Goal: Task Accomplishment & Management: Use online tool/utility

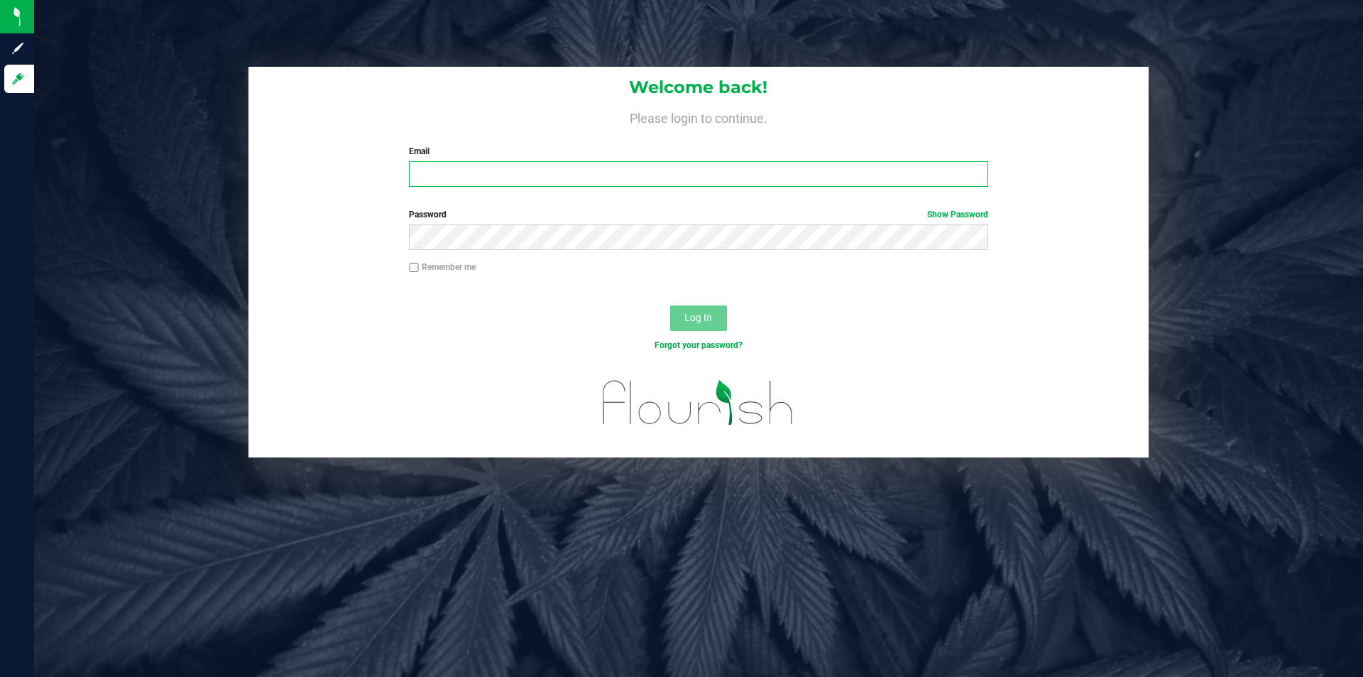
click at [486, 178] on input "Email" at bounding box center [698, 174] width 579 height 26
type input "[EMAIL_ADDRESS][DOMAIN_NAME]"
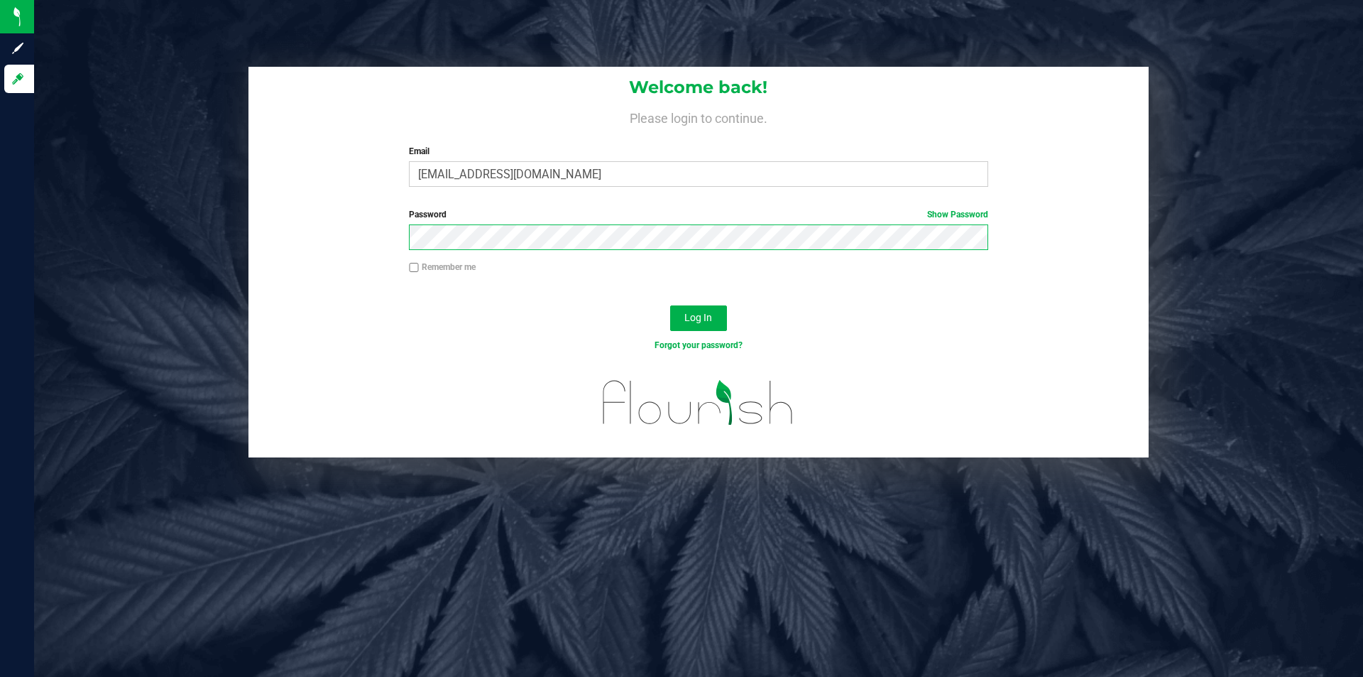
click at [670, 305] on button "Log In" at bounding box center [698, 318] width 57 height 26
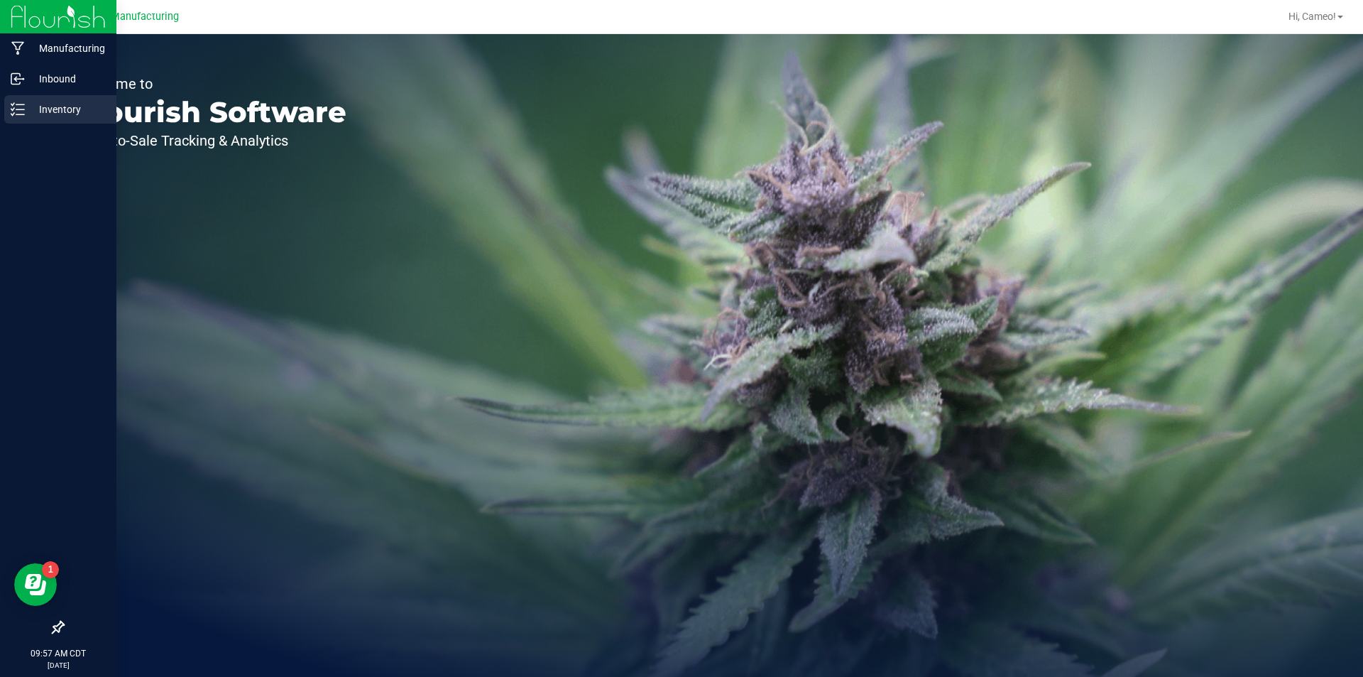
click at [55, 106] on p "Inventory" at bounding box center [67, 109] width 85 height 17
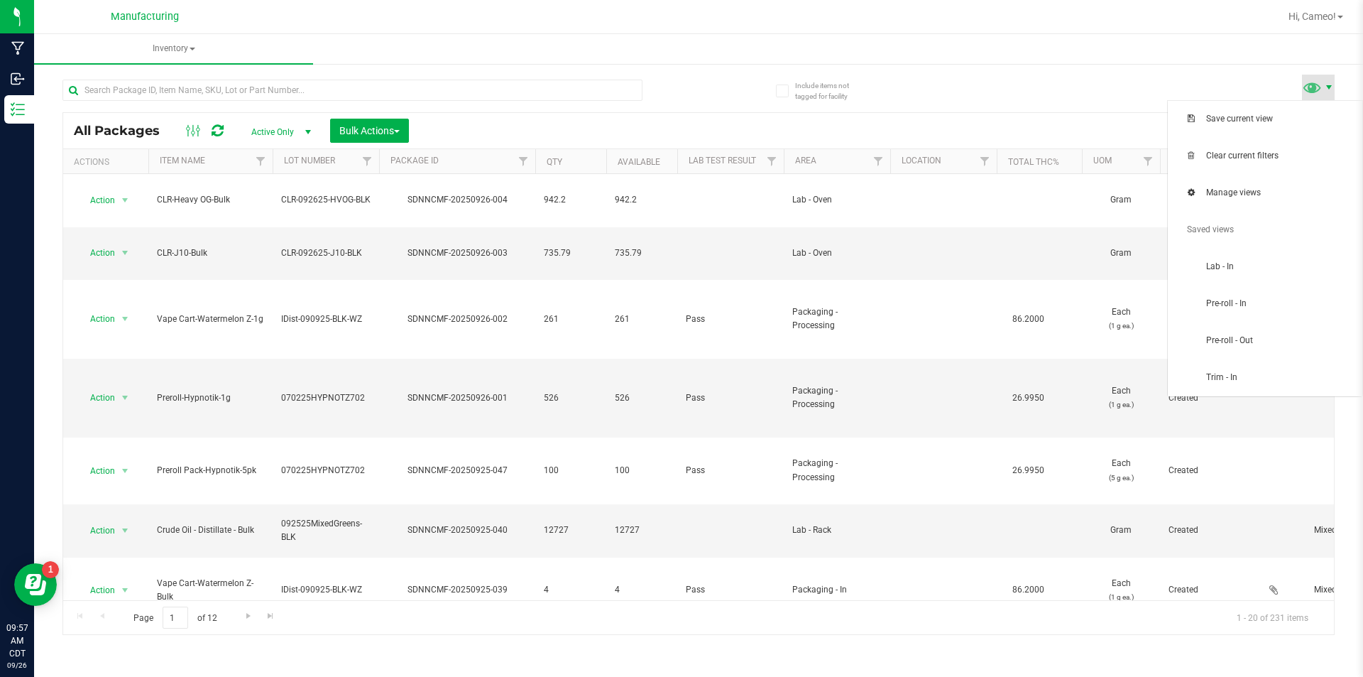
click at [1328, 92] on span at bounding box center [1328, 87] width 11 height 11
click at [1278, 305] on span "Pre-roll - In" at bounding box center [1280, 303] width 148 height 12
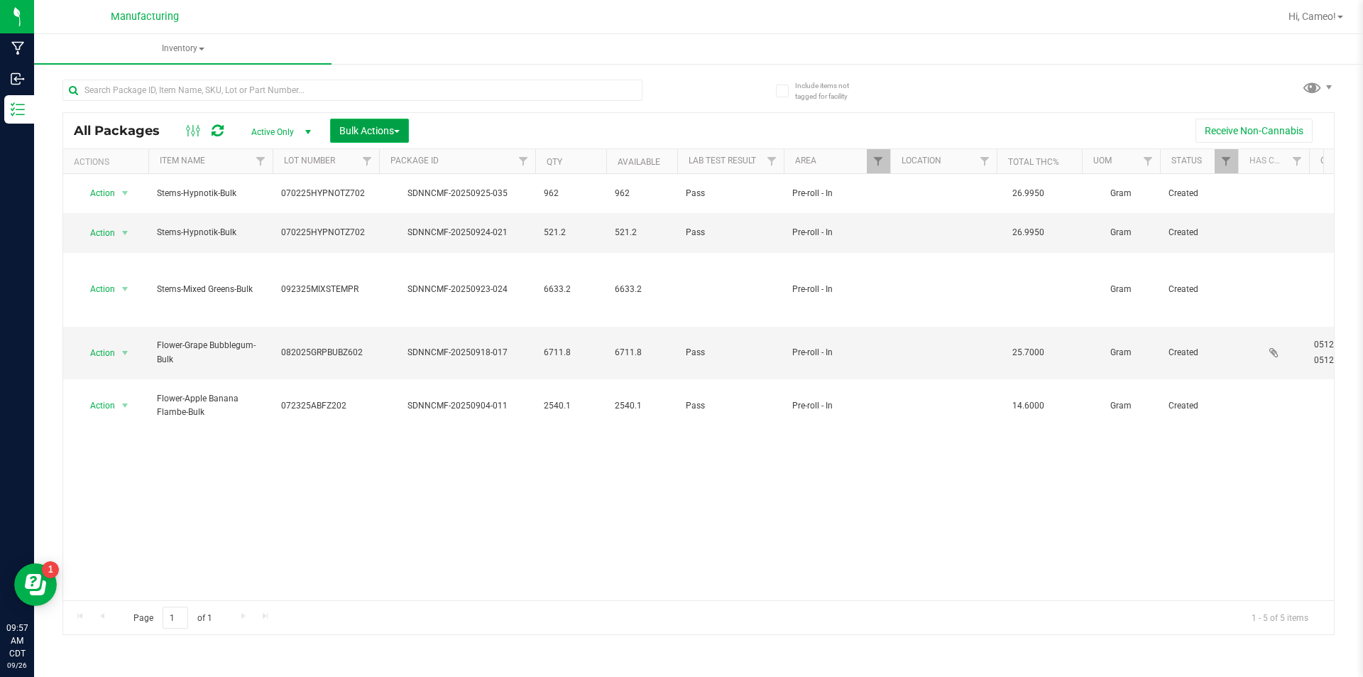
click at [371, 126] on span "Bulk Actions" at bounding box center [369, 130] width 60 height 11
click at [371, 153] on div "Add to manufacturing run" at bounding box center [402, 164] width 126 height 23
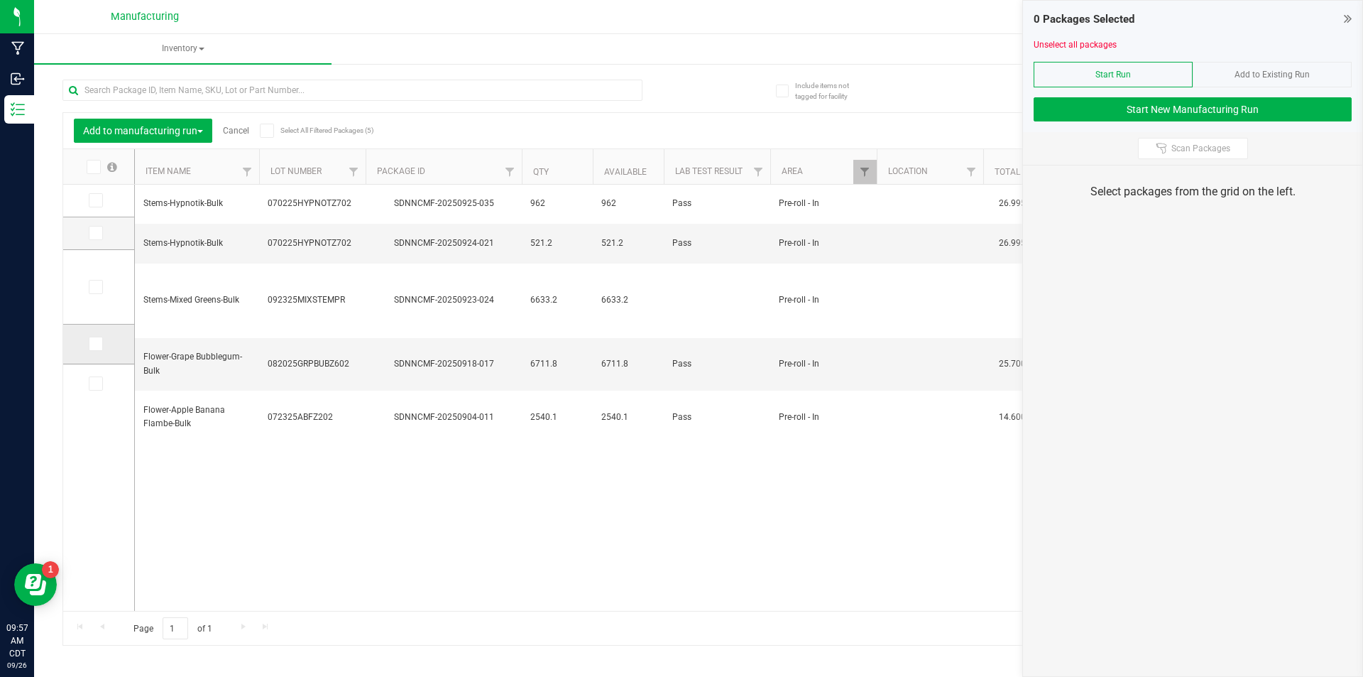
click at [92, 344] on icon at bounding box center [94, 344] width 9 height 0
click at [0, 0] on input "checkbox" at bounding box center [0, 0] width 0 height 0
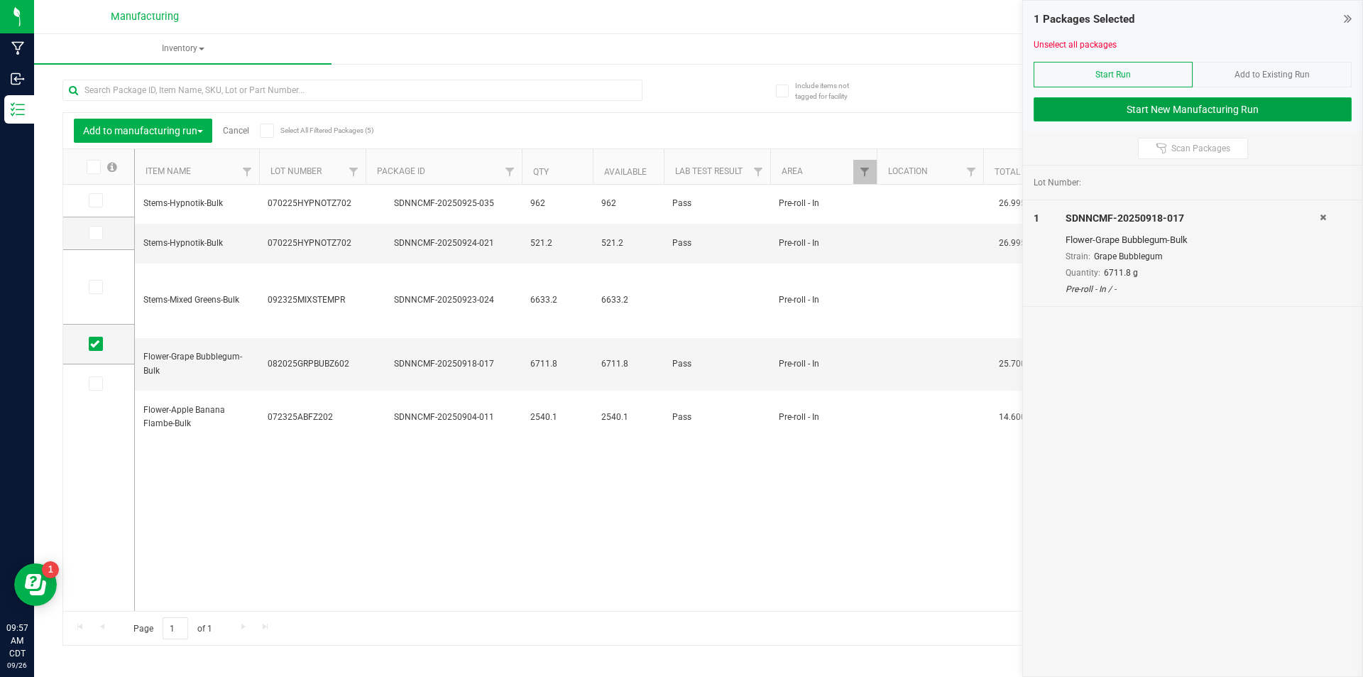
click at [1156, 104] on button "Start New Manufacturing Run" at bounding box center [1193, 109] width 318 height 24
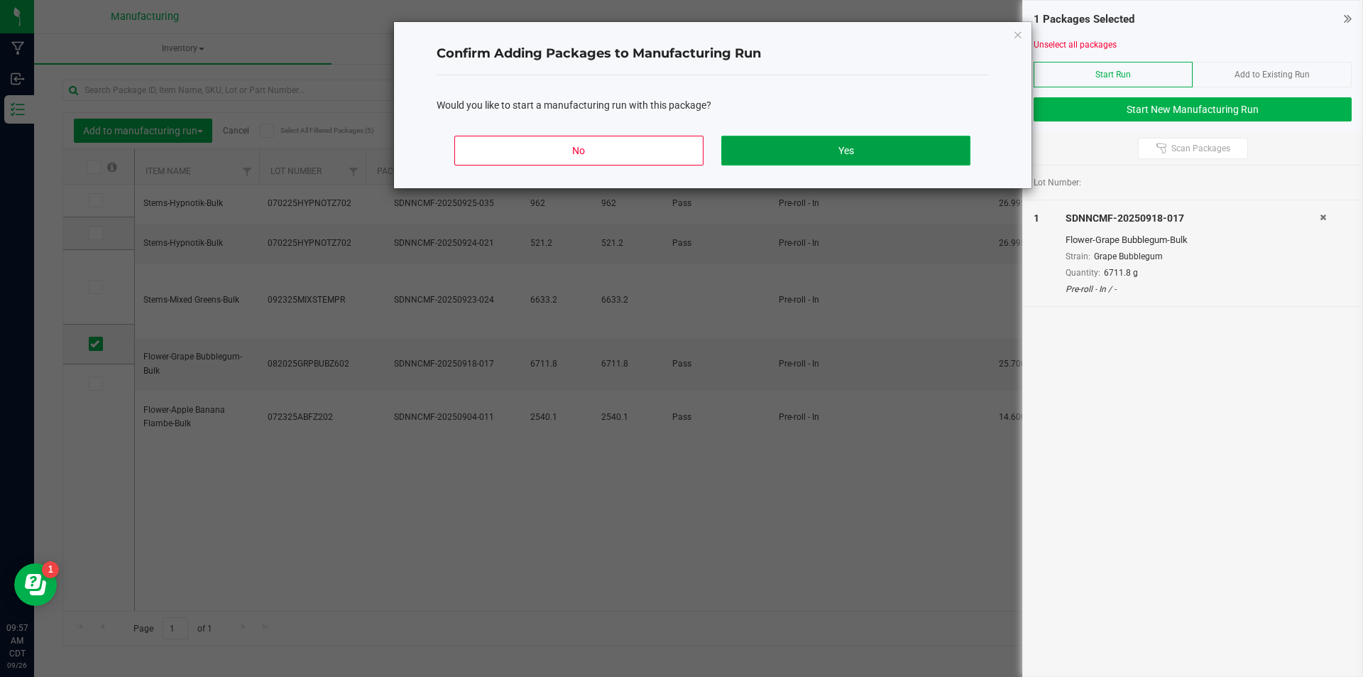
click at [812, 147] on button "Yes" at bounding box center [845, 151] width 248 height 30
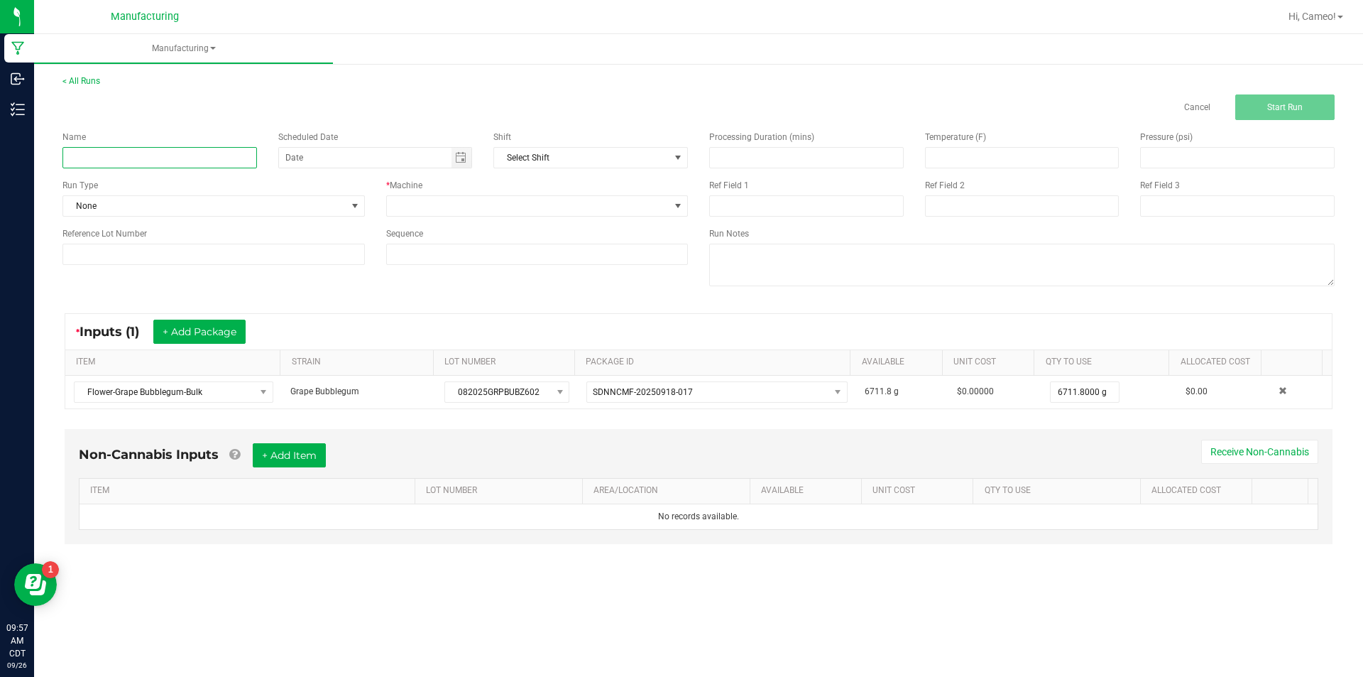
click at [207, 158] on input at bounding box center [159, 157] width 195 height 21
click at [464, 163] on span "Toggle calendar" at bounding box center [460, 157] width 11 height 11
type input "092625 - Grape Bubblegum"
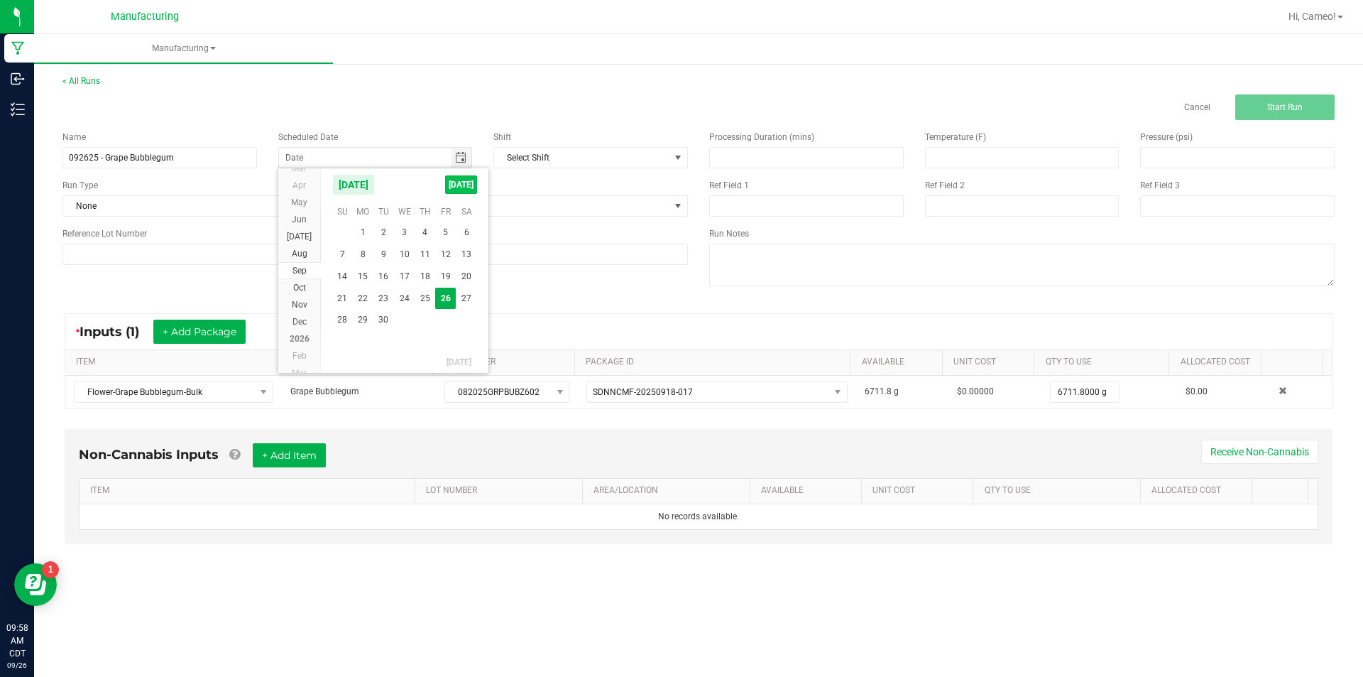
click at [449, 185] on span "[DATE]" at bounding box center [461, 184] width 32 height 18
type input "[DATE]"
click at [448, 203] on span at bounding box center [528, 206] width 283 height 20
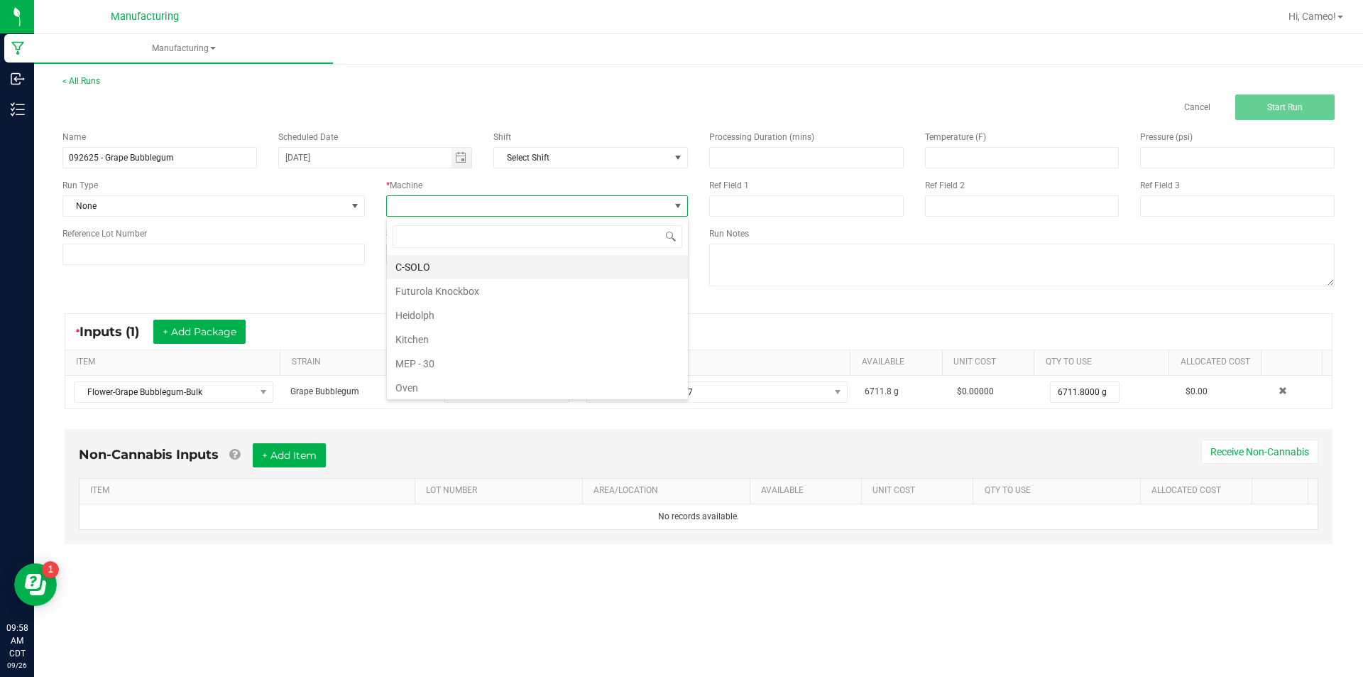
scroll to position [21, 302]
click at [430, 290] on li "Futurola Knockbox" at bounding box center [537, 291] width 301 height 24
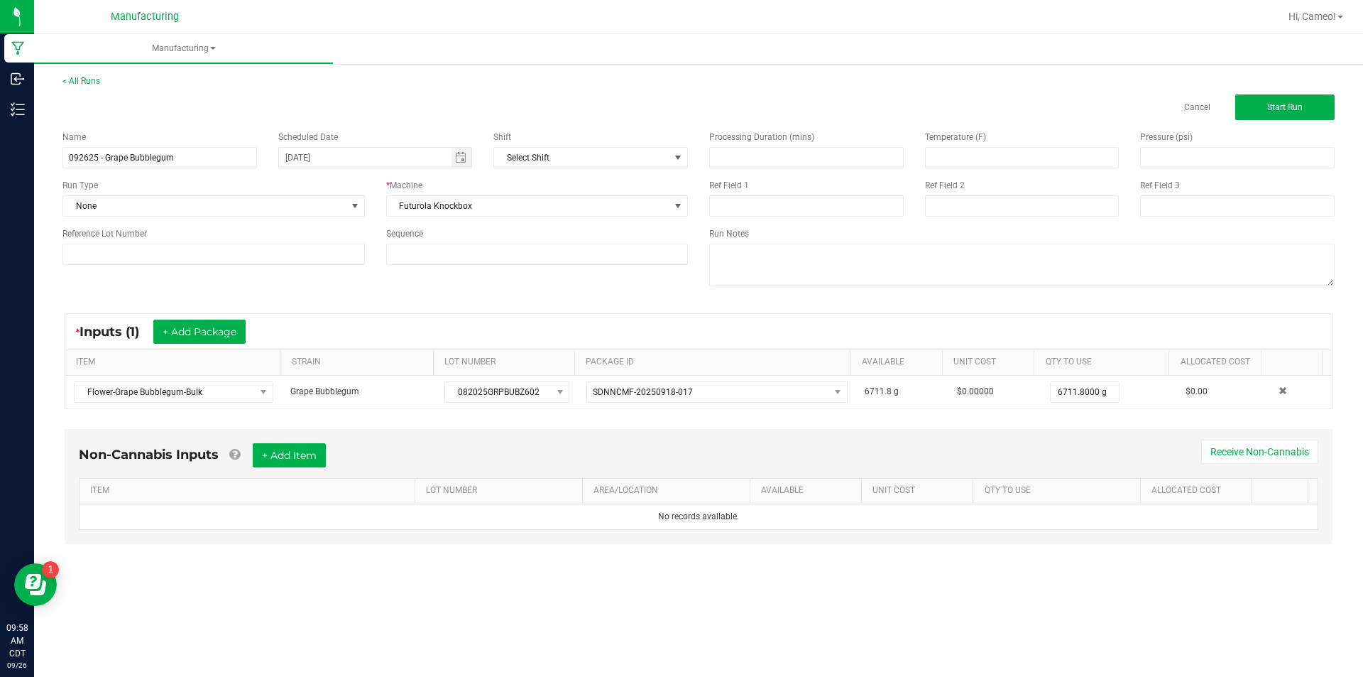
click at [324, 193] on div "Run Type None" at bounding box center [214, 198] width 324 height 38
click at [323, 206] on span "None" at bounding box center [204, 206] width 283 height 20
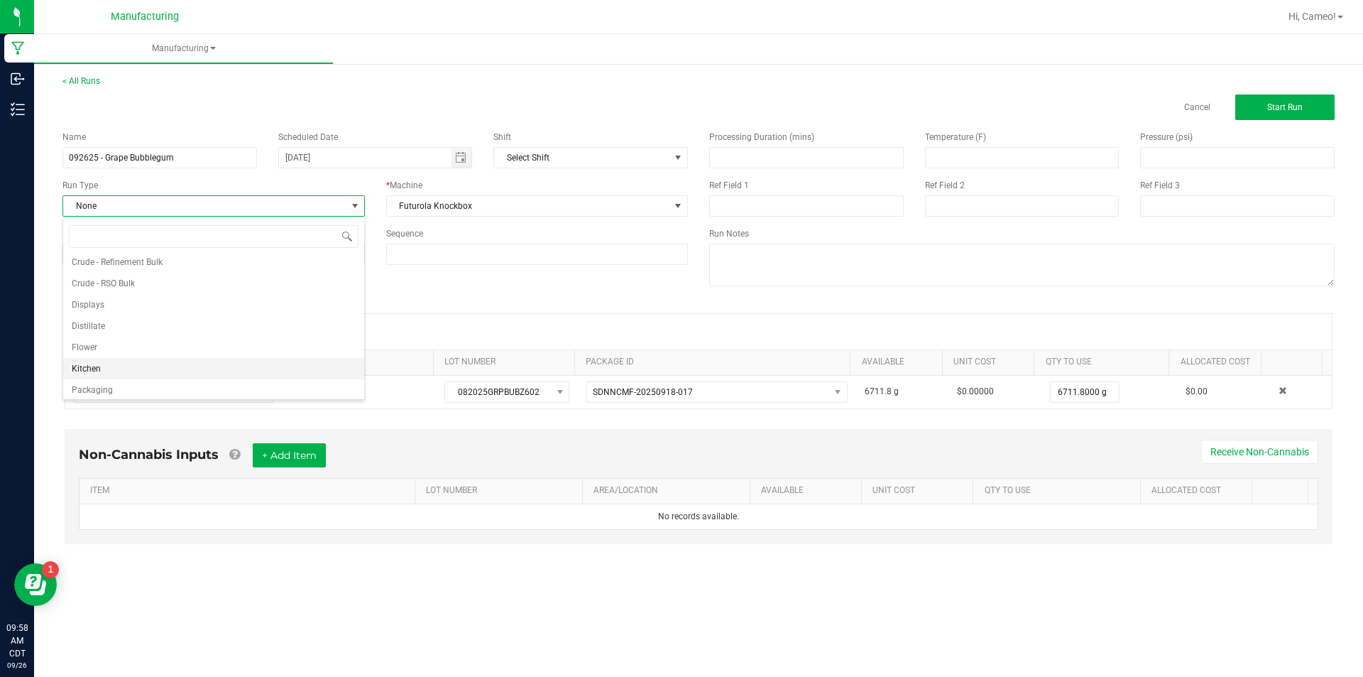
scroll to position [71, 0]
click at [108, 390] on li "Pre-roll" at bounding box center [213, 386] width 301 height 21
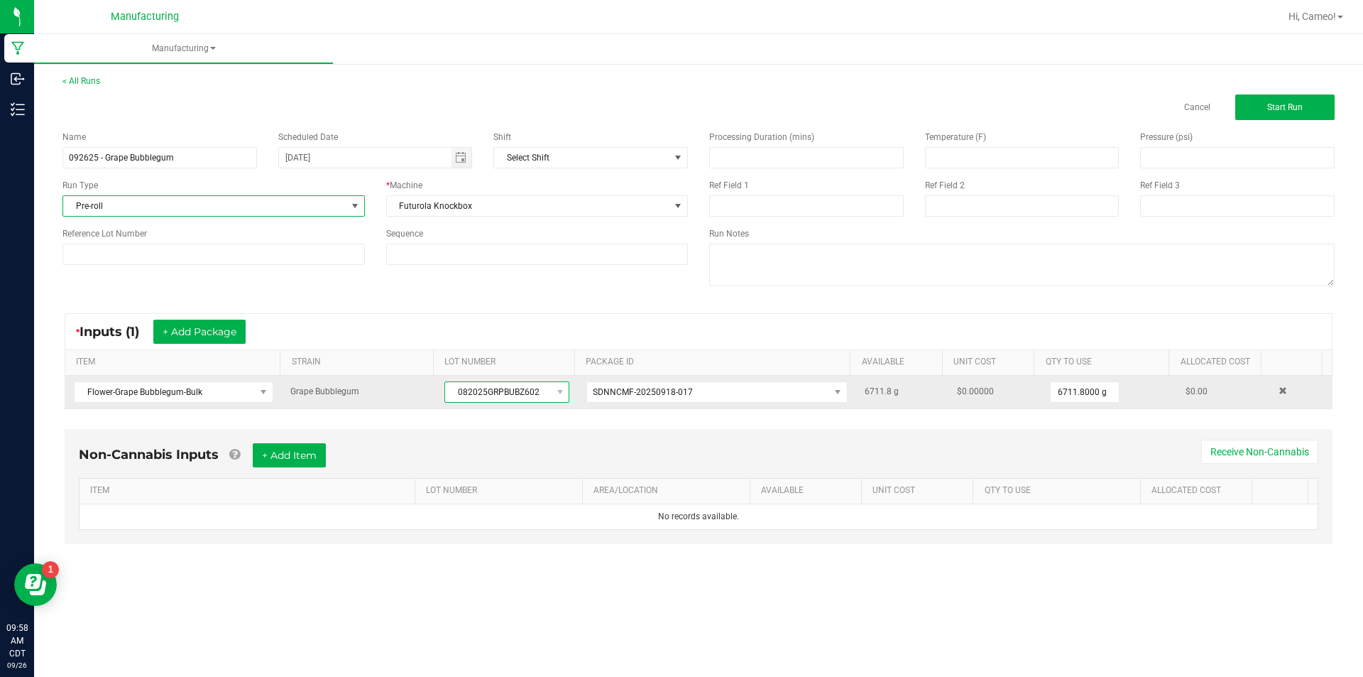
click at [491, 388] on span "082025GRPBUBZ602" at bounding box center [498, 392] width 106 height 20
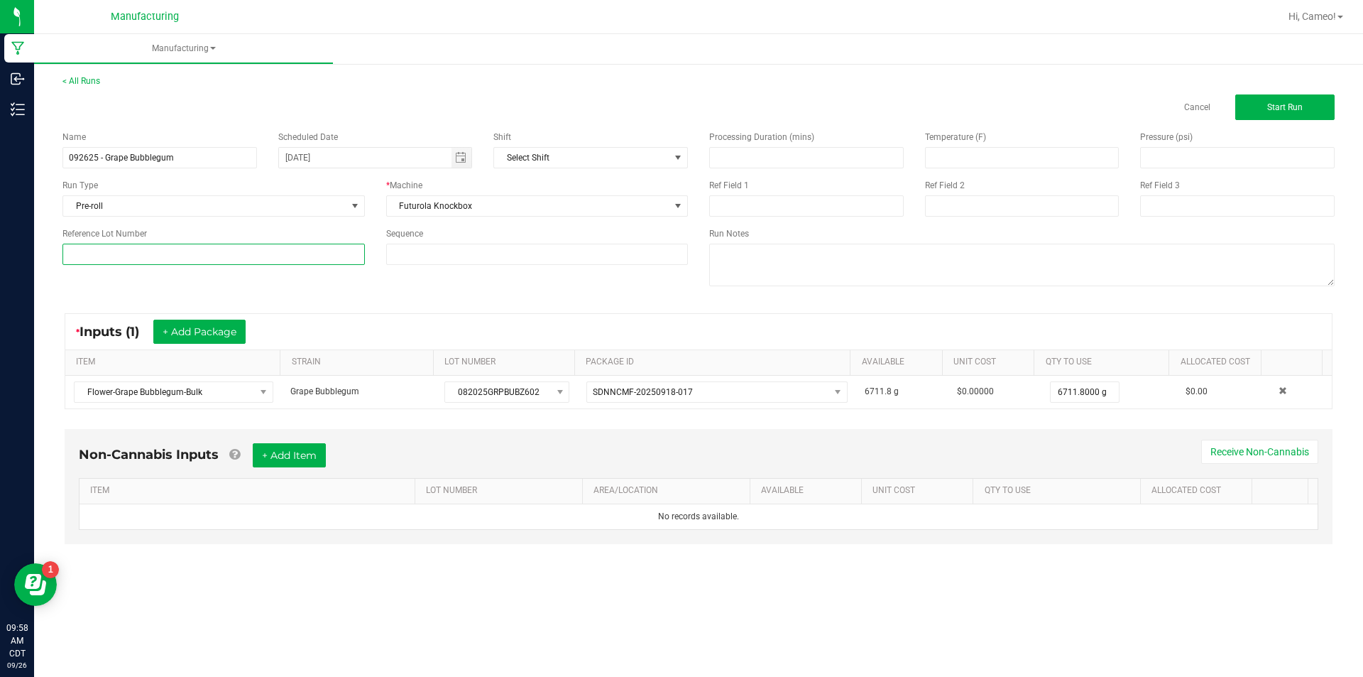
click at [242, 246] on input at bounding box center [213, 254] width 302 height 21
paste input "082025GRPBUBZ602"
type input "082025GRPBUBZ602"
click at [1308, 102] on button "Start Run" at bounding box center [1284, 107] width 99 height 26
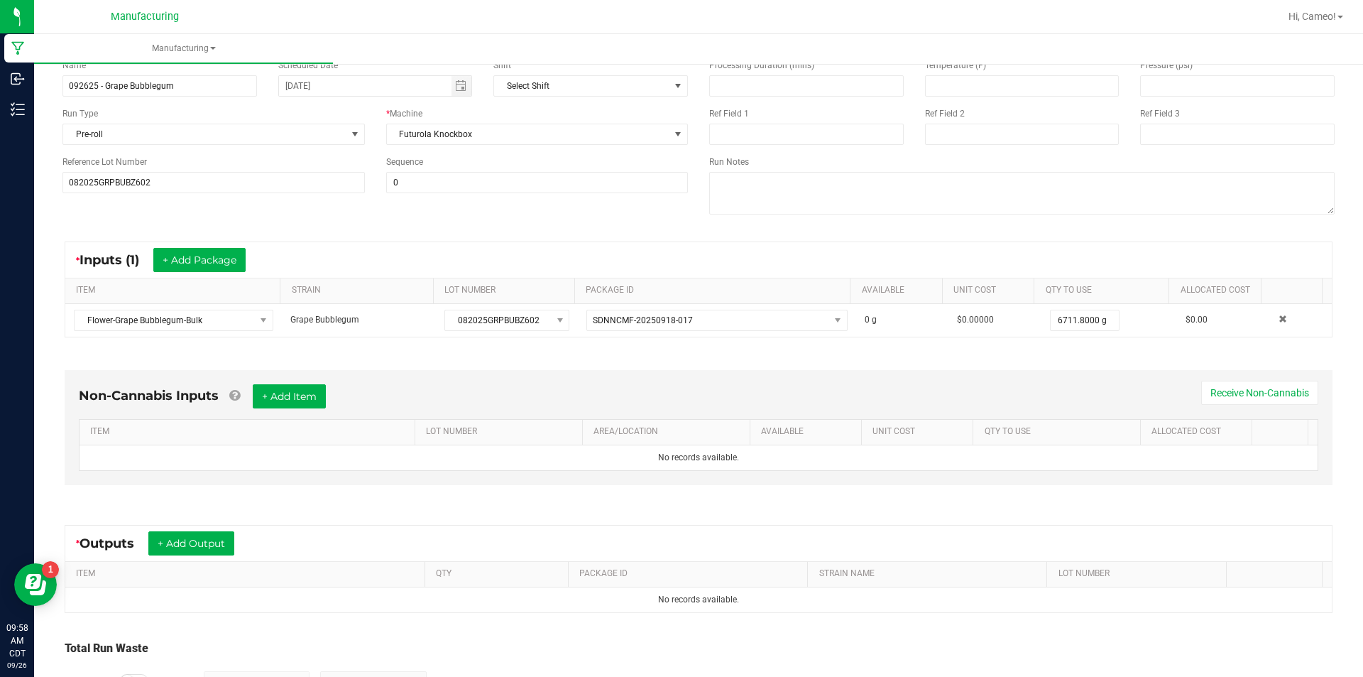
scroll to position [199, 0]
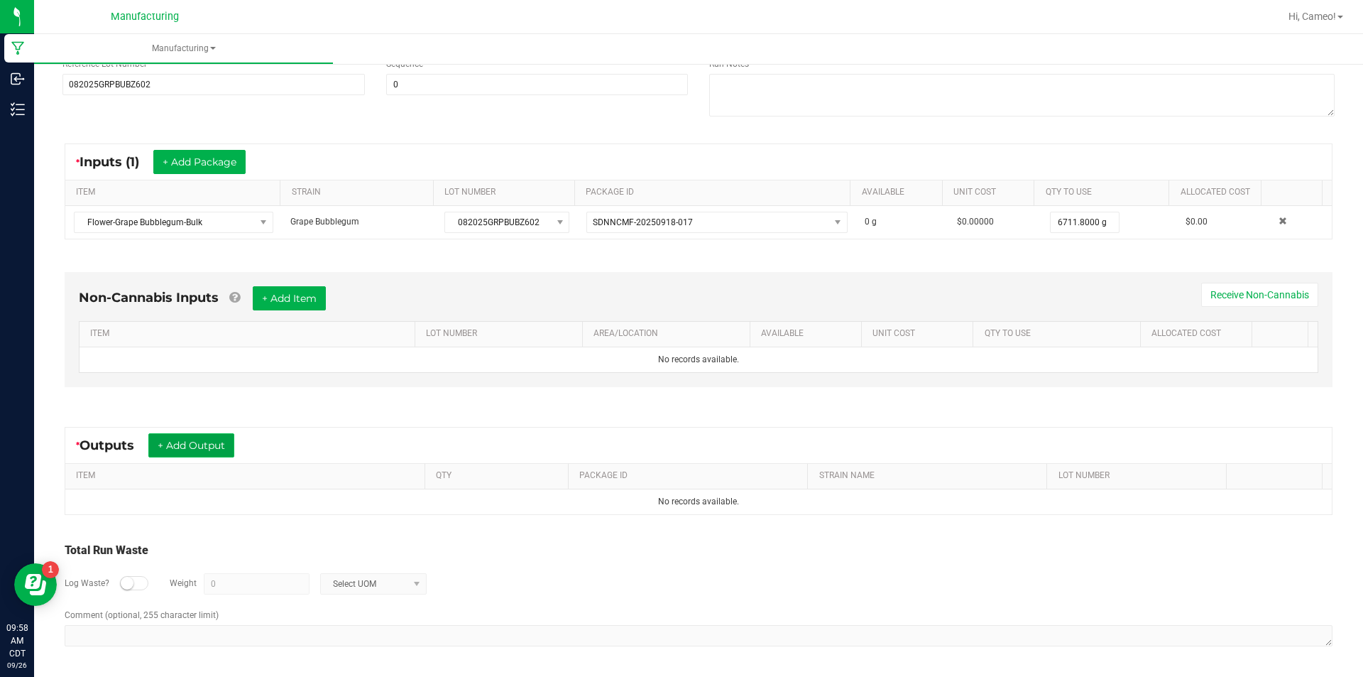
click at [190, 445] on button "+ Add Output" at bounding box center [191, 445] width 86 height 24
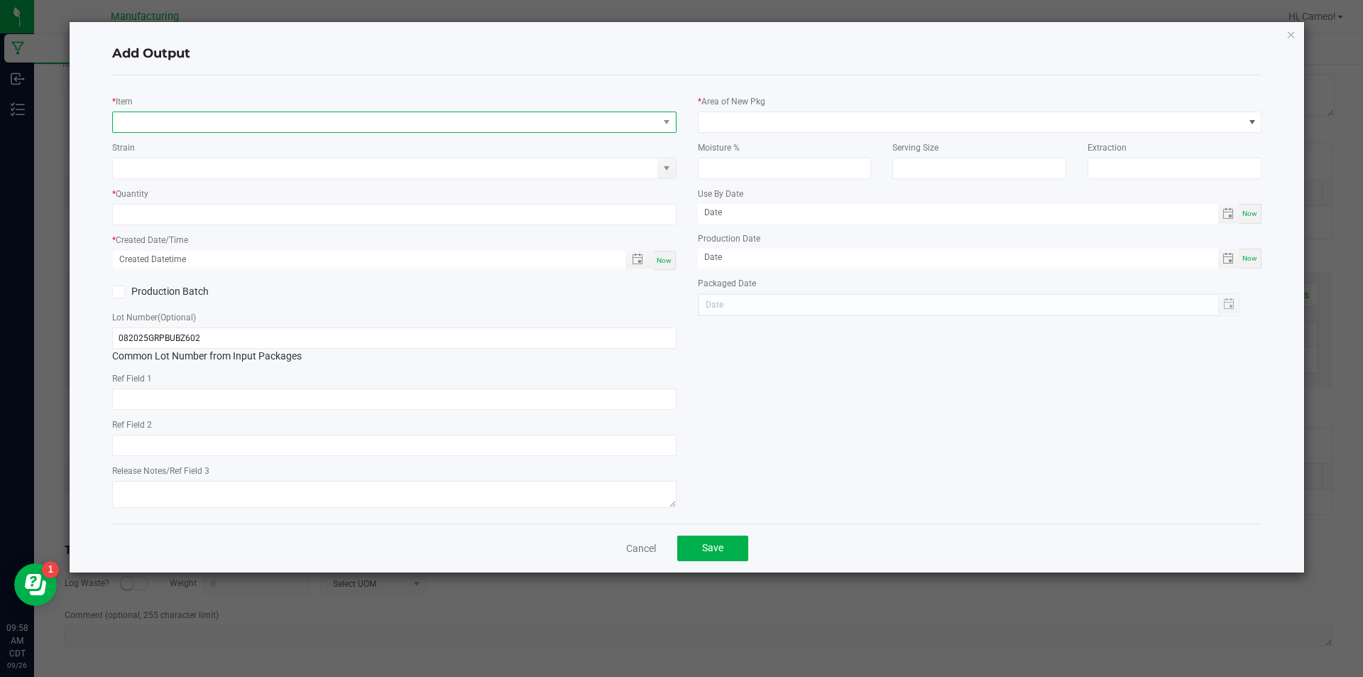
click at [462, 121] on span "NO DATA FOUND" at bounding box center [385, 122] width 545 height 20
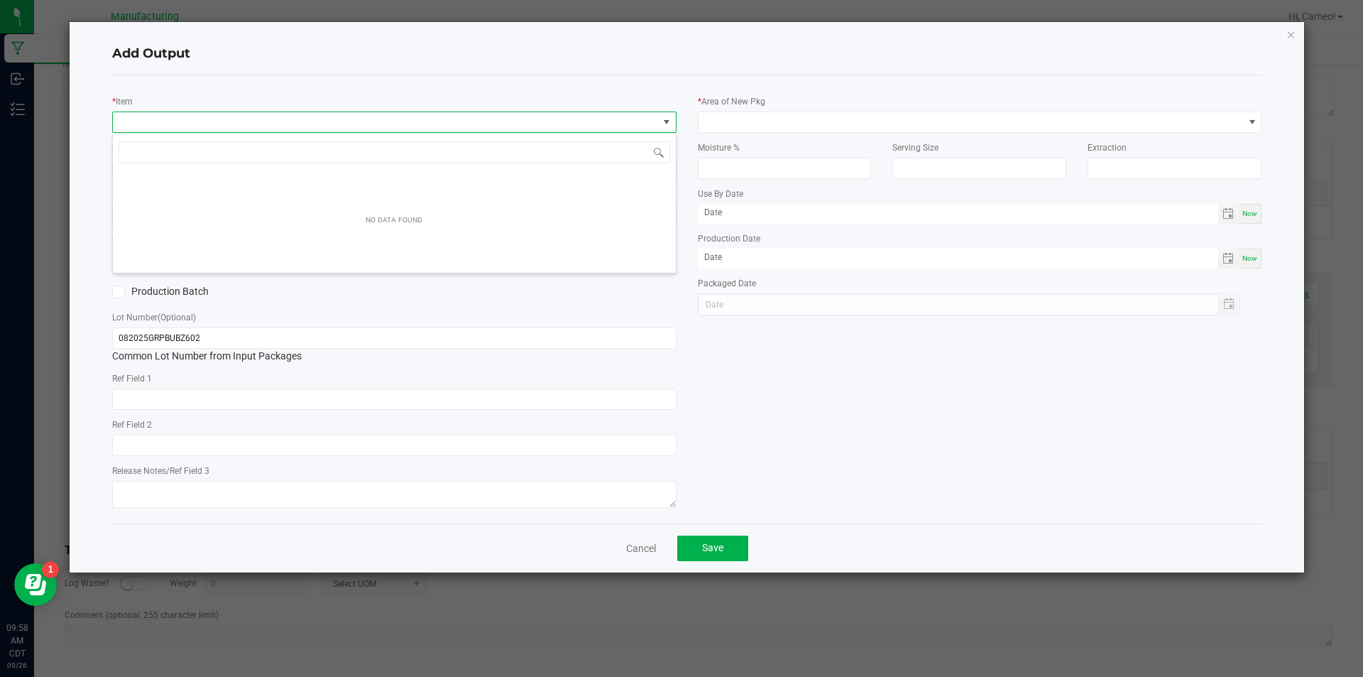
scroll to position [21, 564]
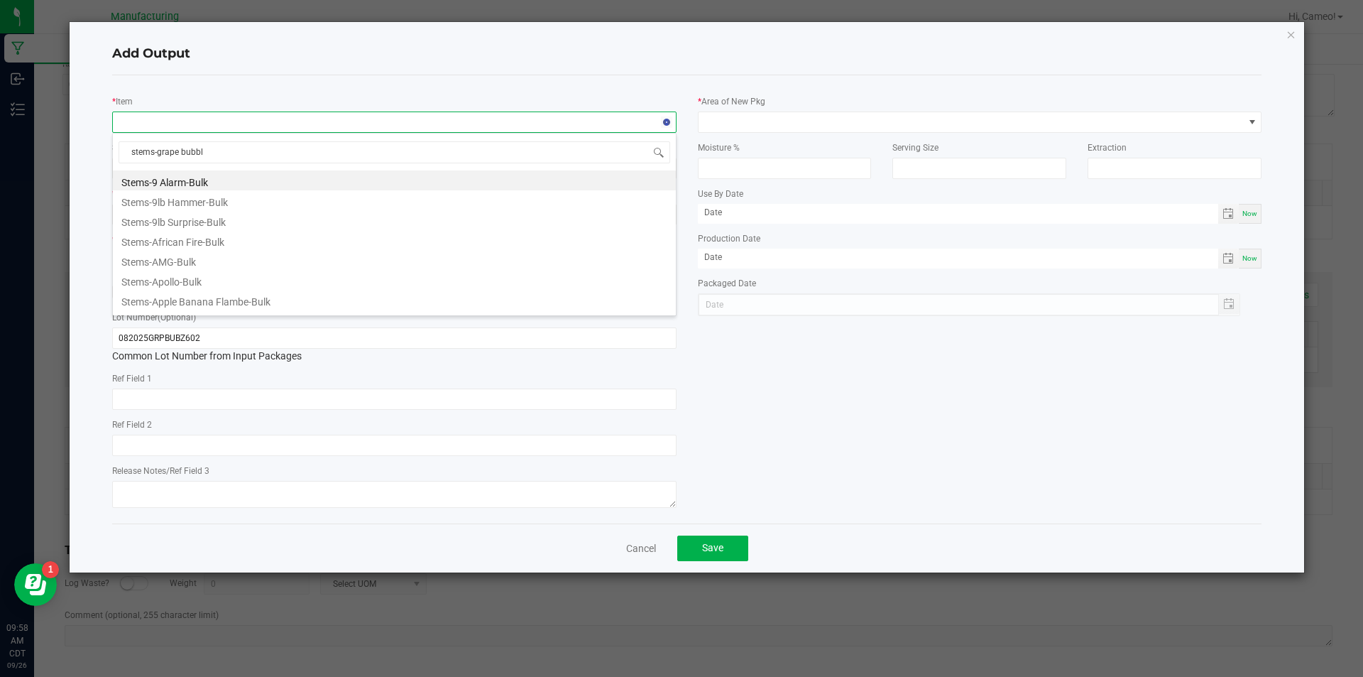
type input "stems-grape bubble"
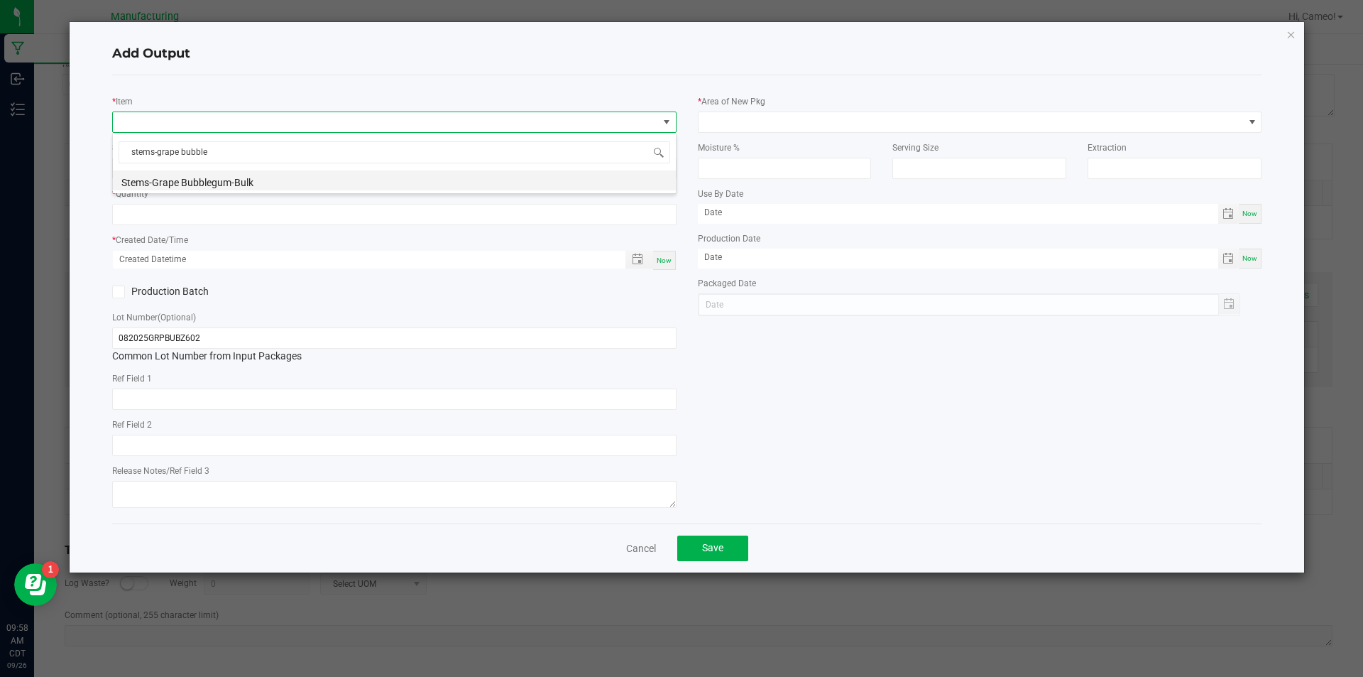
click at [363, 182] on li "Stems-Grape Bubblegum-Bulk" at bounding box center [394, 180] width 563 height 20
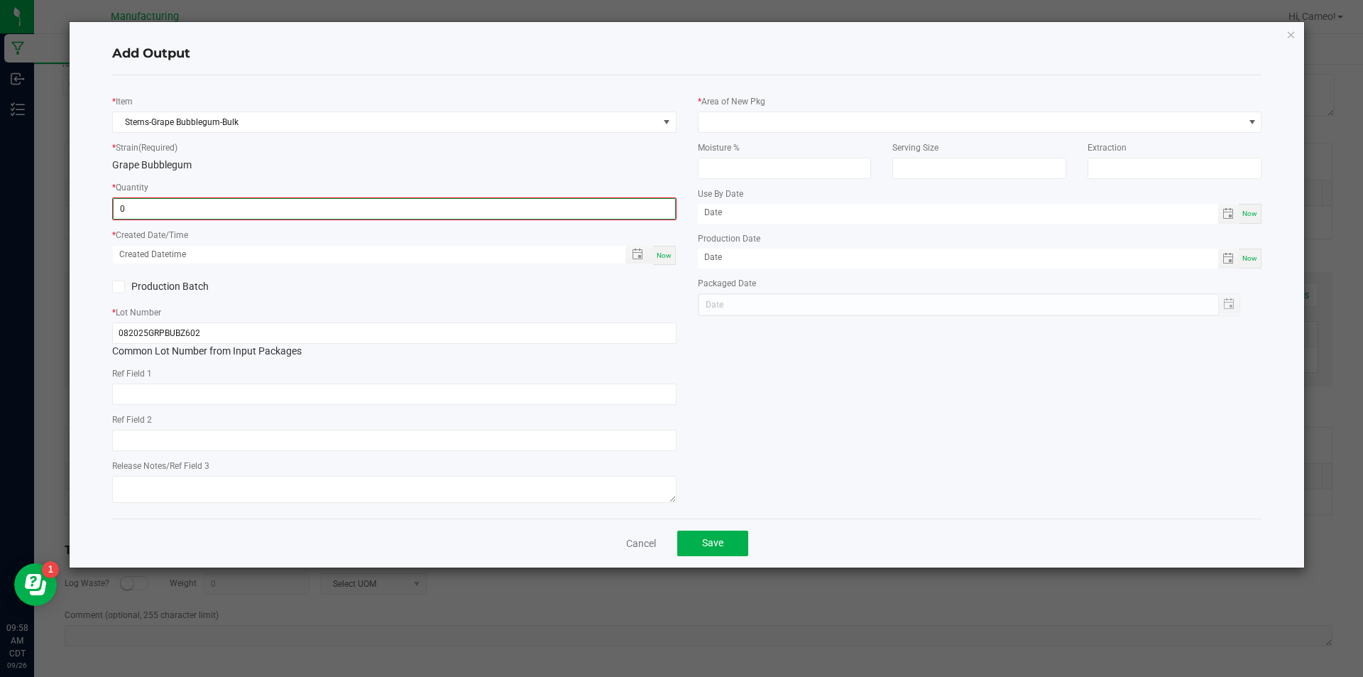
click at [355, 204] on input "0" at bounding box center [395, 209] width 562 height 20
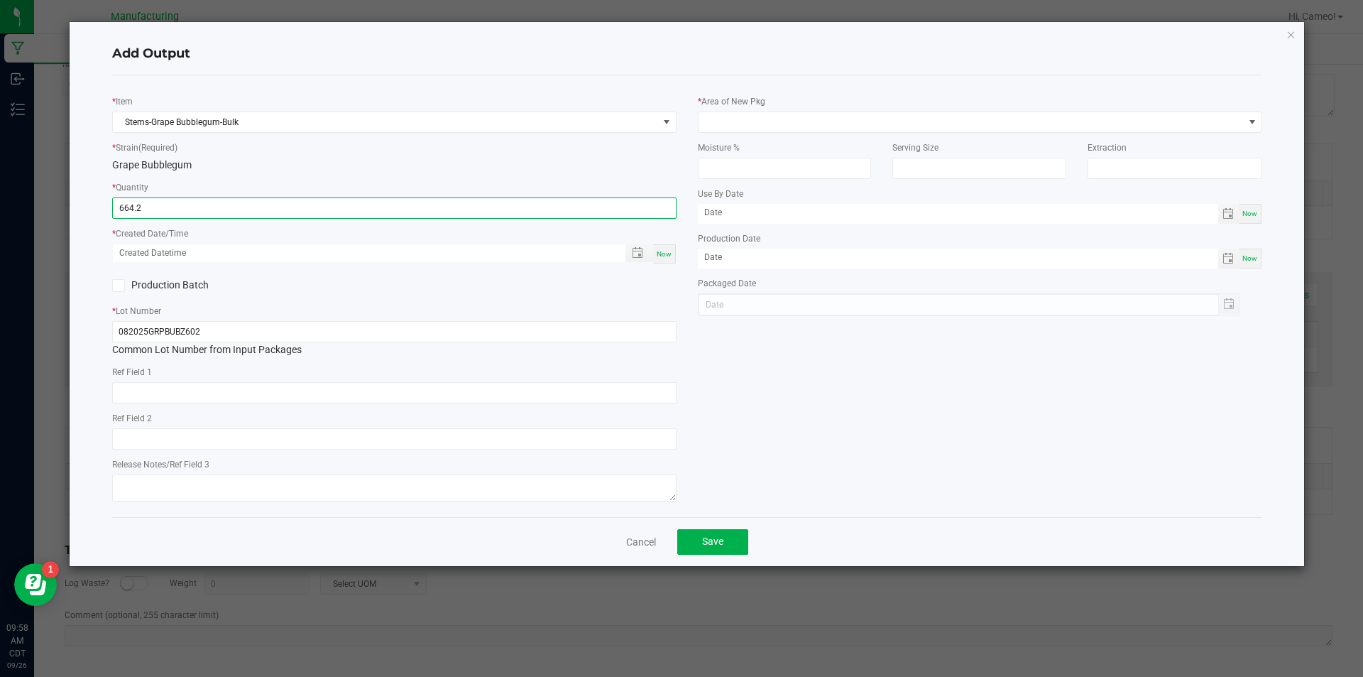
type input "664.2000 g"
click at [665, 257] on span "Now" at bounding box center [664, 254] width 15 height 8
type input "[DATE] 9:58 AM"
type input "[DATE]"
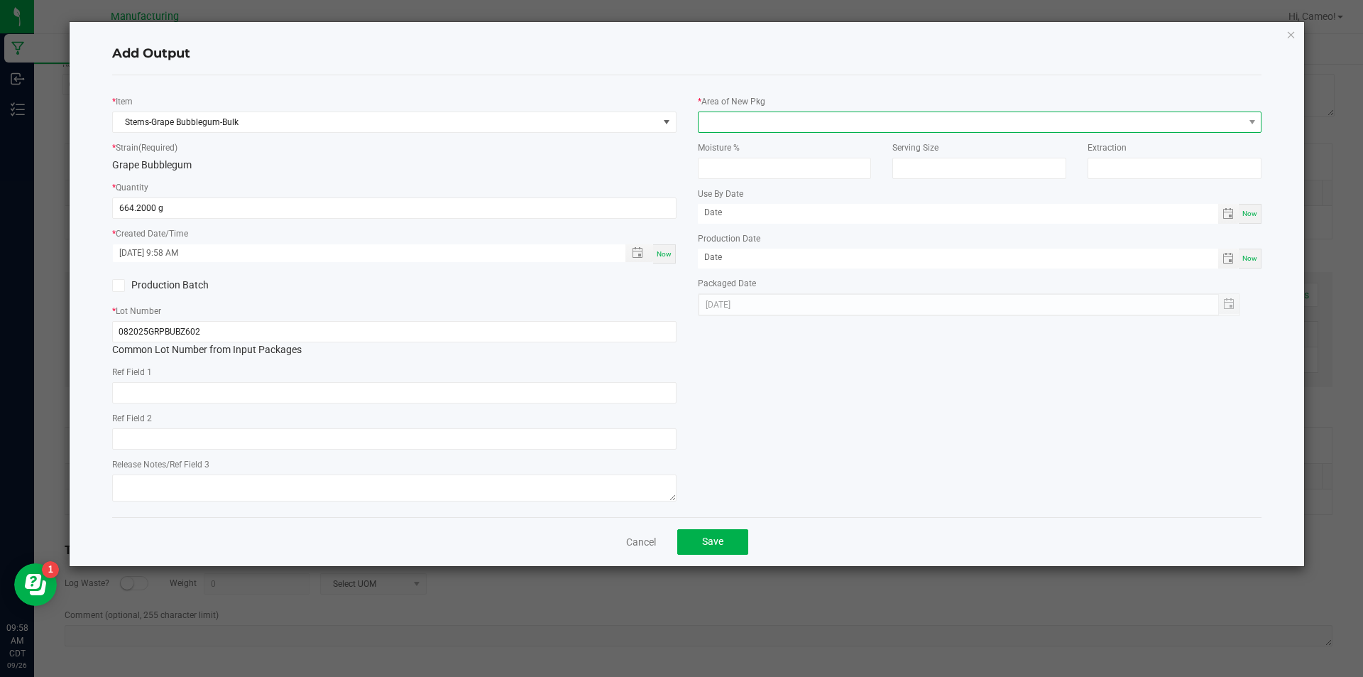
click at [812, 123] on span at bounding box center [971, 122] width 545 height 20
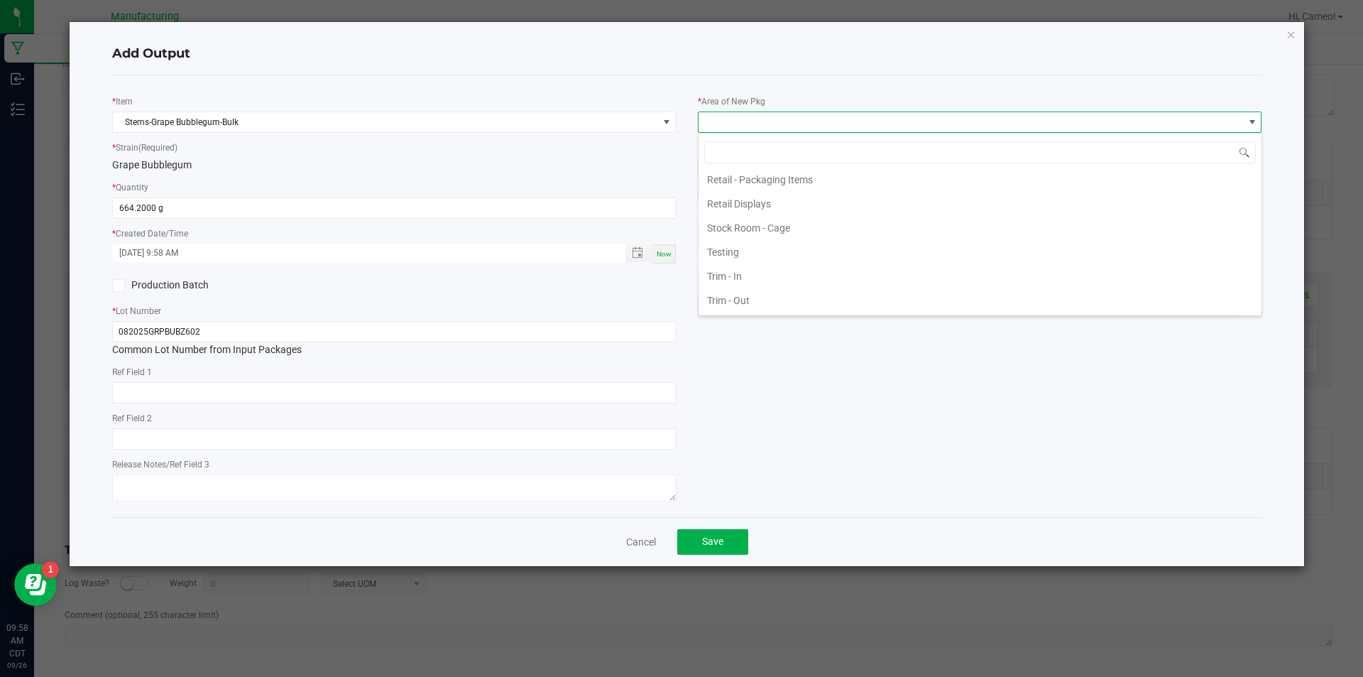
scroll to position [487, 0]
click at [768, 202] on li "Pre-roll - In" at bounding box center [980, 202] width 563 height 24
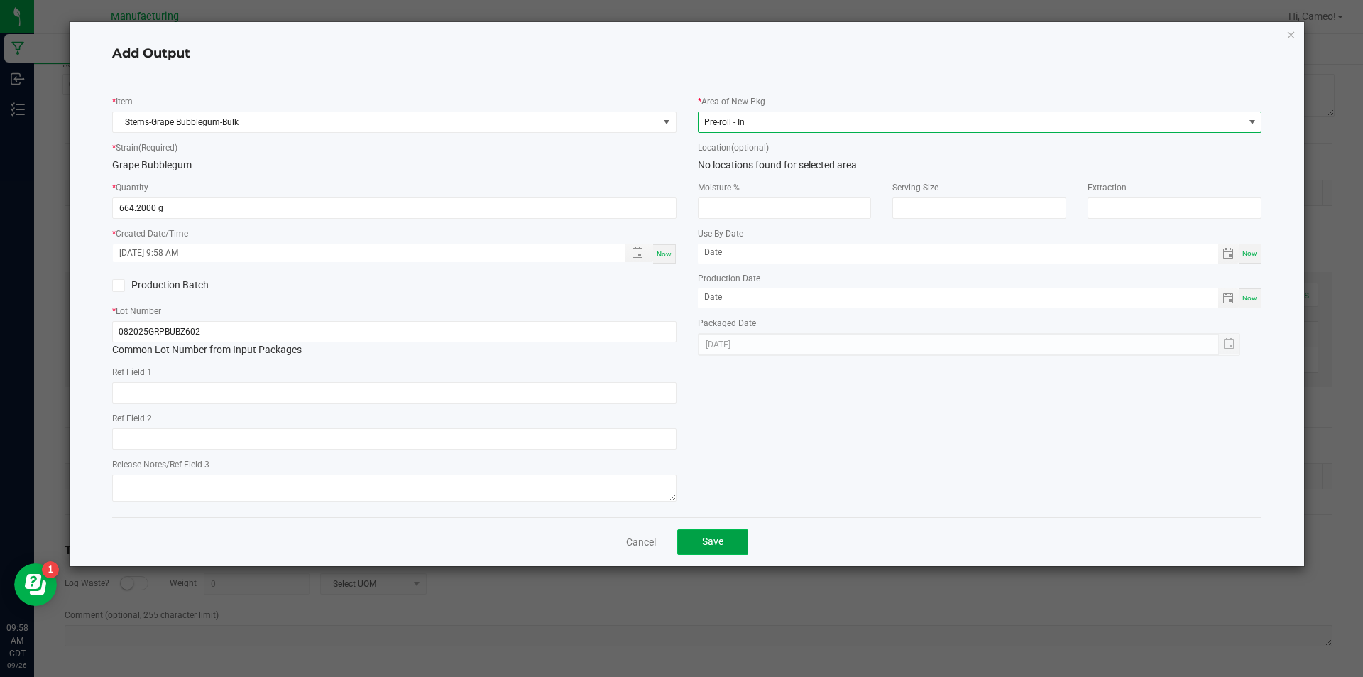
click at [713, 537] on span "Save" at bounding box center [712, 540] width 21 height 11
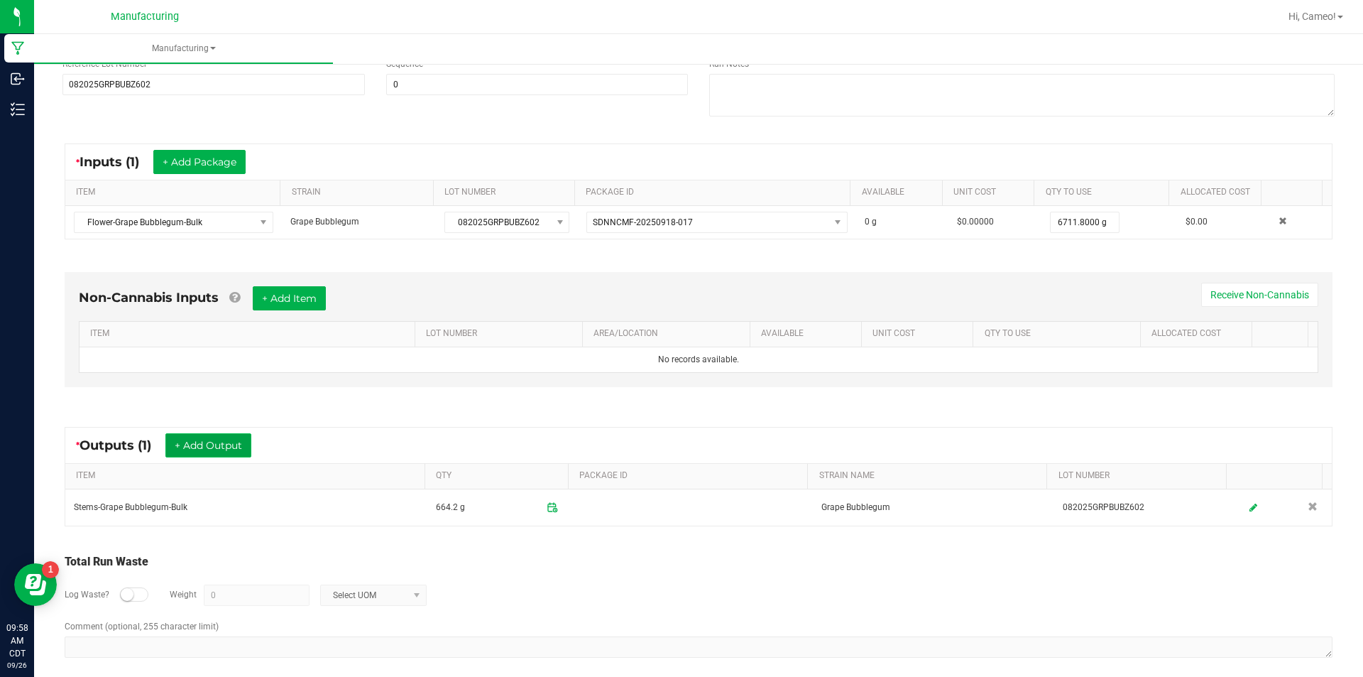
click at [189, 452] on button "+ Add Output" at bounding box center [208, 445] width 86 height 24
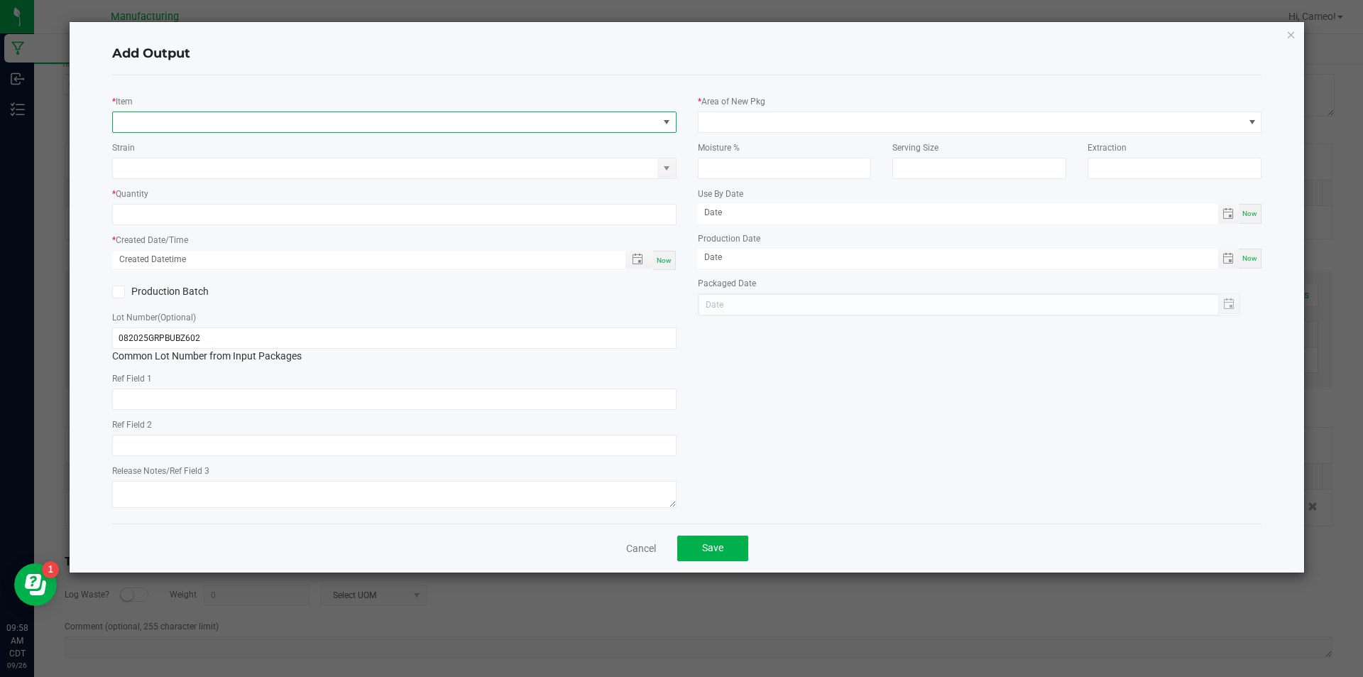
click at [476, 125] on span "NO DATA FOUND" at bounding box center [385, 122] width 545 height 20
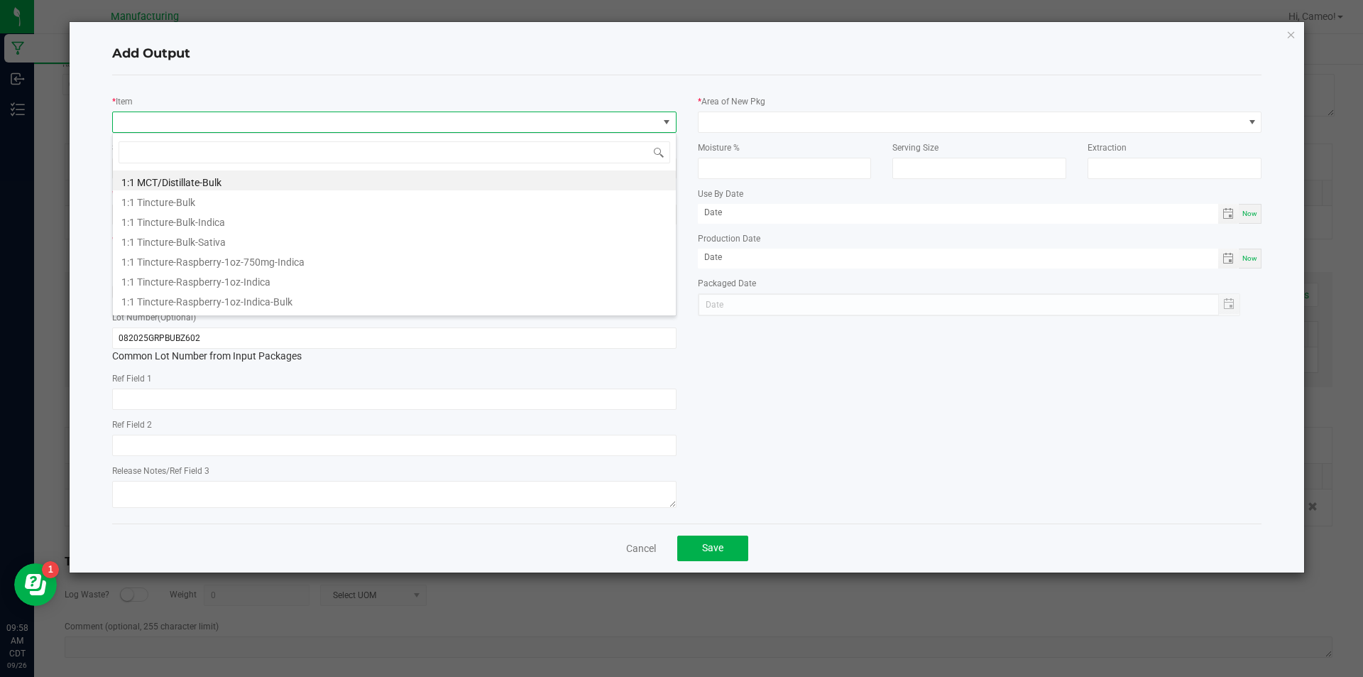
scroll to position [21, 564]
click at [655, 545] on link "Cancel" at bounding box center [641, 548] width 30 height 14
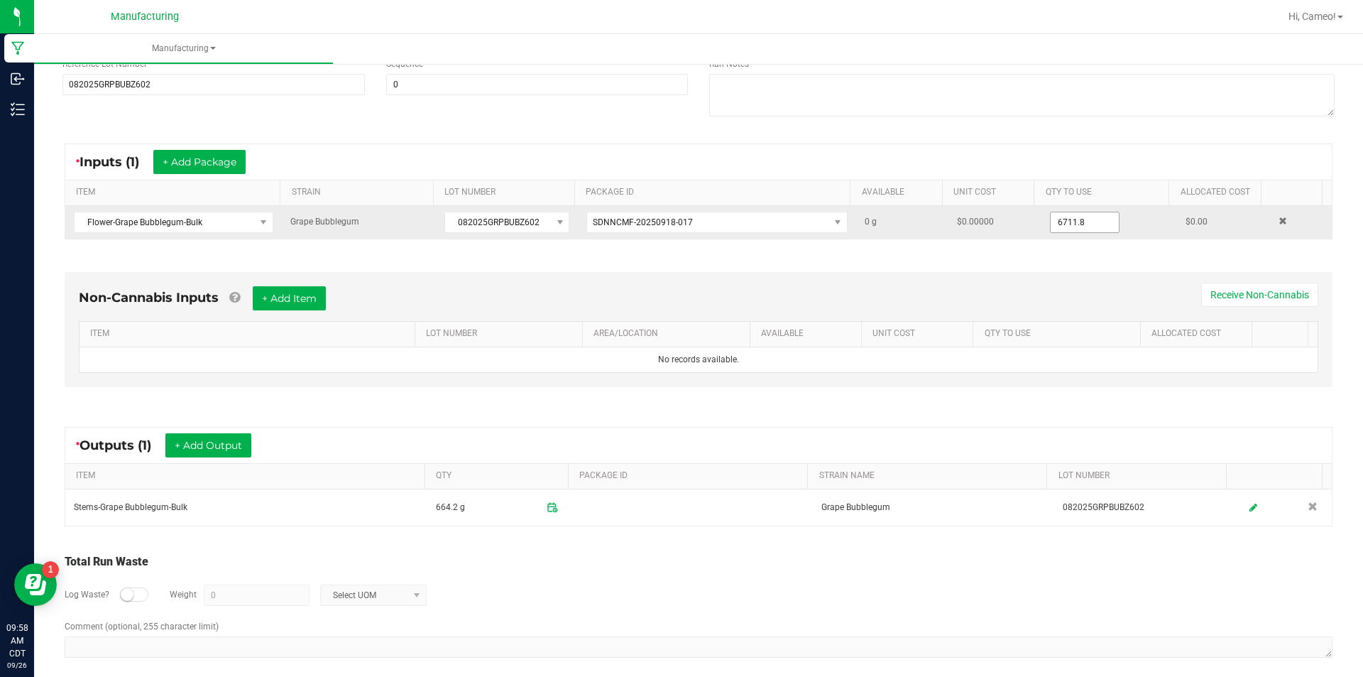
click at [1064, 217] on input "6711.8" at bounding box center [1085, 222] width 68 height 20
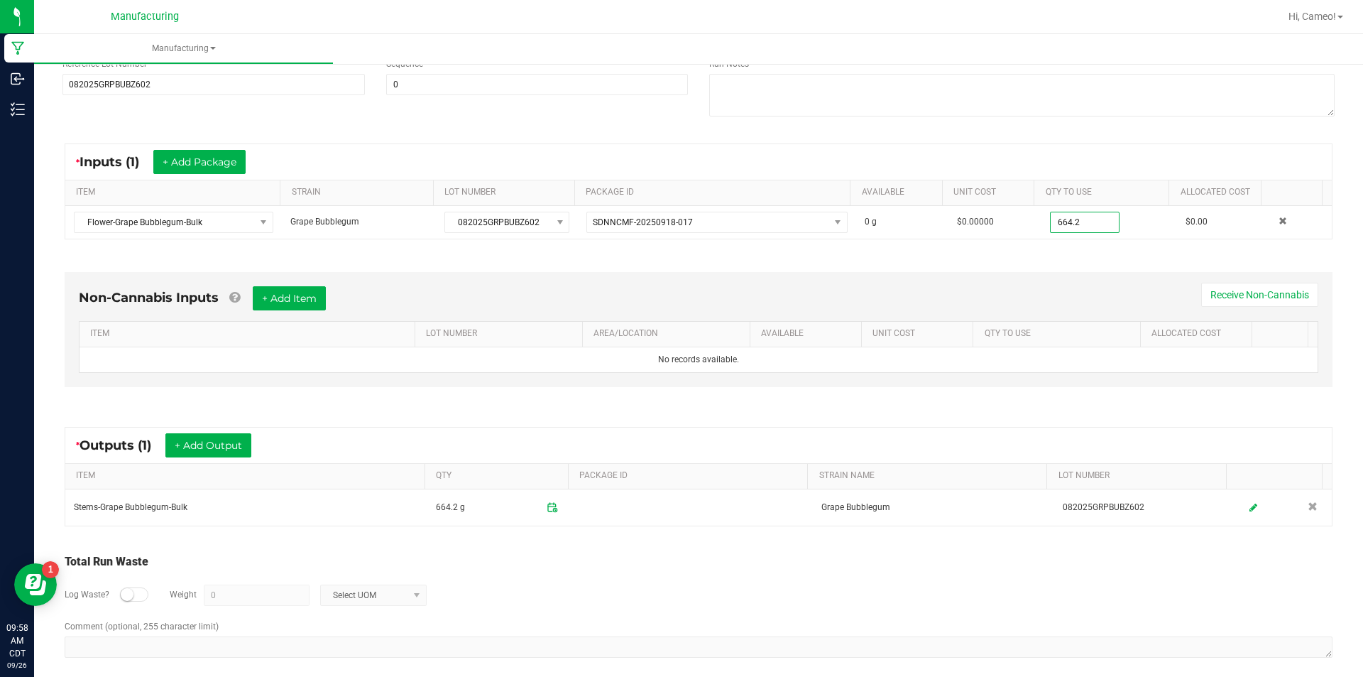
type input "664.2000 g"
click at [1054, 269] on div "Non-Cannabis Inputs + Add Item Receive Non-Cannabis ITEM LOT NUMBER AREA/LOCATI…" at bounding box center [699, 333] width 1294 height 162
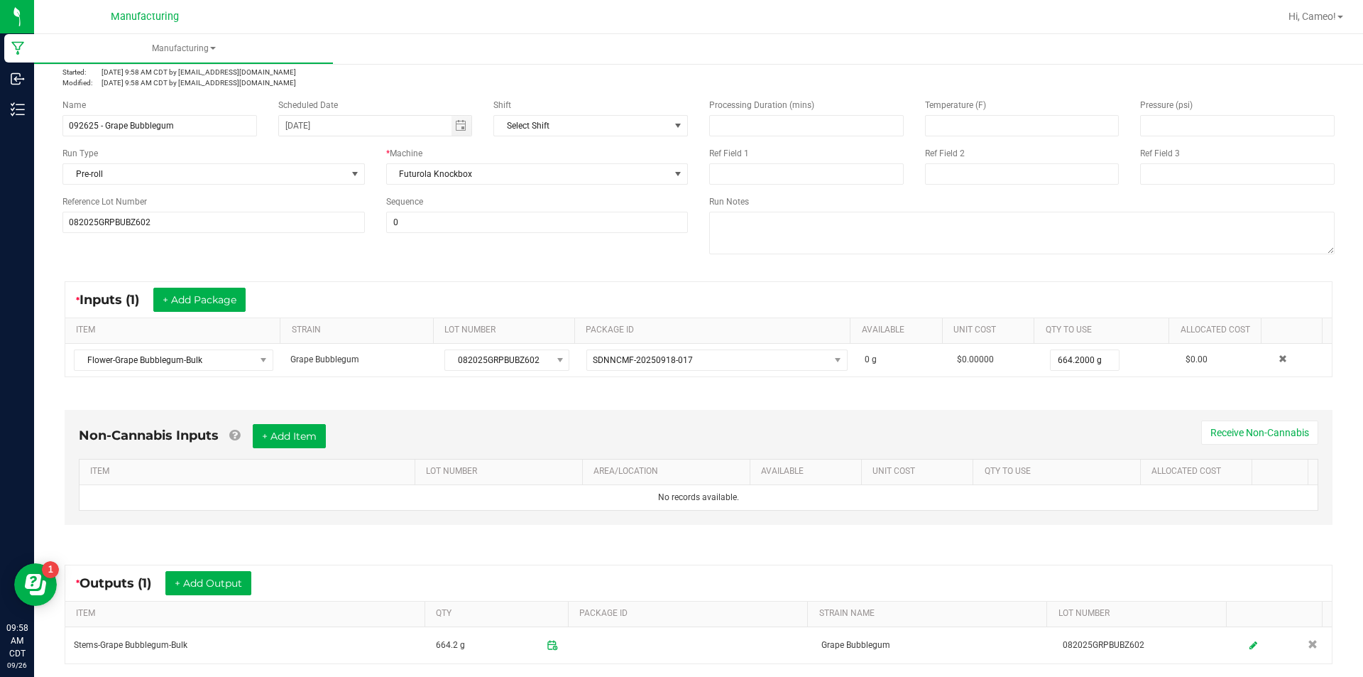
scroll to position [0, 0]
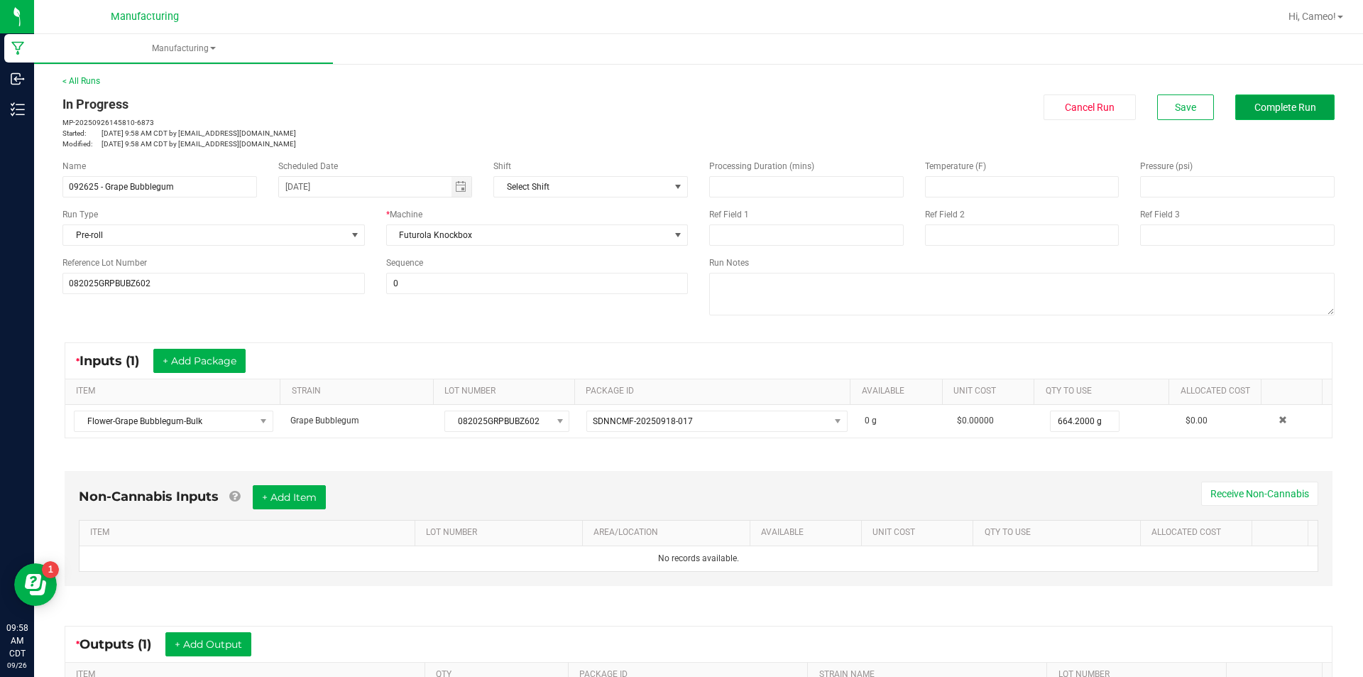
click at [1288, 104] on span "Complete Run" at bounding box center [1286, 107] width 62 height 11
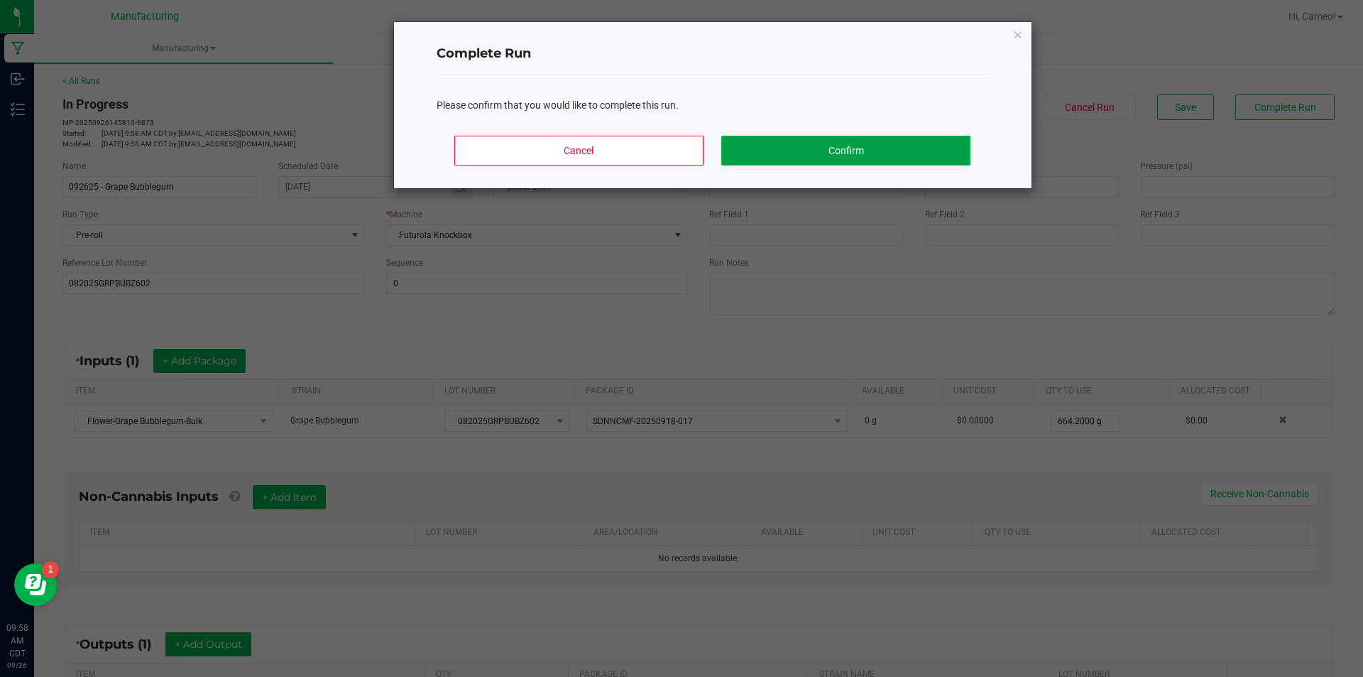
click at [921, 147] on button "Confirm" at bounding box center [845, 151] width 248 height 30
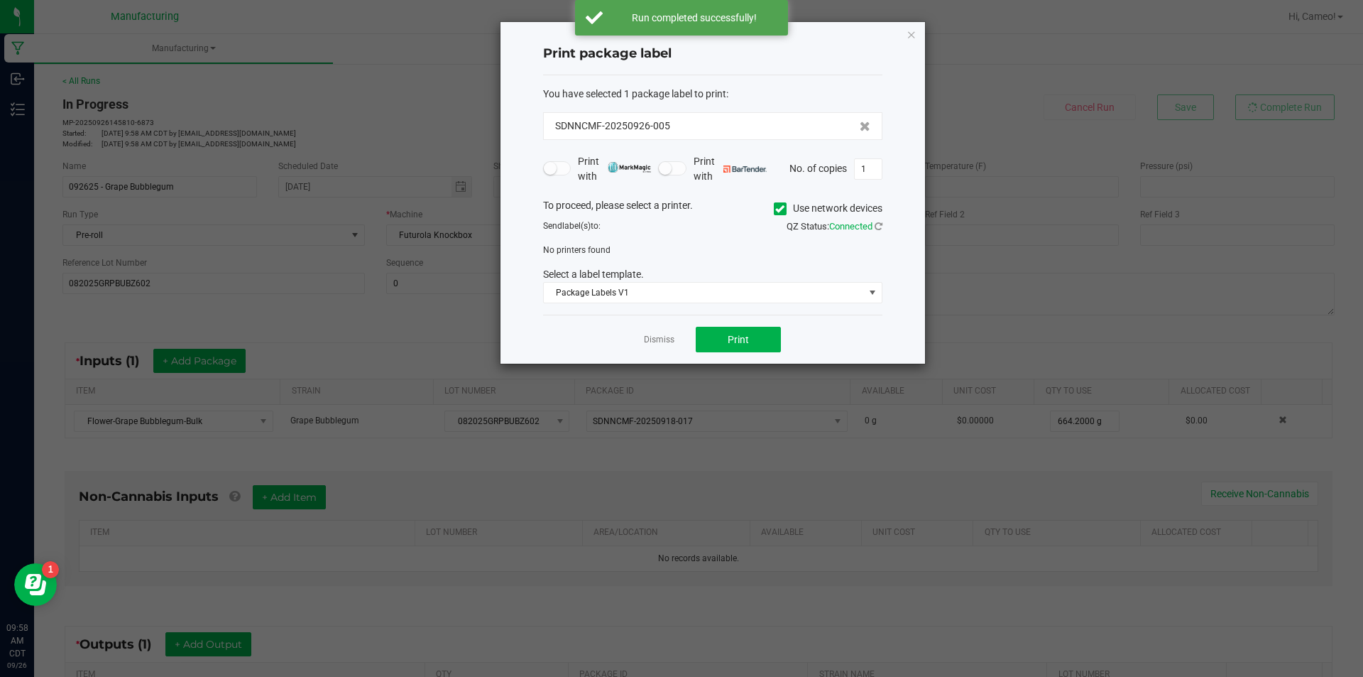
click at [778, 209] on icon at bounding box center [779, 209] width 9 height 0
click at [0, 0] on input "Use network devices" at bounding box center [0, 0] width 0 height 0
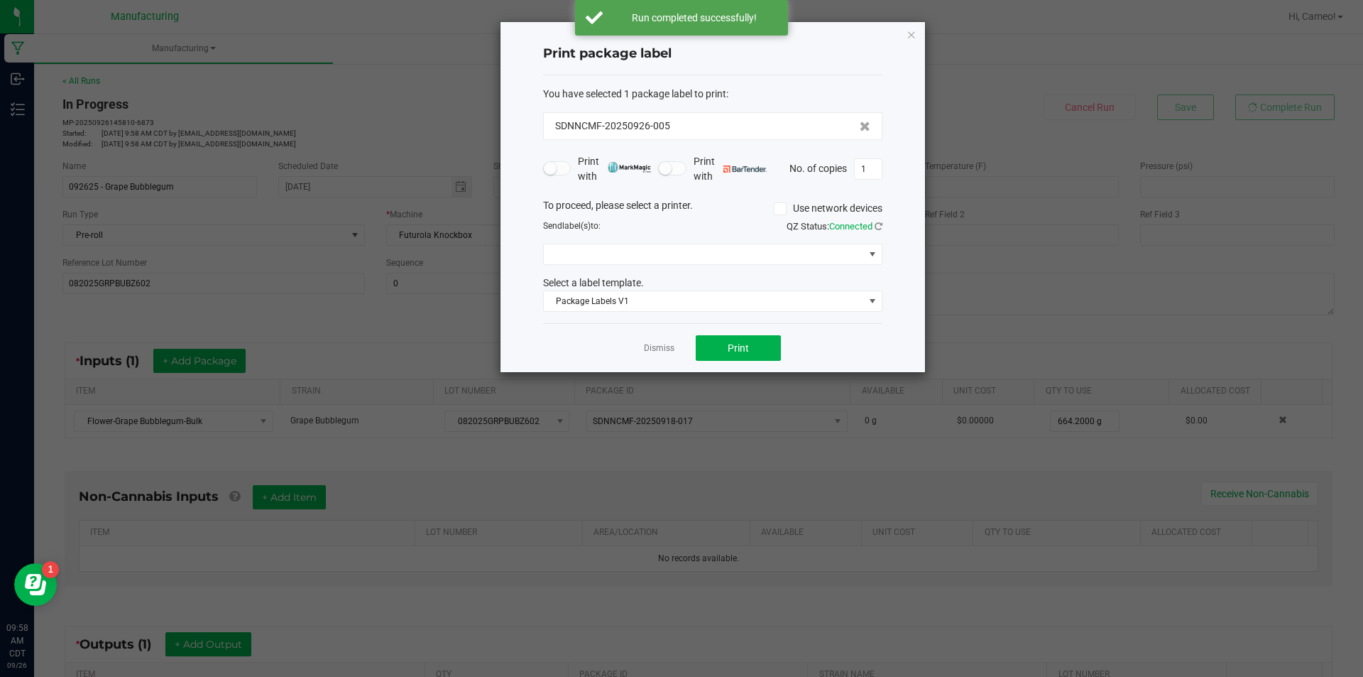
click at [770, 266] on div "To proceed, please select a printer. Use network devices Send label(s) to: QZ S…" at bounding box center [712, 255] width 339 height 114
click at [763, 256] on span at bounding box center [704, 254] width 320 height 20
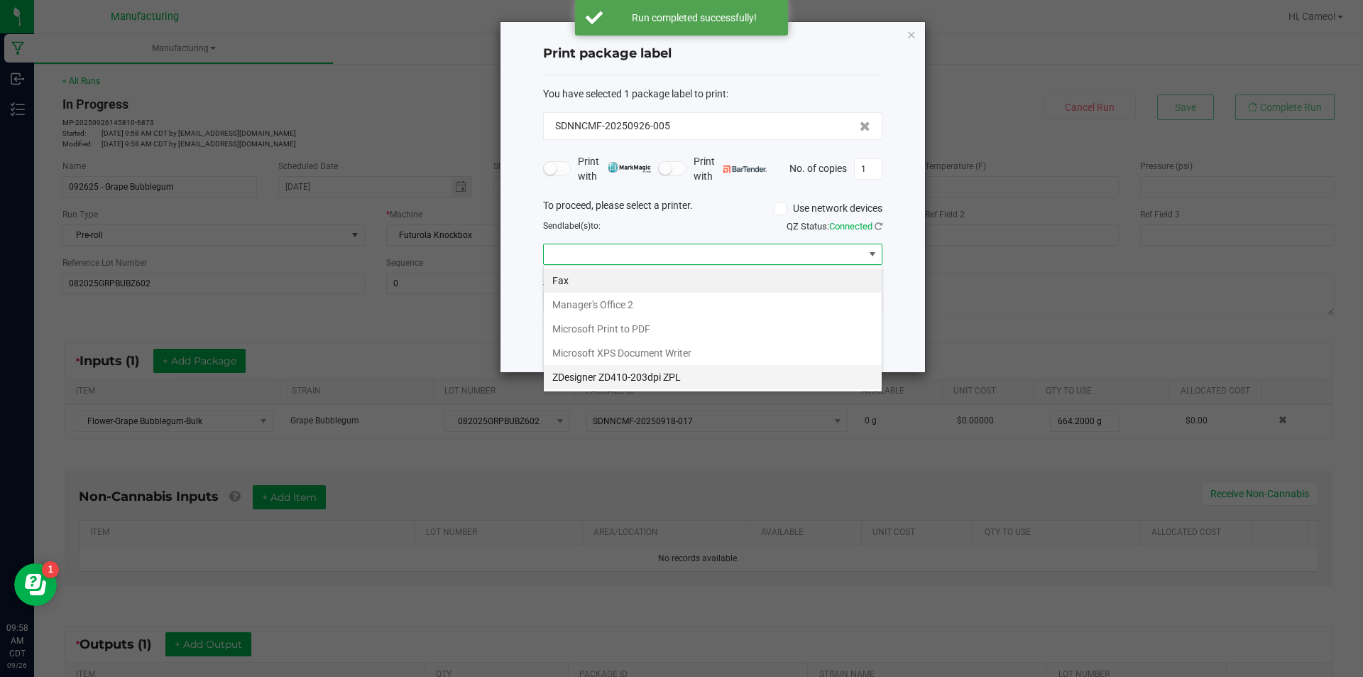
scroll to position [21, 339]
click at [674, 379] on ZPL "ZDesigner ZD410-203dpi ZPL" at bounding box center [713, 377] width 338 height 24
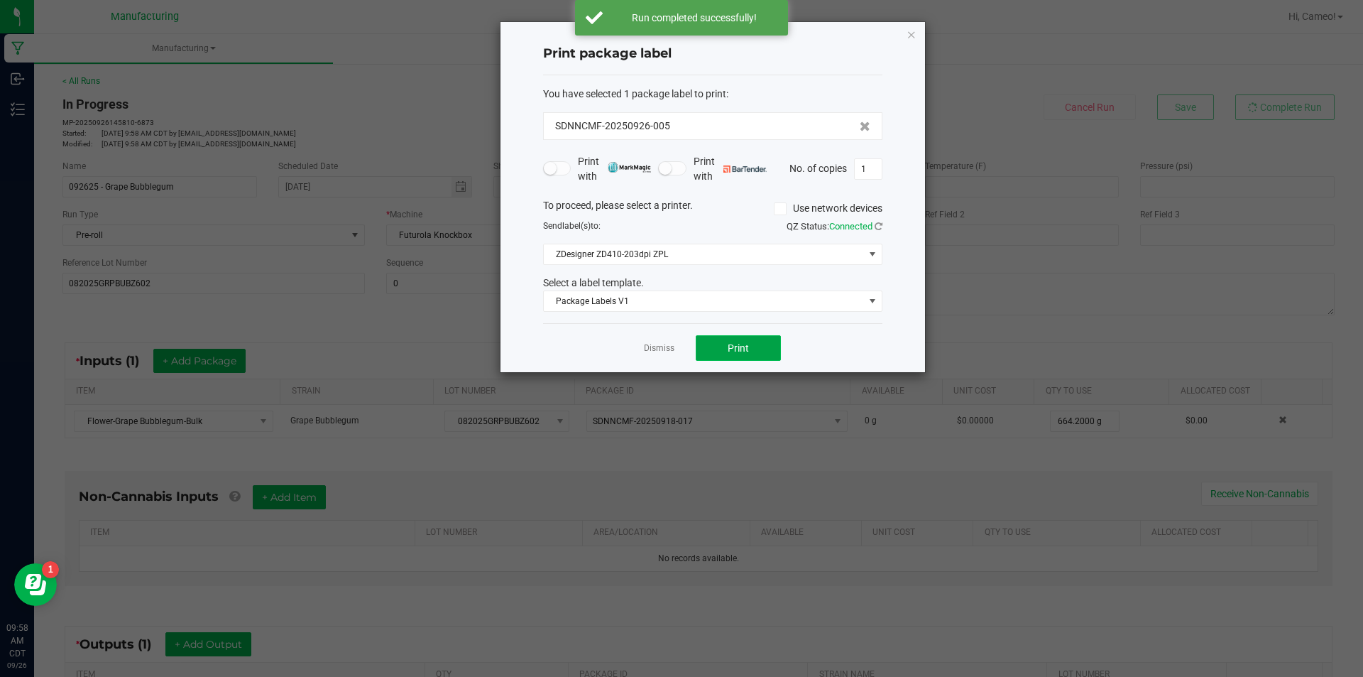
click at [741, 349] on span "Print" at bounding box center [738, 347] width 21 height 11
click at [663, 351] on link "Dismiss" at bounding box center [659, 348] width 31 height 12
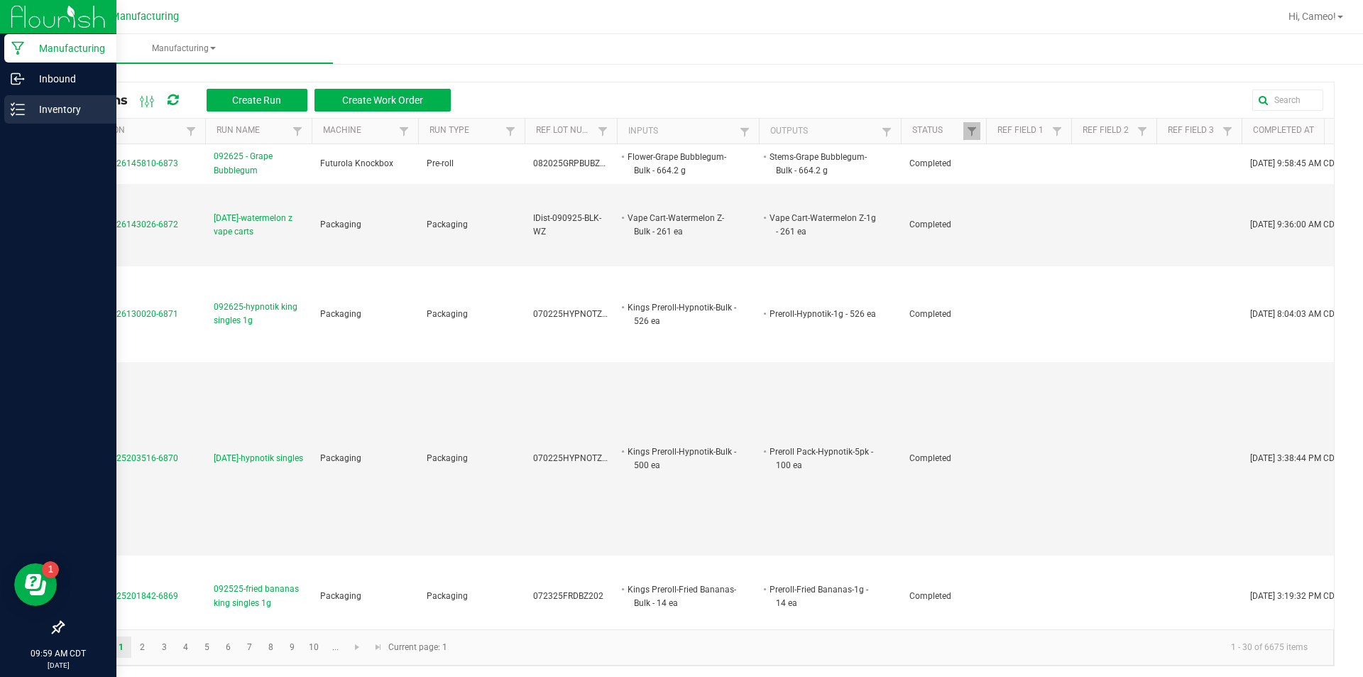
click at [30, 99] on div "Inventory" at bounding box center [60, 109] width 112 height 28
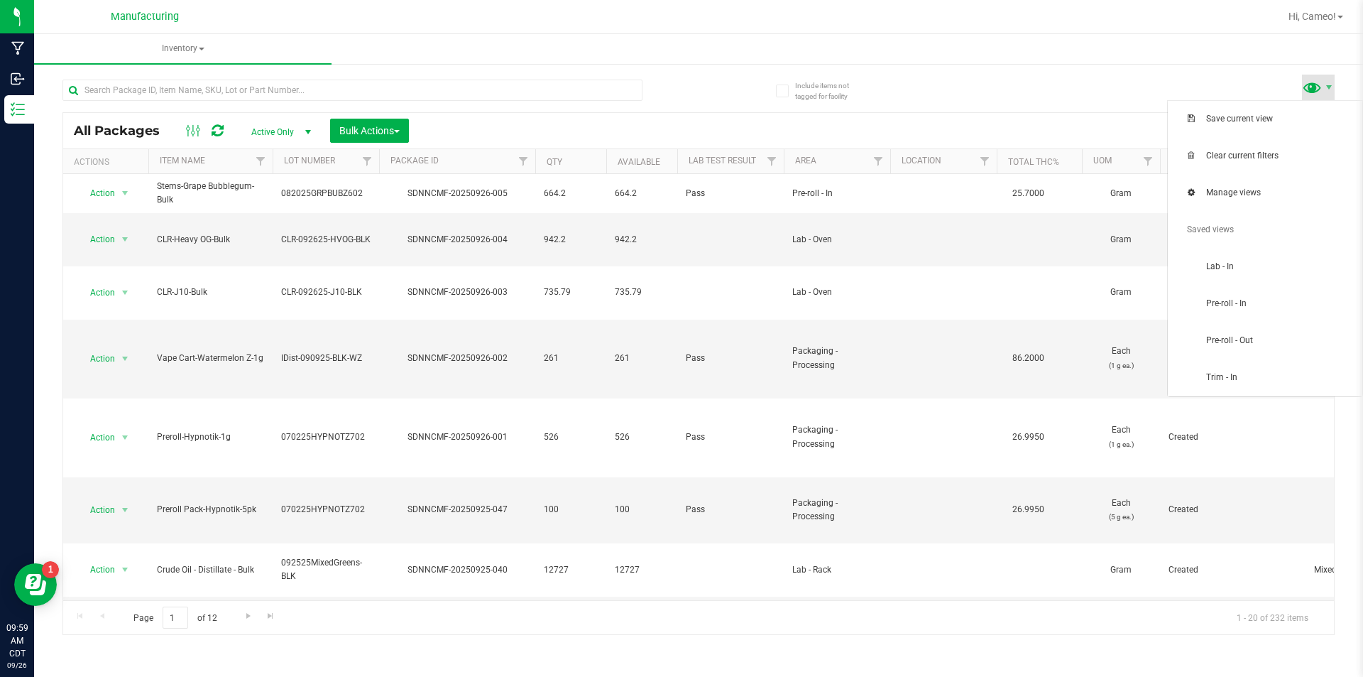
click at [1322, 86] on span at bounding box center [1312, 87] width 21 height 21
click at [1255, 309] on span "Pre-roll - In" at bounding box center [1280, 303] width 148 height 12
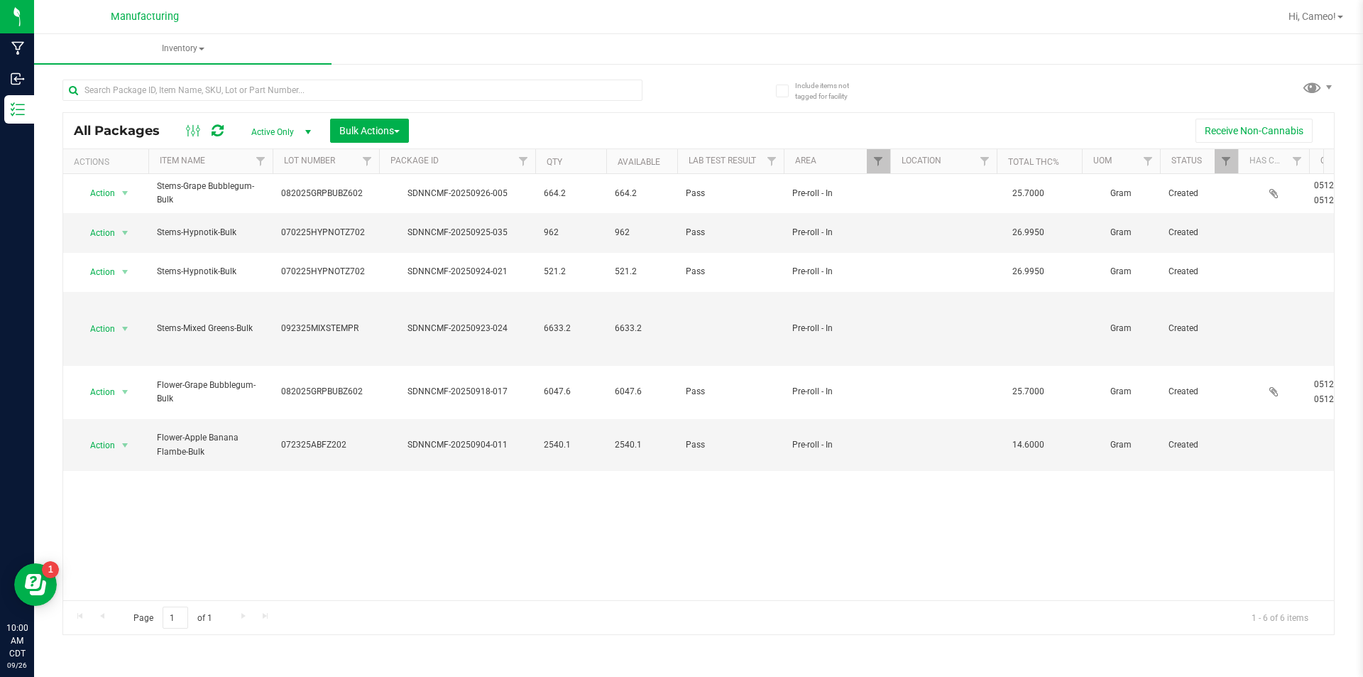
click at [769, 55] on ul "Inventory All packages All inventory Waste log Create inventory" at bounding box center [715, 49] width 1363 height 31
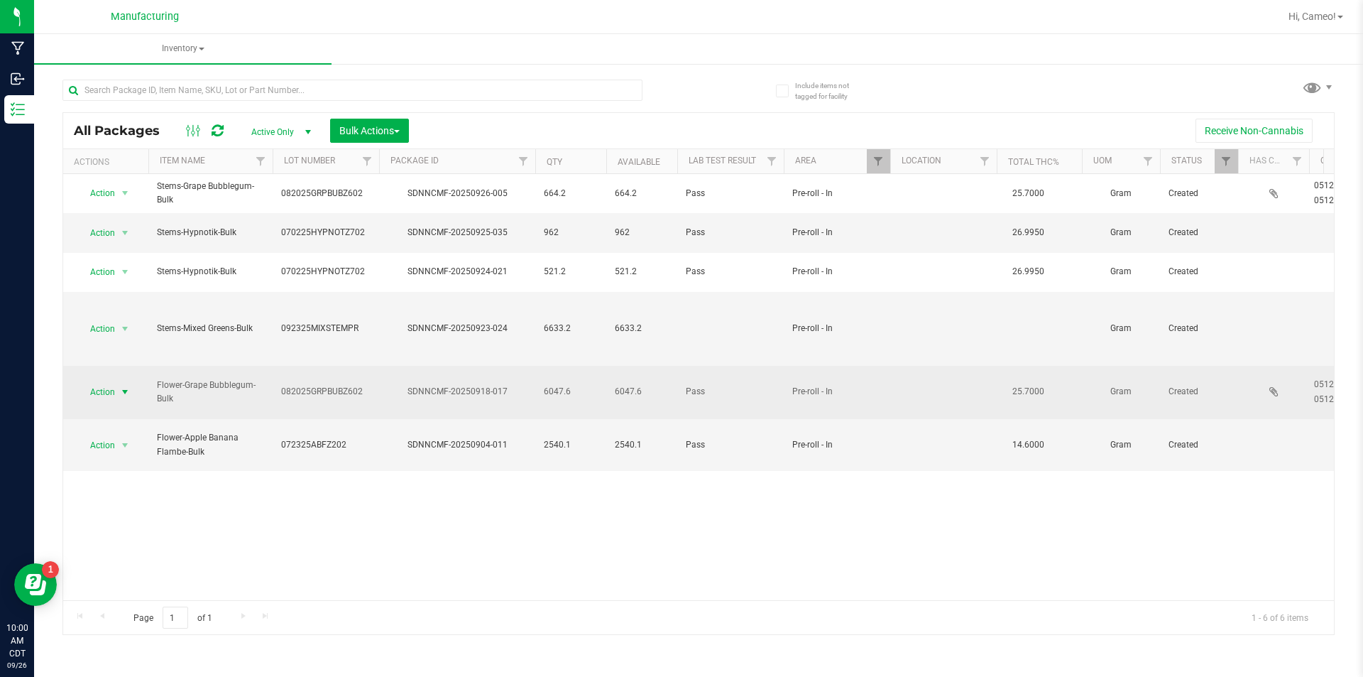
click at [99, 382] on span "Action" at bounding box center [96, 392] width 38 height 20
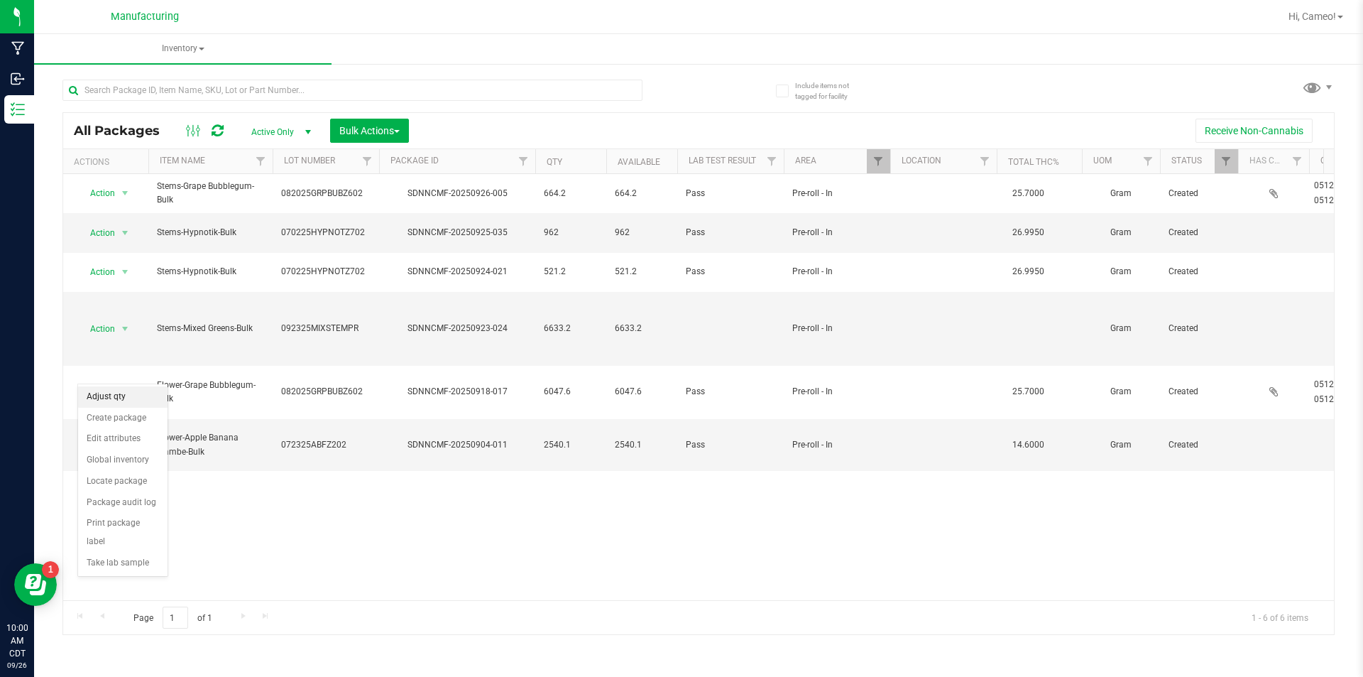
click at [114, 404] on li "Adjust qty" at bounding box center [122, 396] width 89 height 21
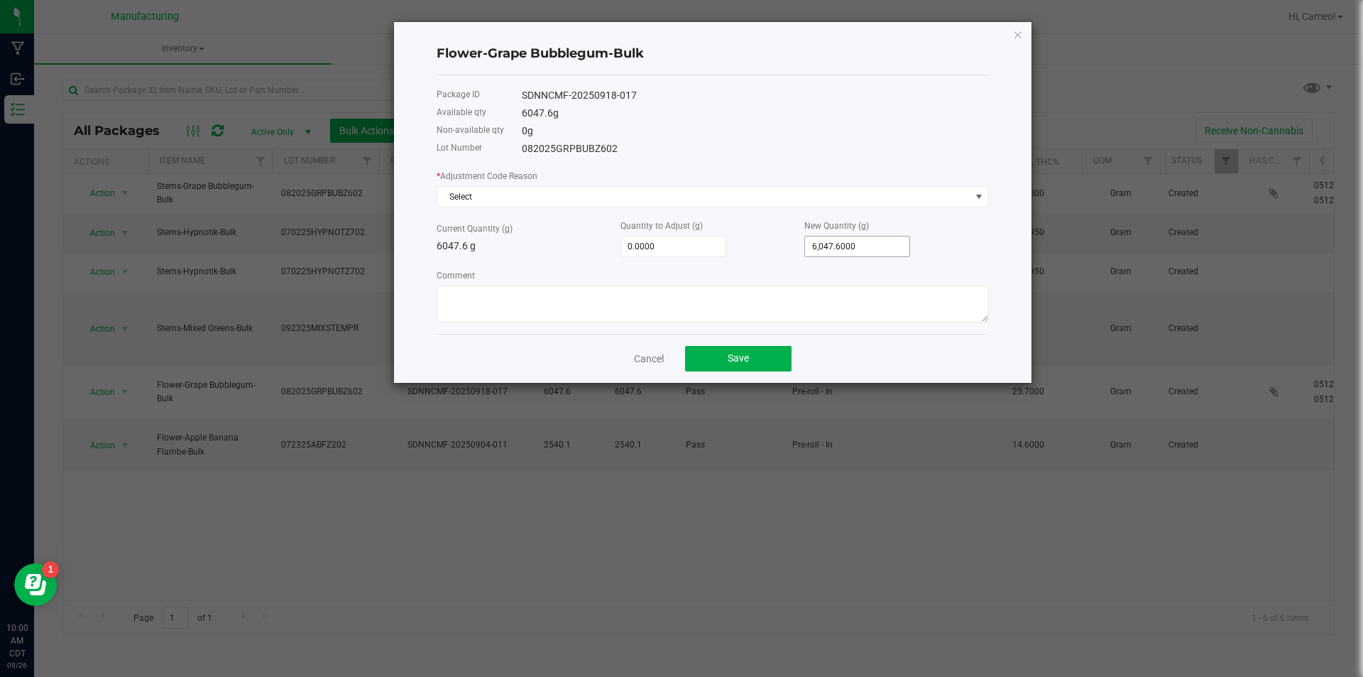
type input "6047.6"
click at [843, 256] on input "6047.6" at bounding box center [857, 246] width 104 height 20
type input "-6,041.6000"
type input "6"
type input "-5,987.6000"
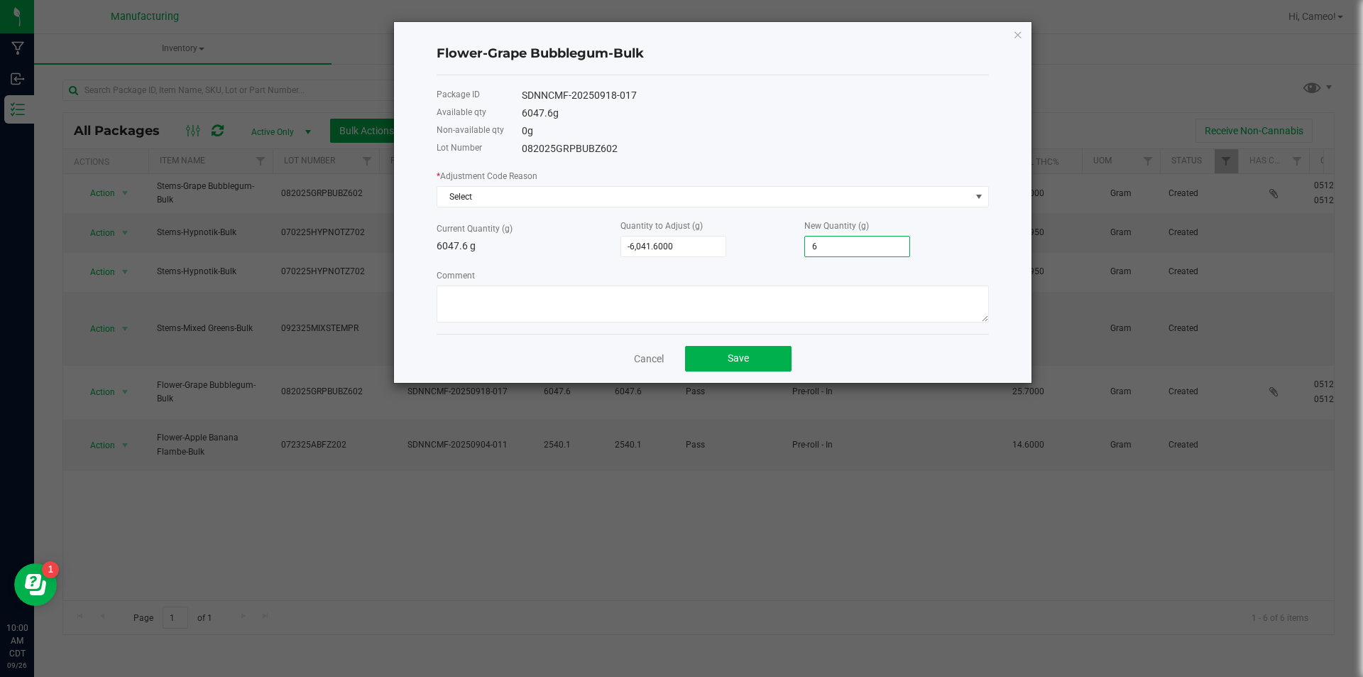
type input "60"
type input "-5,445.6000"
type input "602"
type input "-27.6000"
type input "6,020.0000"
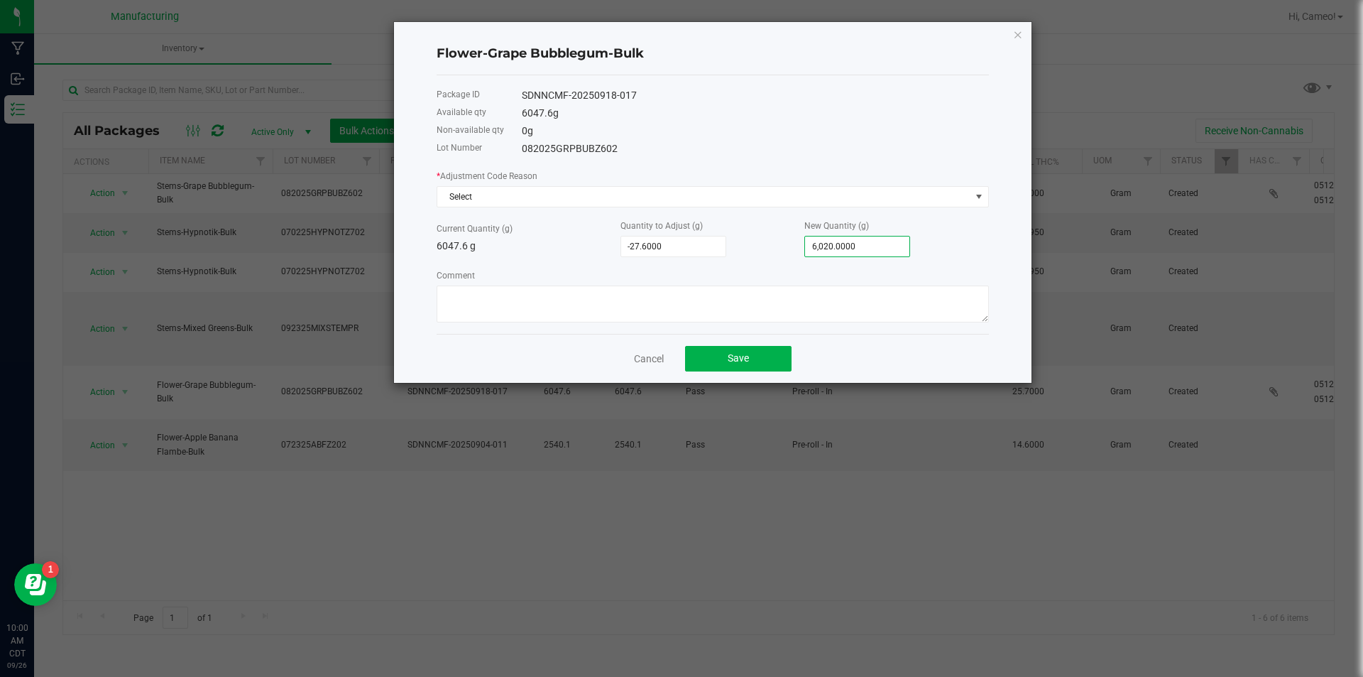
click at [787, 185] on div "* Adjustment Code Reason Select" at bounding box center [713, 187] width 552 height 39
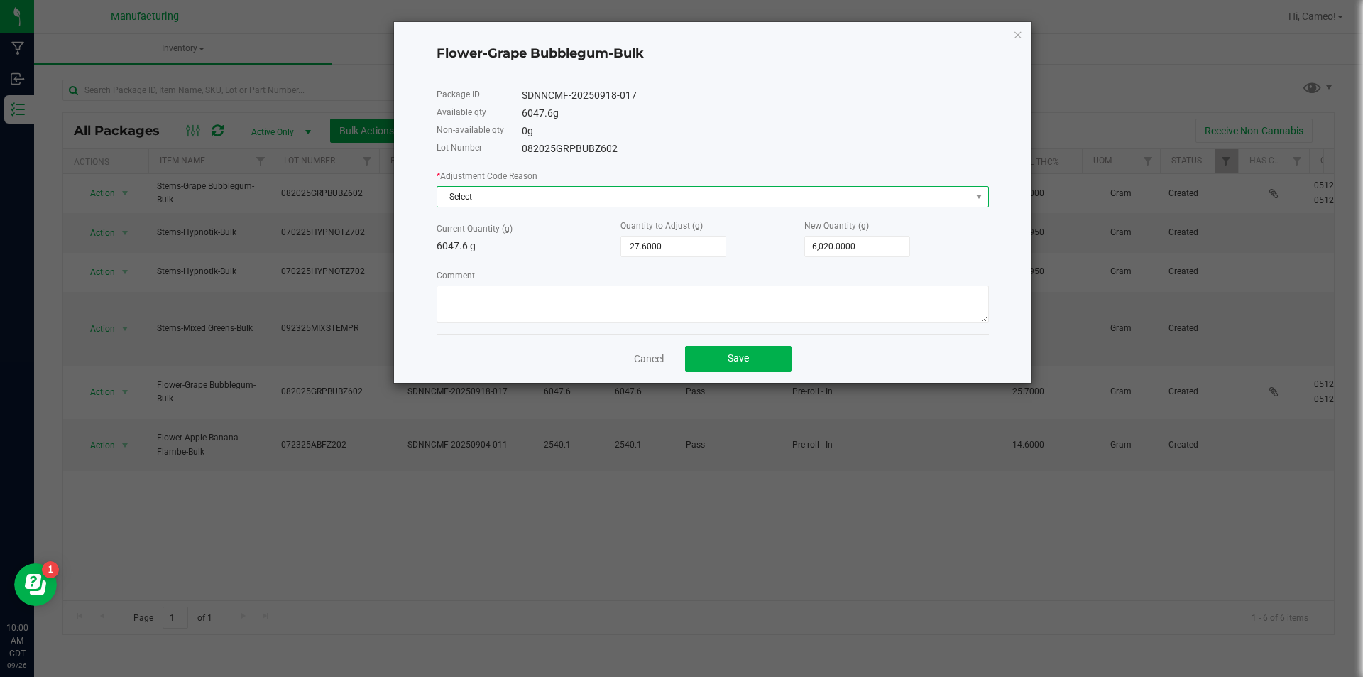
click at [784, 195] on span "Select" at bounding box center [703, 197] width 533 height 20
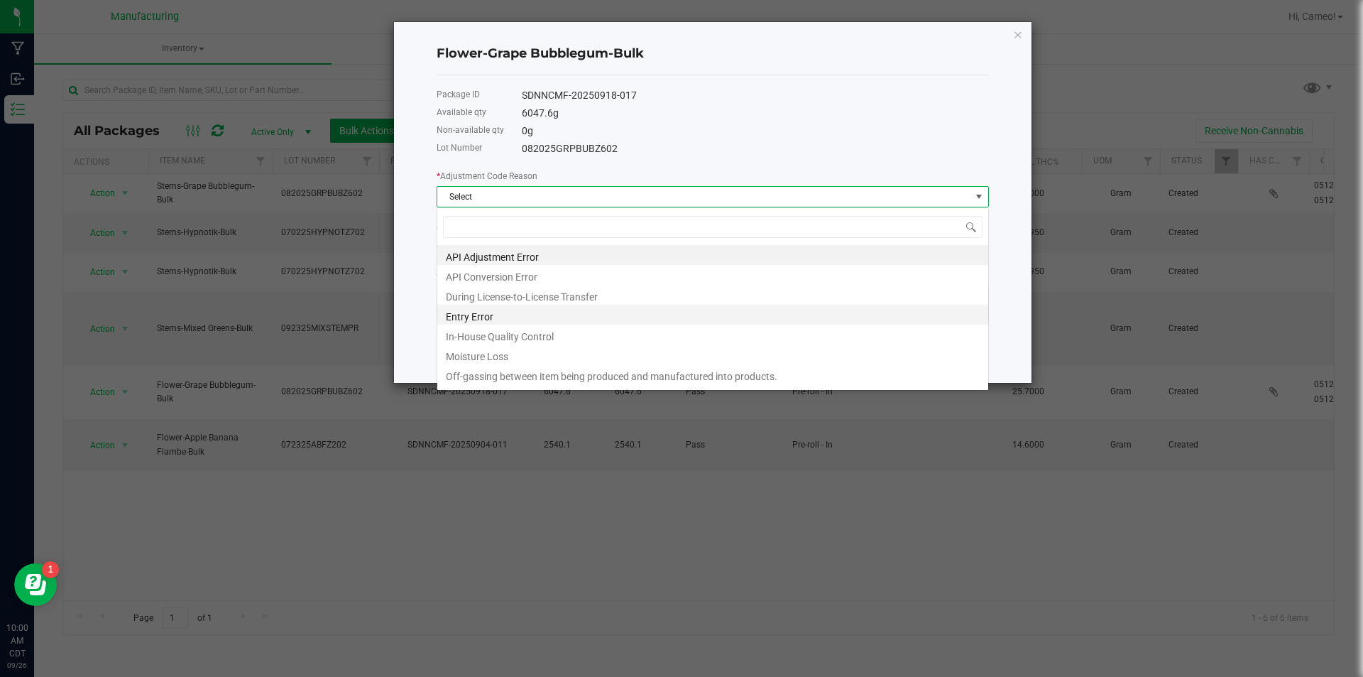
scroll to position [21, 552]
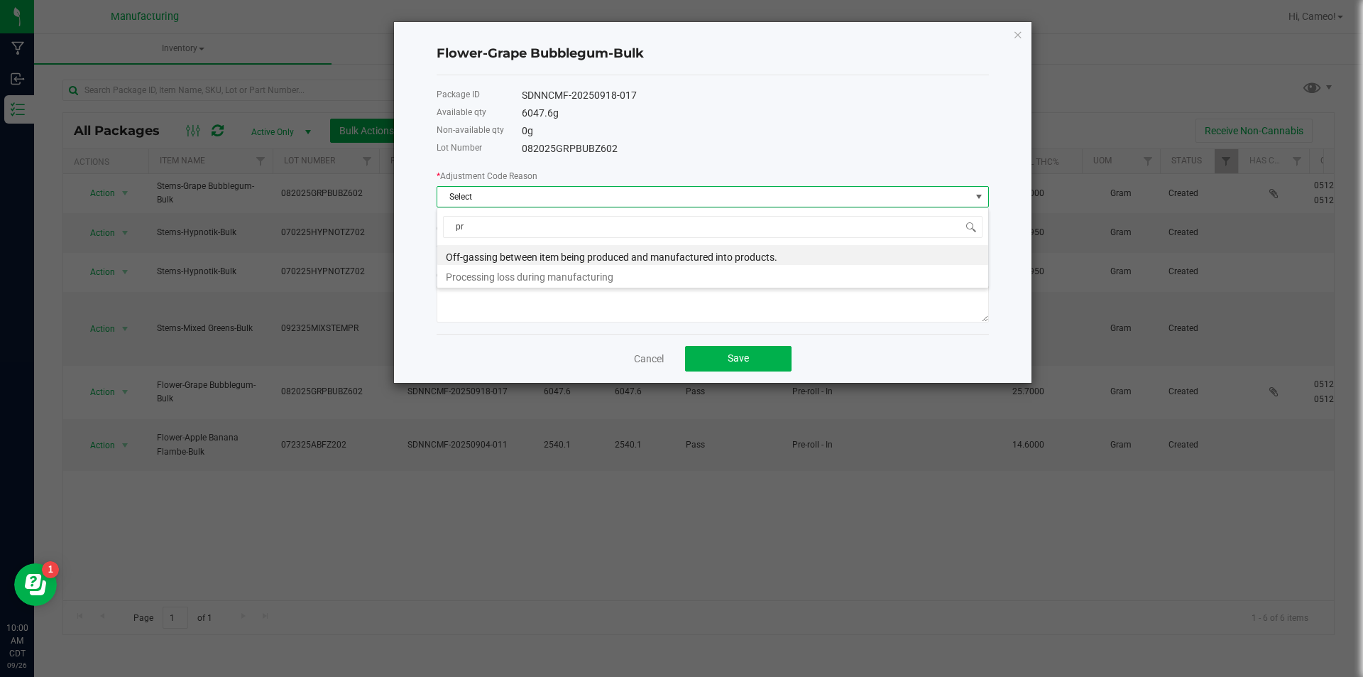
type input "pro"
click at [613, 275] on li "Processing loss during manufacturing" at bounding box center [712, 275] width 551 height 20
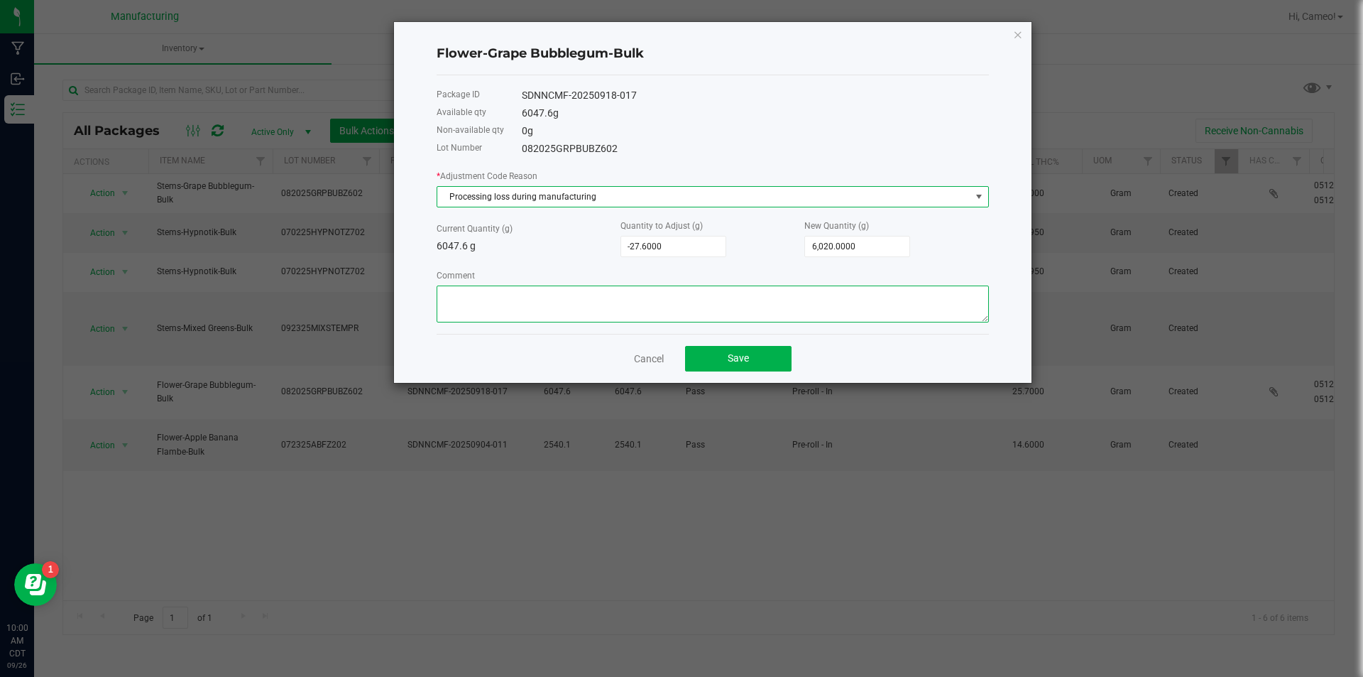
click at [572, 299] on textarea "Comment" at bounding box center [713, 303] width 552 height 37
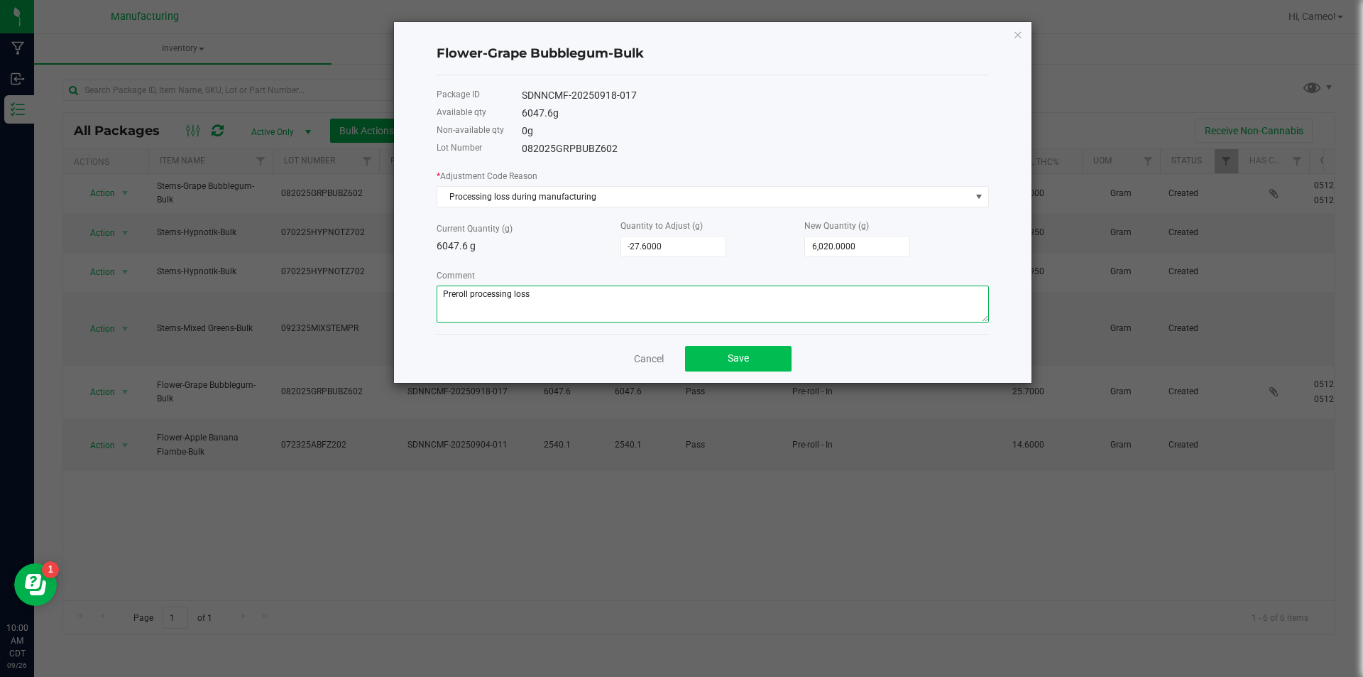
type textarea "Preroll processing loss"
click at [749, 356] on button "Save" at bounding box center [738, 359] width 106 height 26
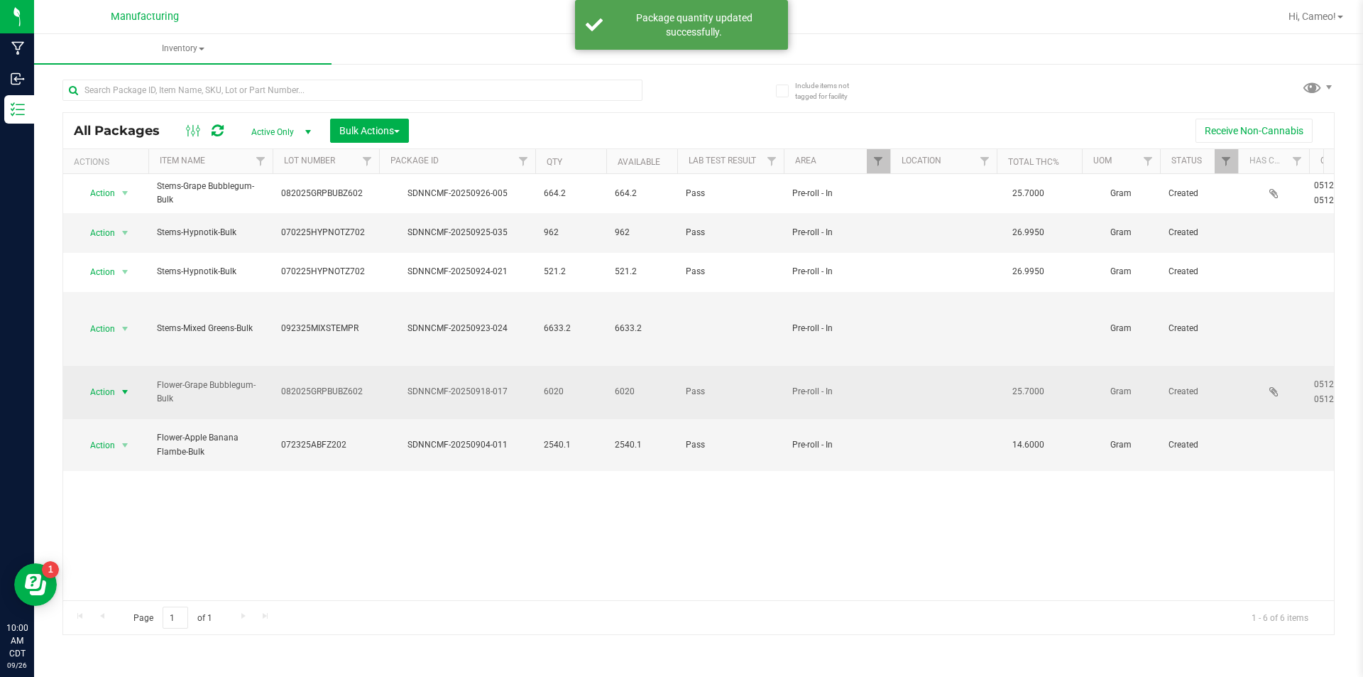
click at [127, 386] on span "select" at bounding box center [124, 391] width 11 height 11
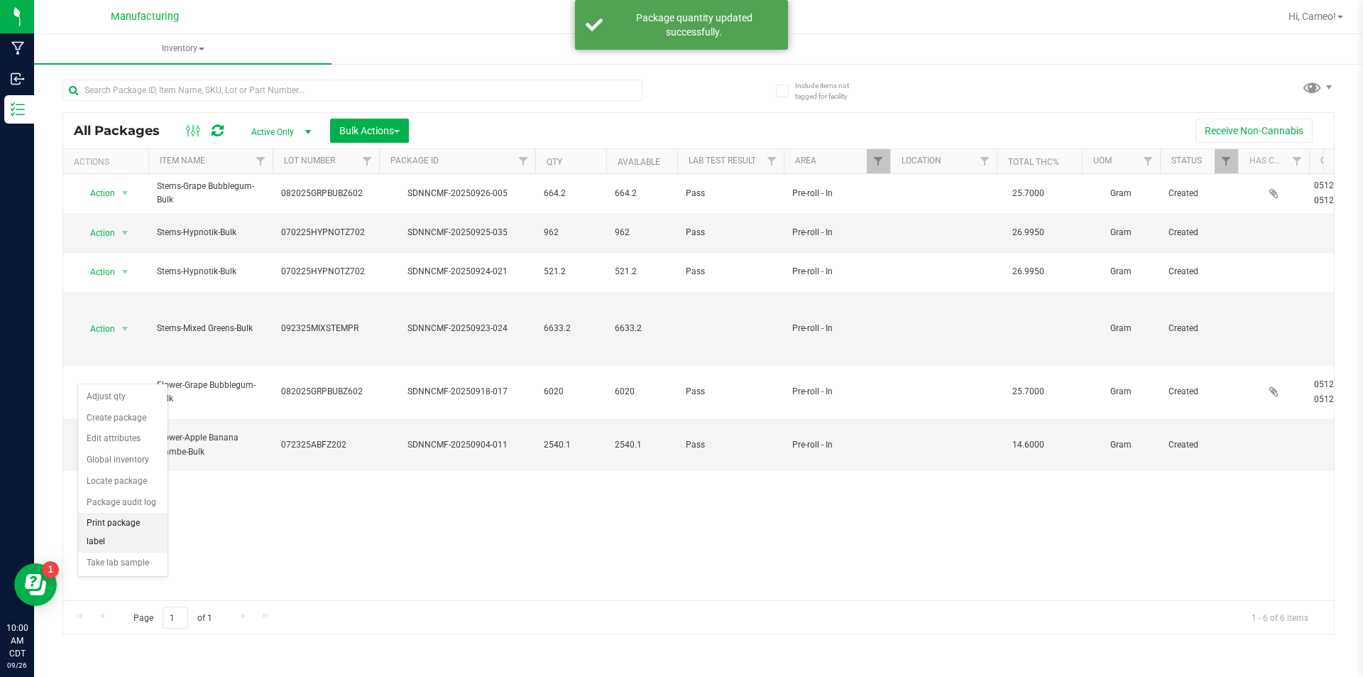
click at [102, 527] on li "Print package label" at bounding box center [122, 532] width 89 height 39
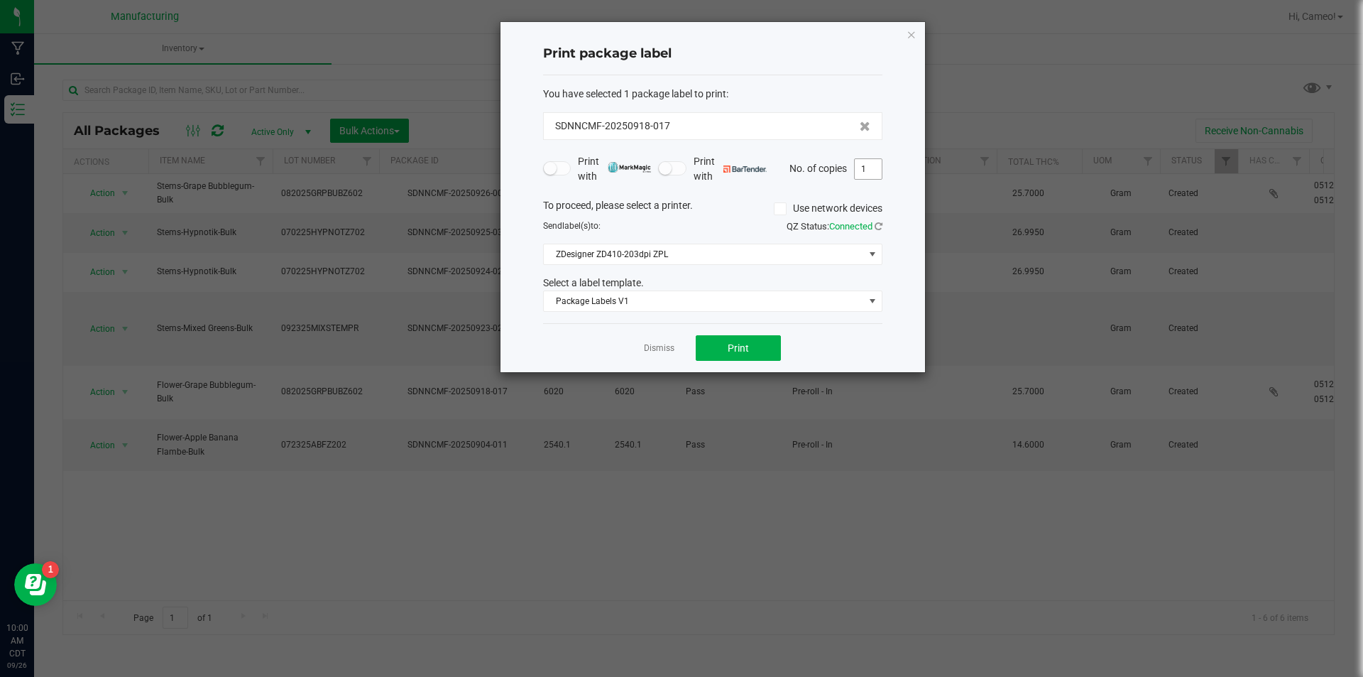
click at [870, 173] on input "1" at bounding box center [868, 169] width 27 height 20
type input "4"
drag, startPoint x: 728, startPoint y: 350, endPoint x: 722, endPoint y: 354, distance: 7.3
click at [722, 354] on button "Print" at bounding box center [738, 348] width 85 height 26
click at [671, 342] on link "Dismiss" at bounding box center [659, 348] width 31 height 12
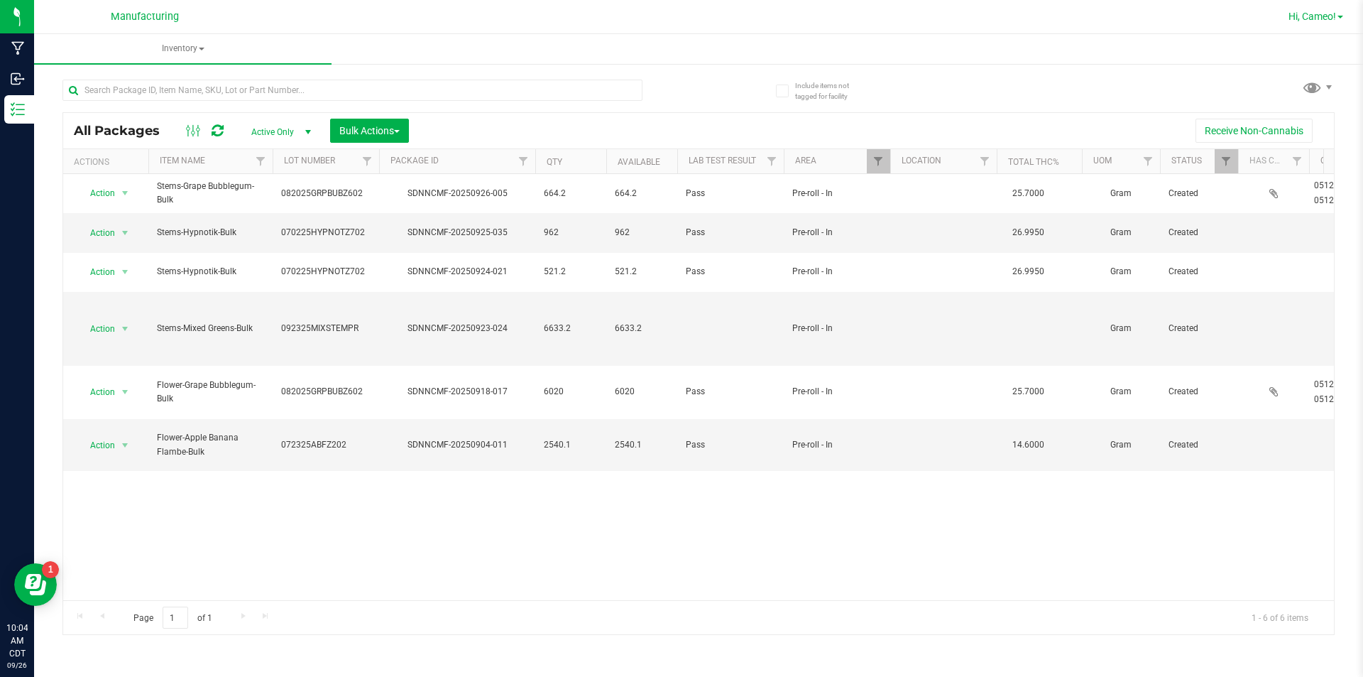
click at [1322, 15] on span "Hi, Cameo!" at bounding box center [1313, 16] width 48 height 11
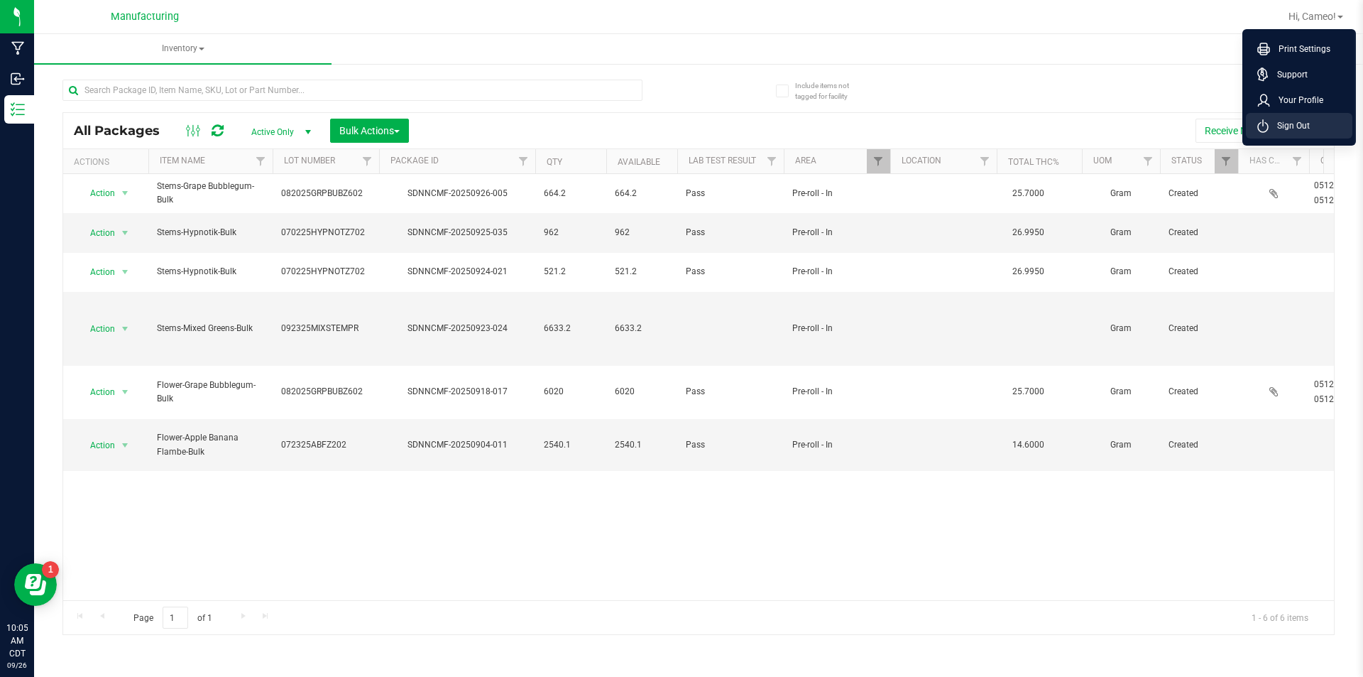
click at [1299, 128] on span "Sign Out" at bounding box center [1289, 126] width 41 height 14
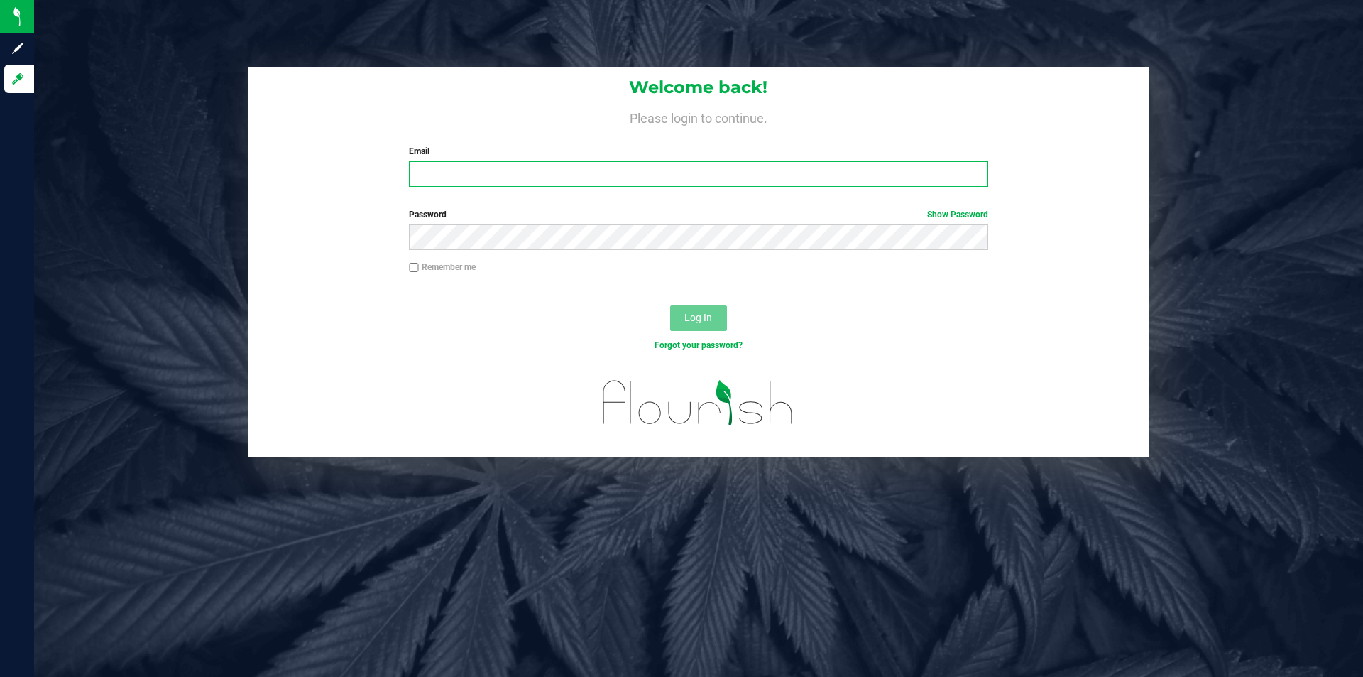
click at [721, 171] on input "Email" at bounding box center [698, 174] width 579 height 26
type input "[EMAIL_ADDRESS][DOMAIN_NAME]"
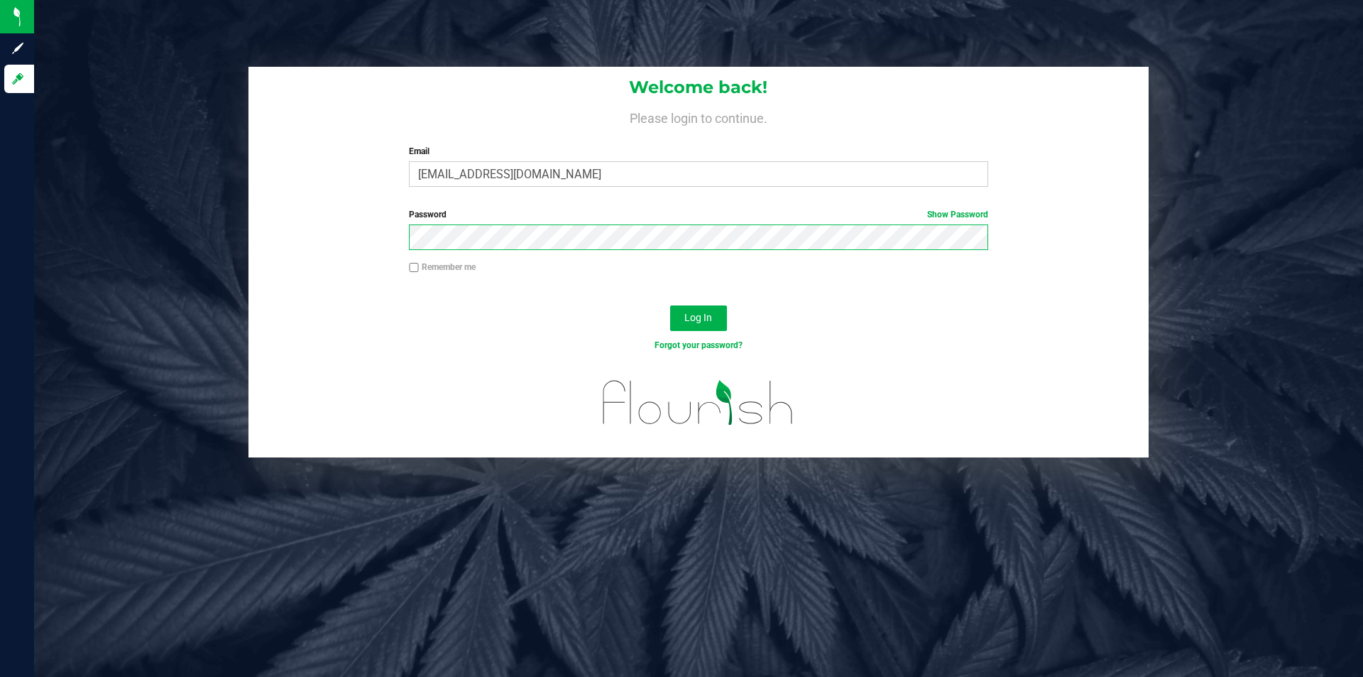
click at [670, 305] on button "Log In" at bounding box center [698, 318] width 57 height 26
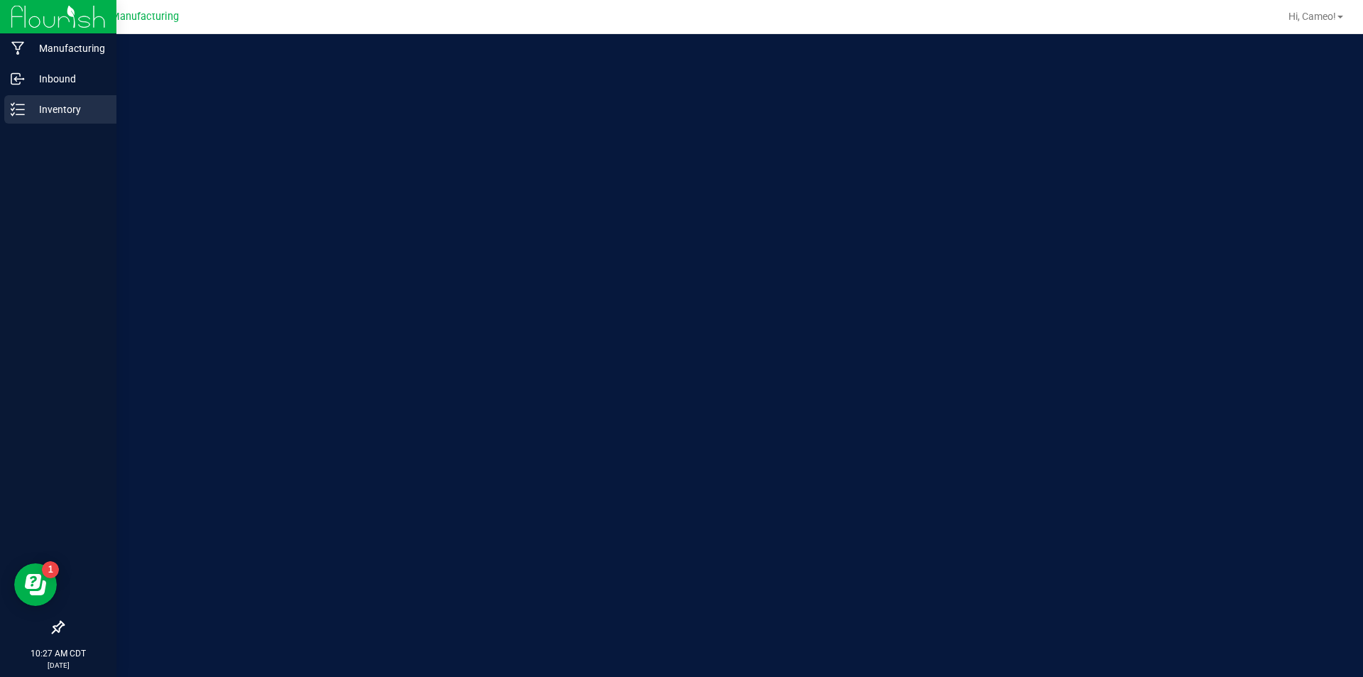
click at [58, 101] on p "Inventory" at bounding box center [67, 109] width 85 height 17
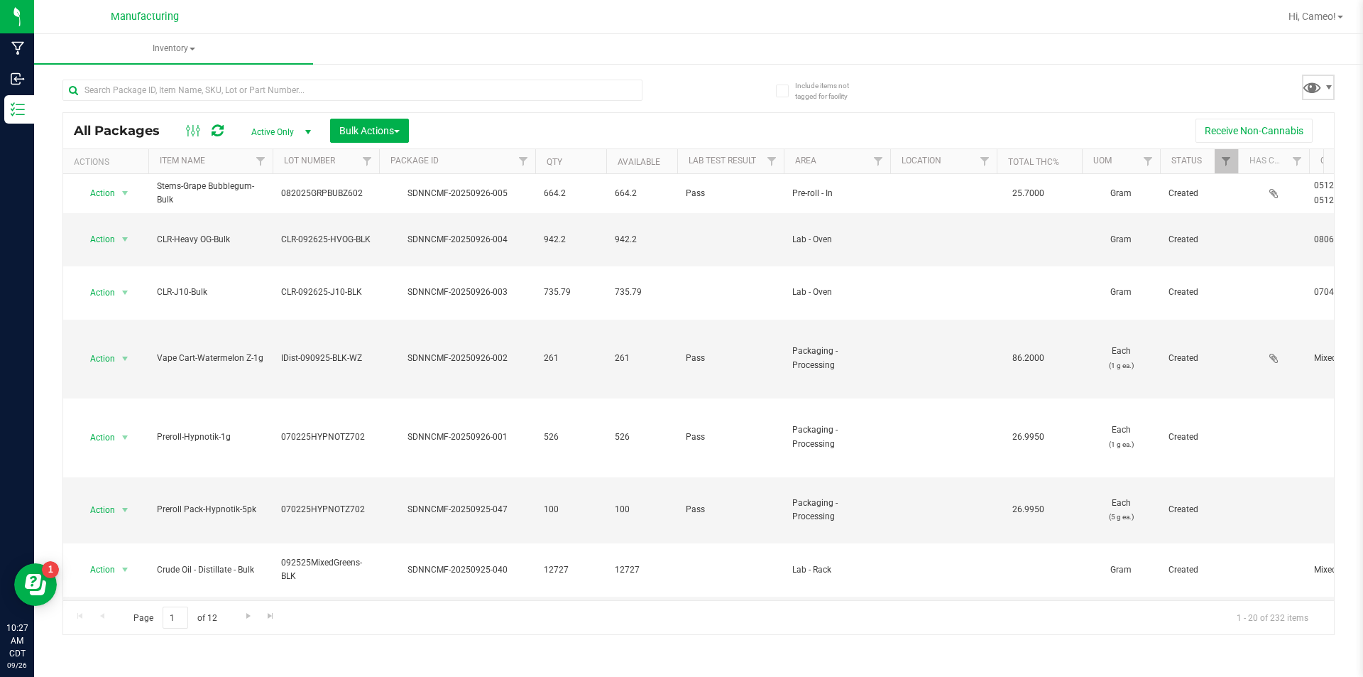
click at [1321, 99] on span at bounding box center [1318, 88] width 33 height 26
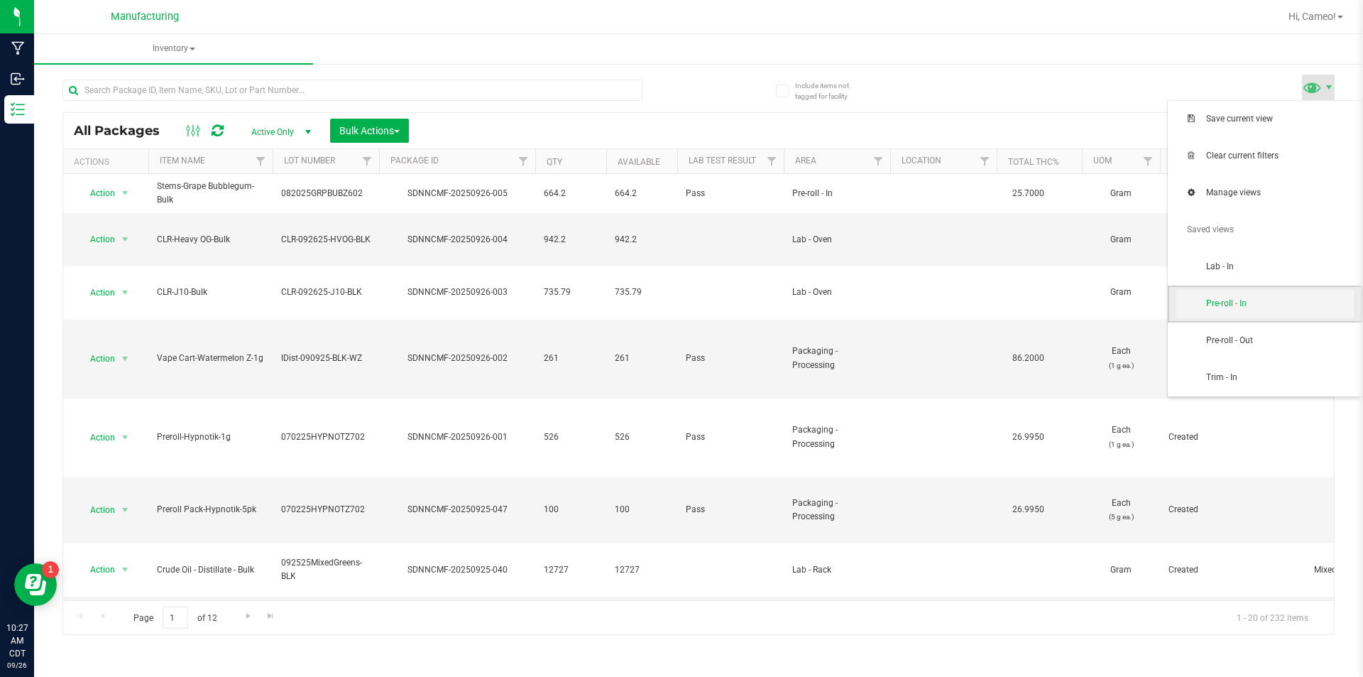
click at [1271, 307] on span "Pre-roll - In" at bounding box center [1280, 303] width 148 height 12
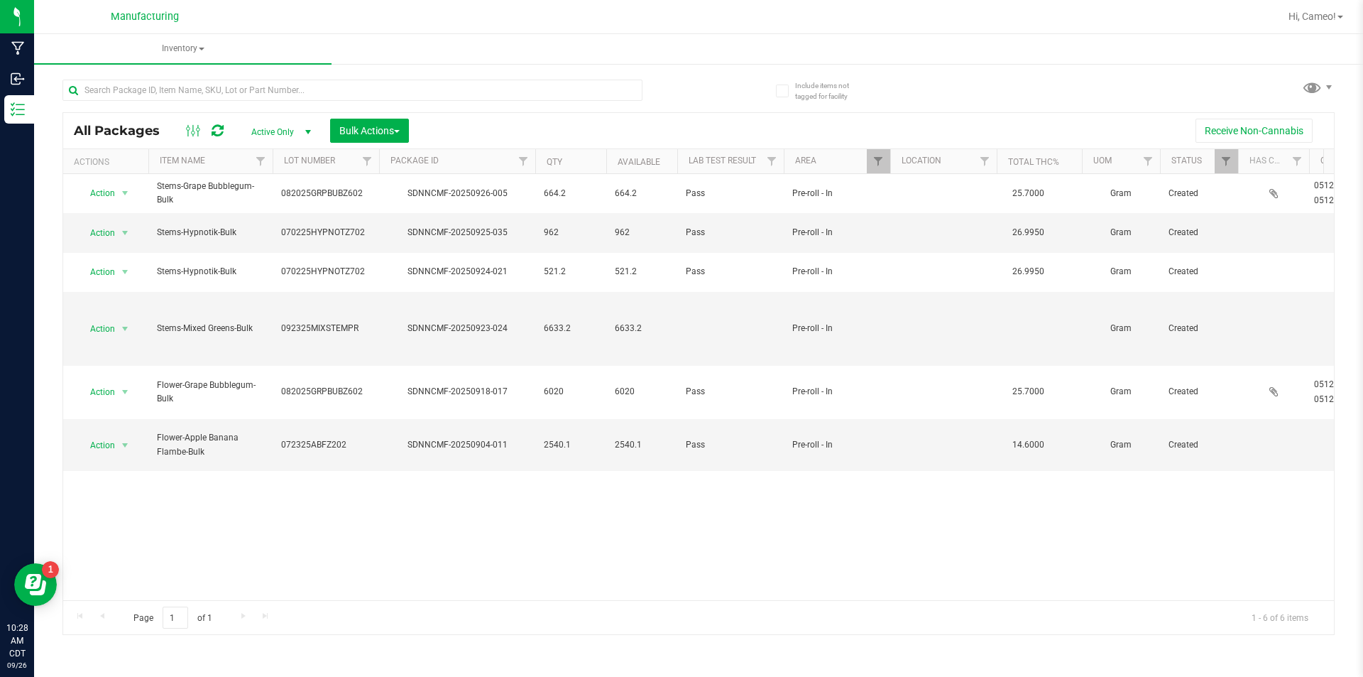
click at [704, 89] on div "All Packages Active Only Active Only Lab Samples Locked All Bulk Actions Add to…" at bounding box center [698, 350] width 1272 height 569
click at [122, 439] on span "select" at bounding box center [124, 444] width 11 height 11
click at [113, 432] on li "Adjust qty" at bounding box center [122, 435] width 89 height 21
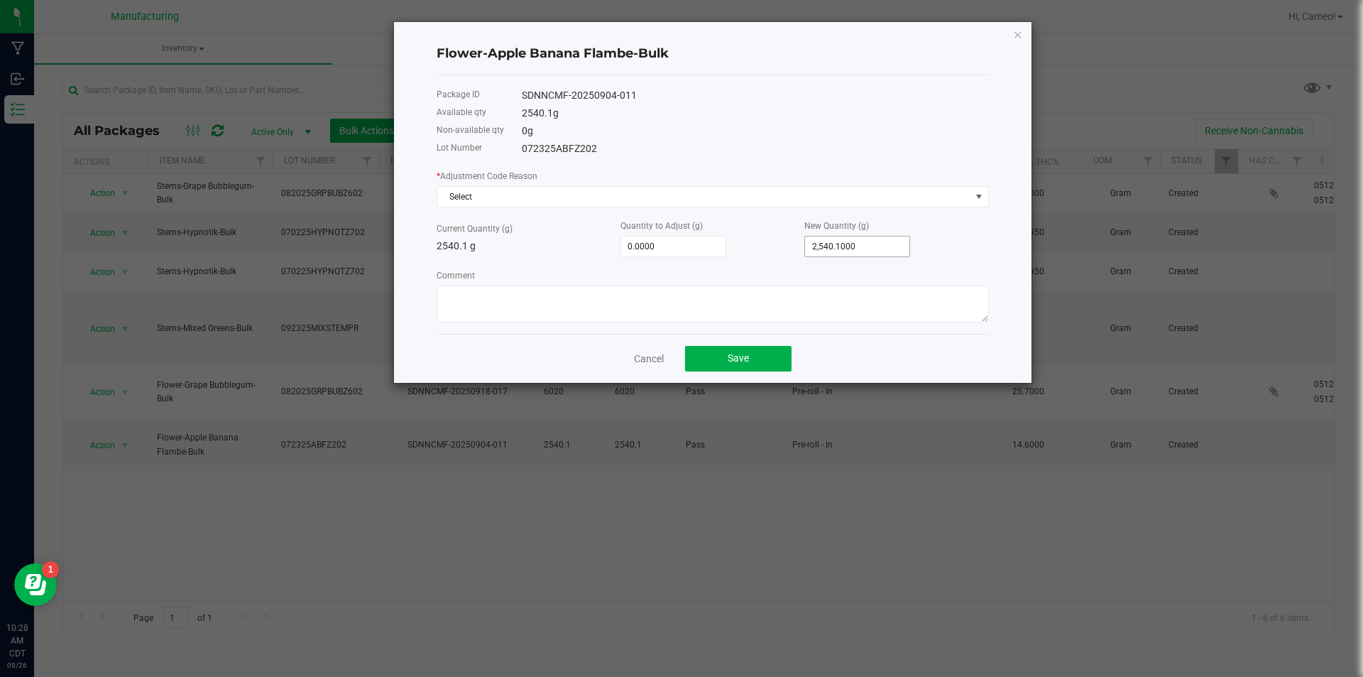
type input "2540.1"
click at [887, 247] on input "2540.1" at bounding box center [857, 246] width 104 height 20
type input "-2,538.1000"
type input "2"
type input "-2,515.1000"
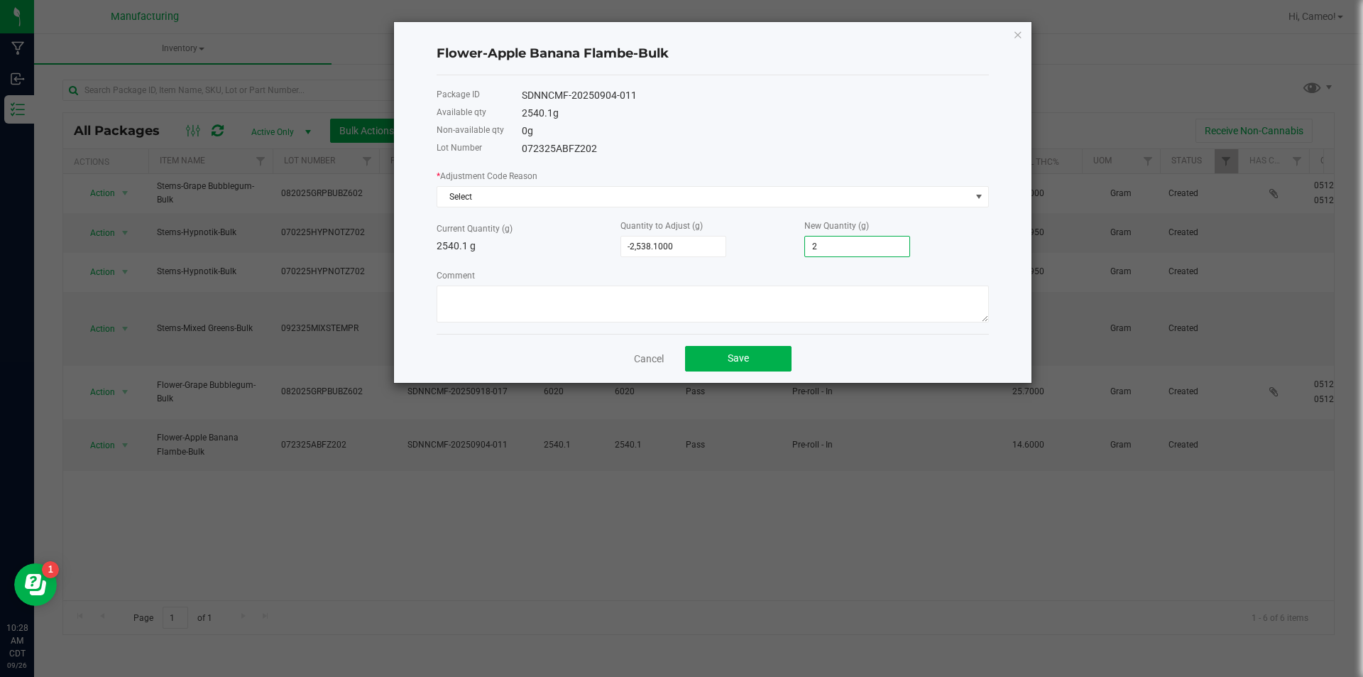
type input "25"
type input "-2,287.1000"
type input "253"
type input "-3.1000"
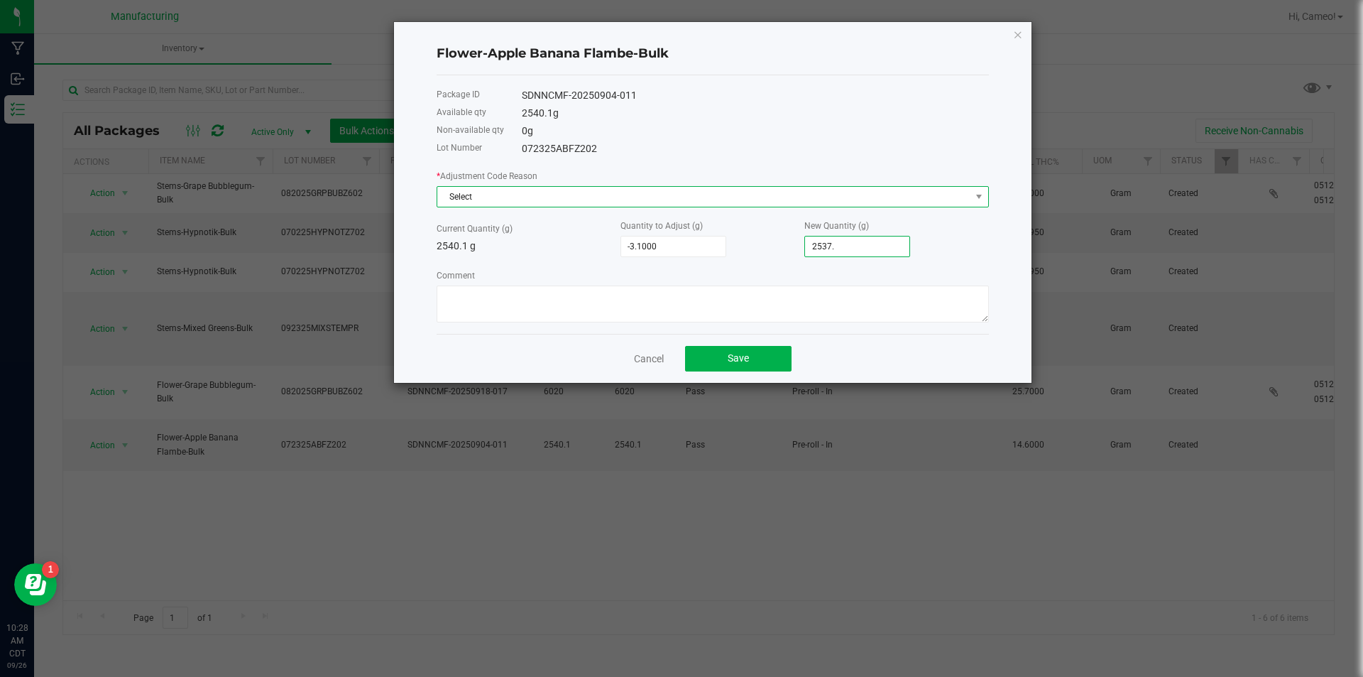
type input "2,537.0000"
click at [698, 194] on span "Select" at bounding box center [703, 197] width 533 height 20
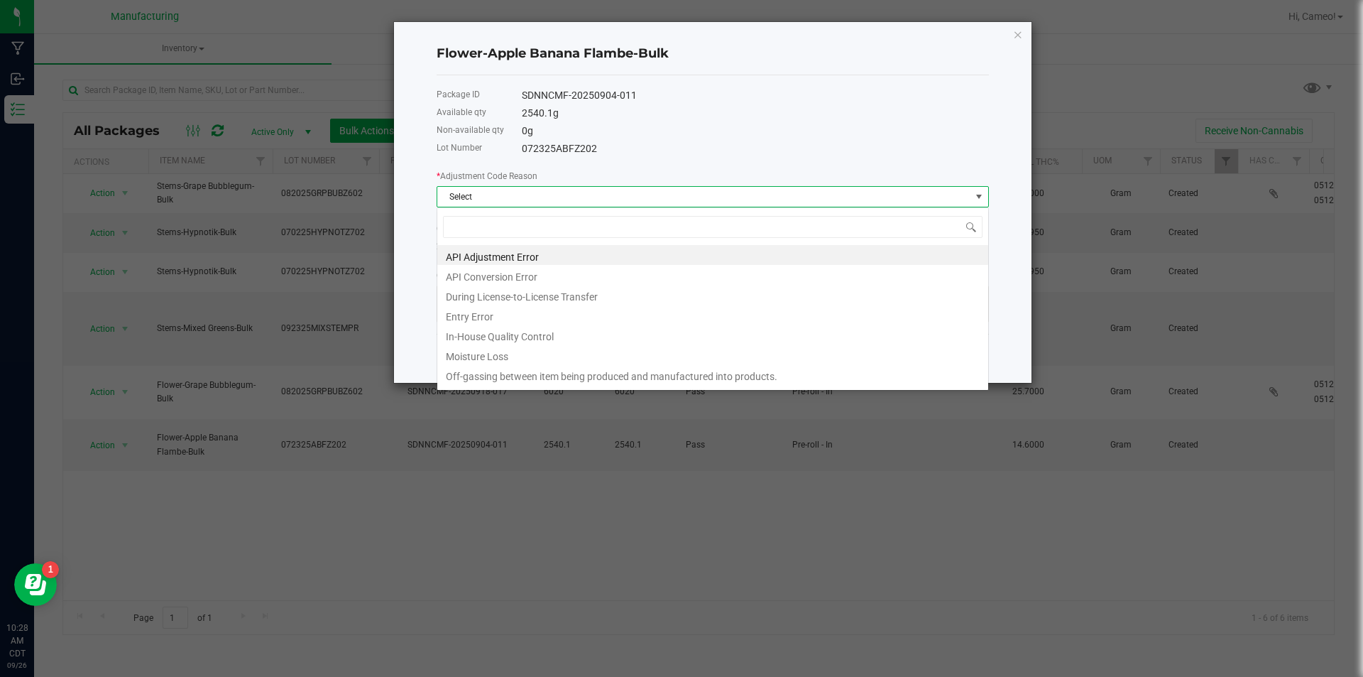
scroll to position [21, 552]
type input "pro"
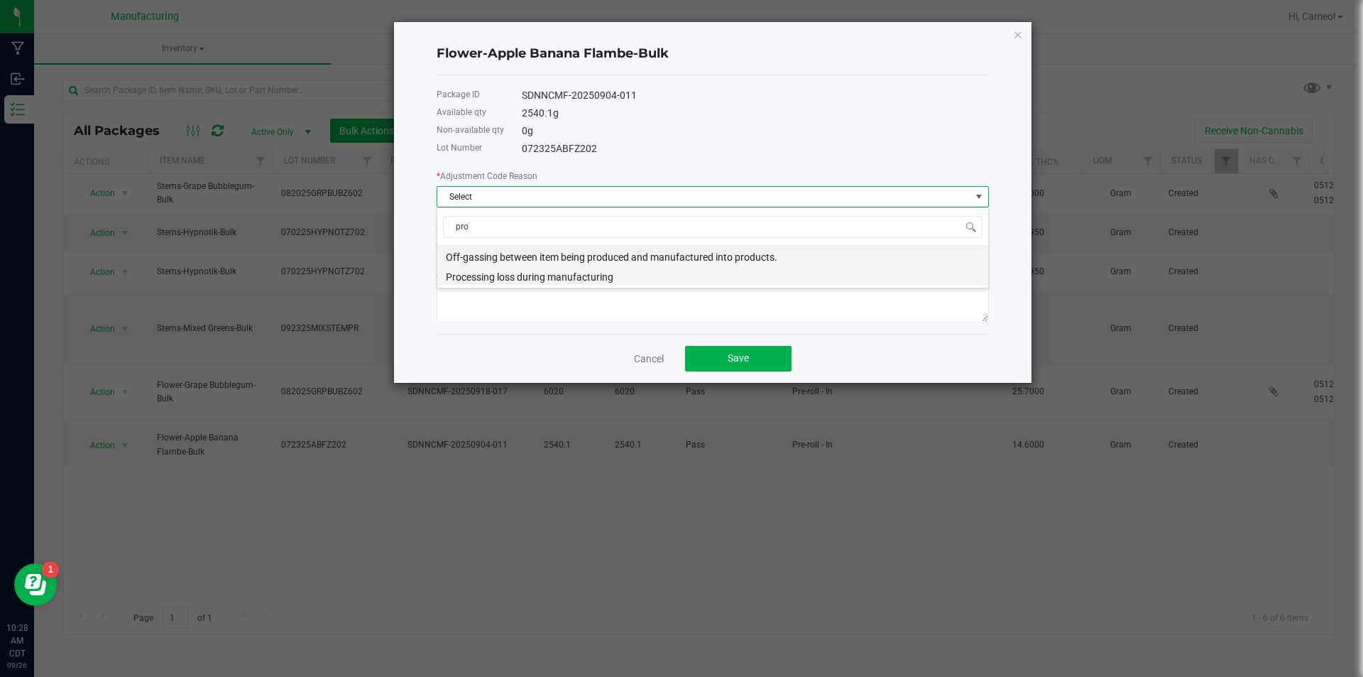
click at [630, 278] on li "Processing loss during manufacturing" at bounding box center [712, 275] width 551 height 20
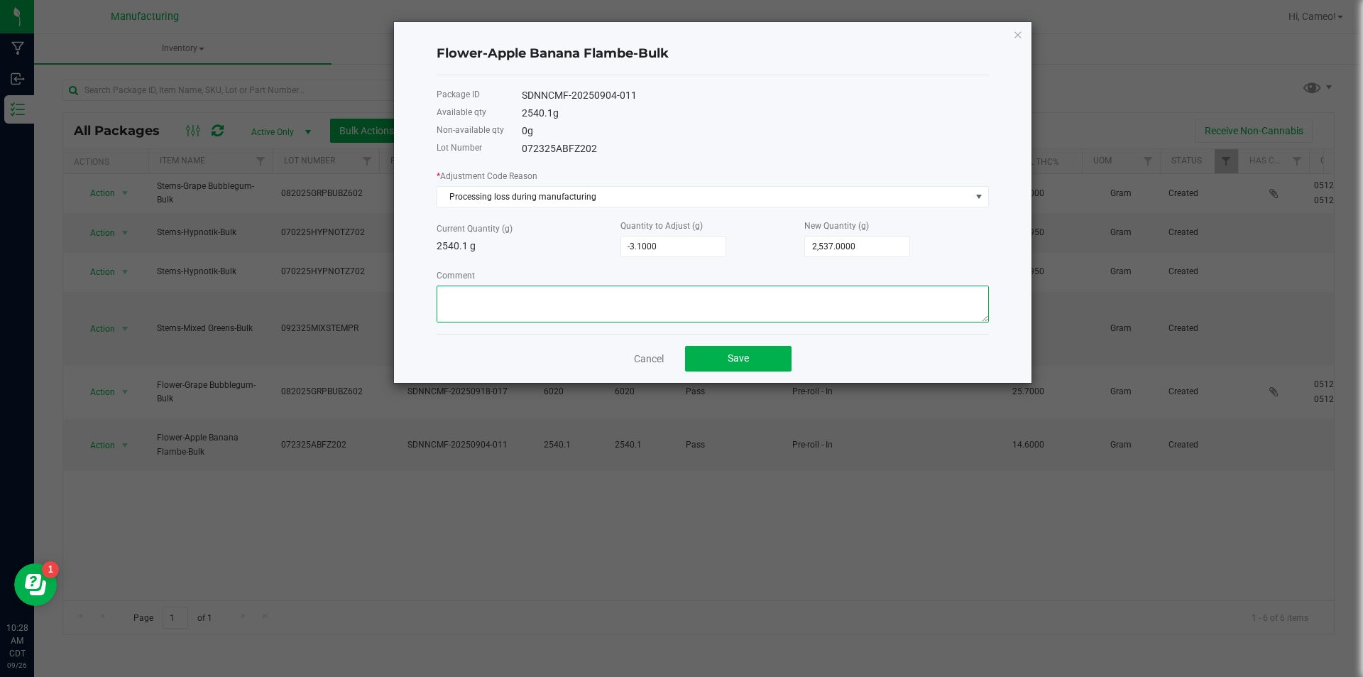
click at [619, 305] on textarea "Comment" at bounding box center [713, 303] width 552 height 37
type textarea "Preroll processing loss"
click at [752, 361] on button "Save" at bounding box center [738, 359] width 106 height 26
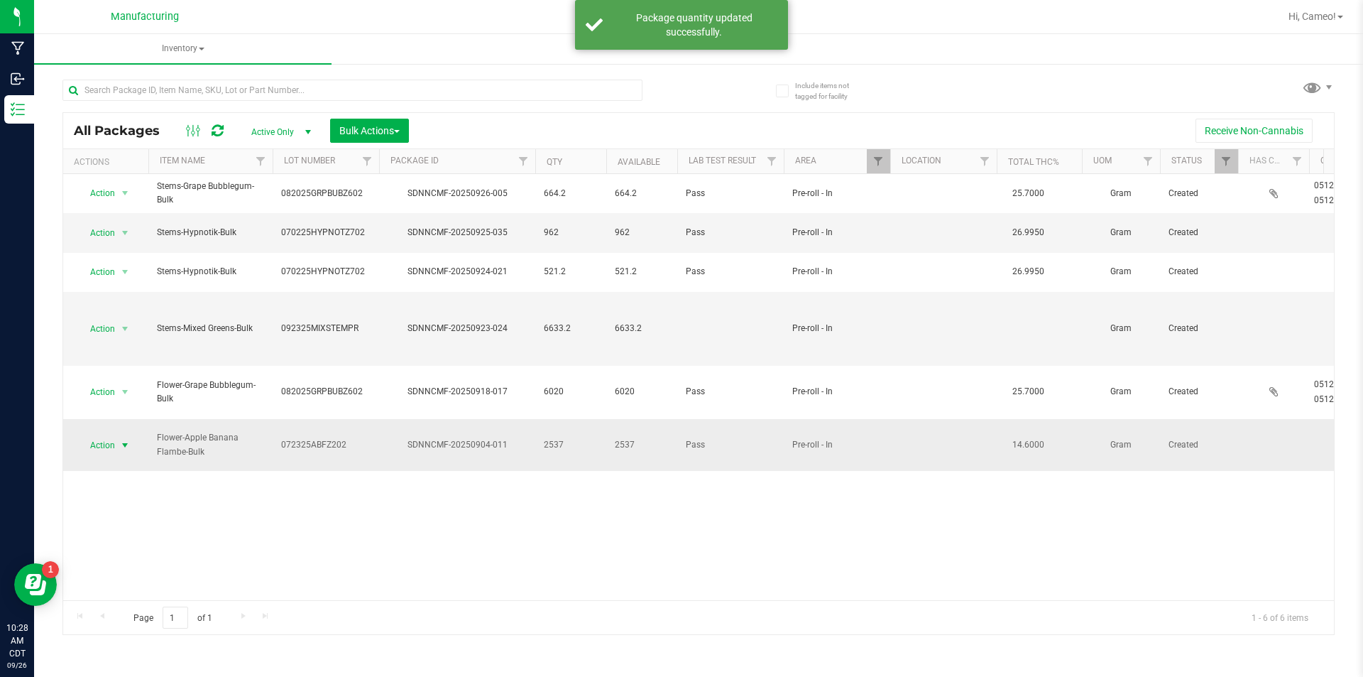
click at [95, 435] on span "Action" at bounding box center [96, 445] width 38 height 20
click at [124, 557] on li "Print package label" at bounding box center [122, 571] width 89 height 39
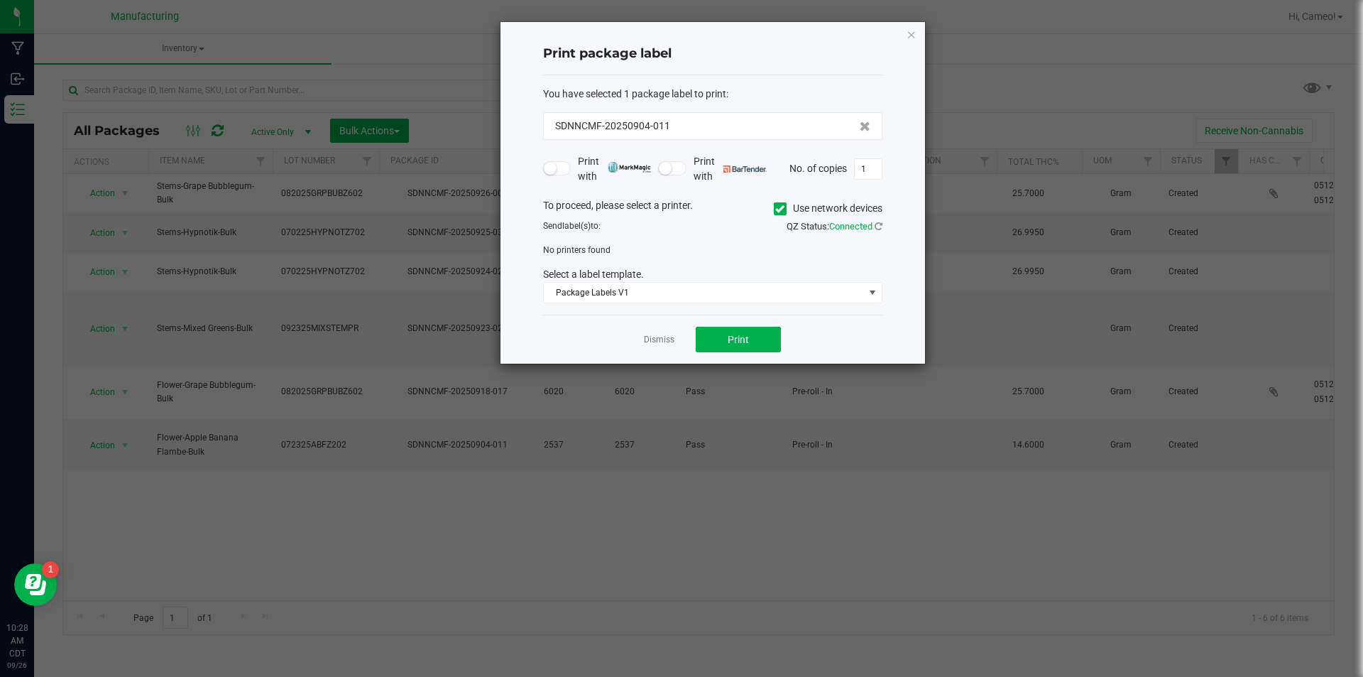
click at [780, 214] on span at bounding box center [780, 208] width 13 height 13
click at [0, 0] on input "Use network devices" at bounding box center [0, 0] width 0 height 0
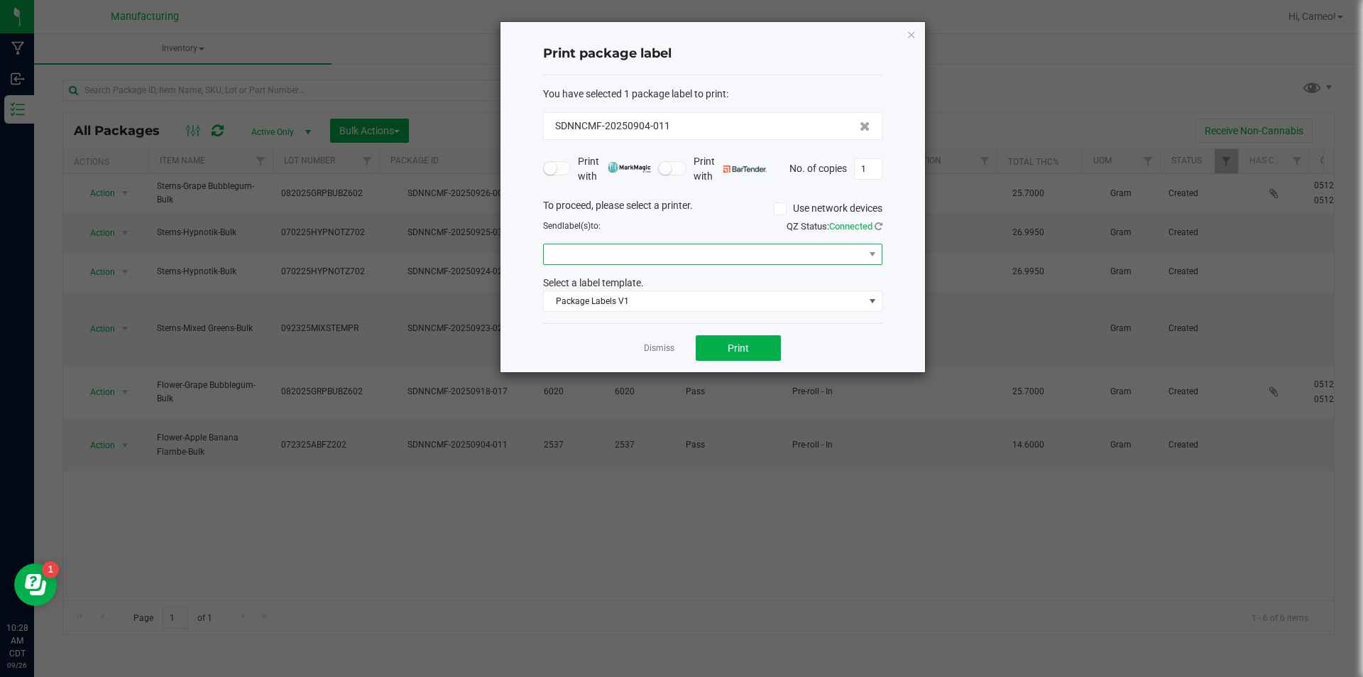
click at [760, 248] on span at bounding box center [704, 254] width 320 height 20
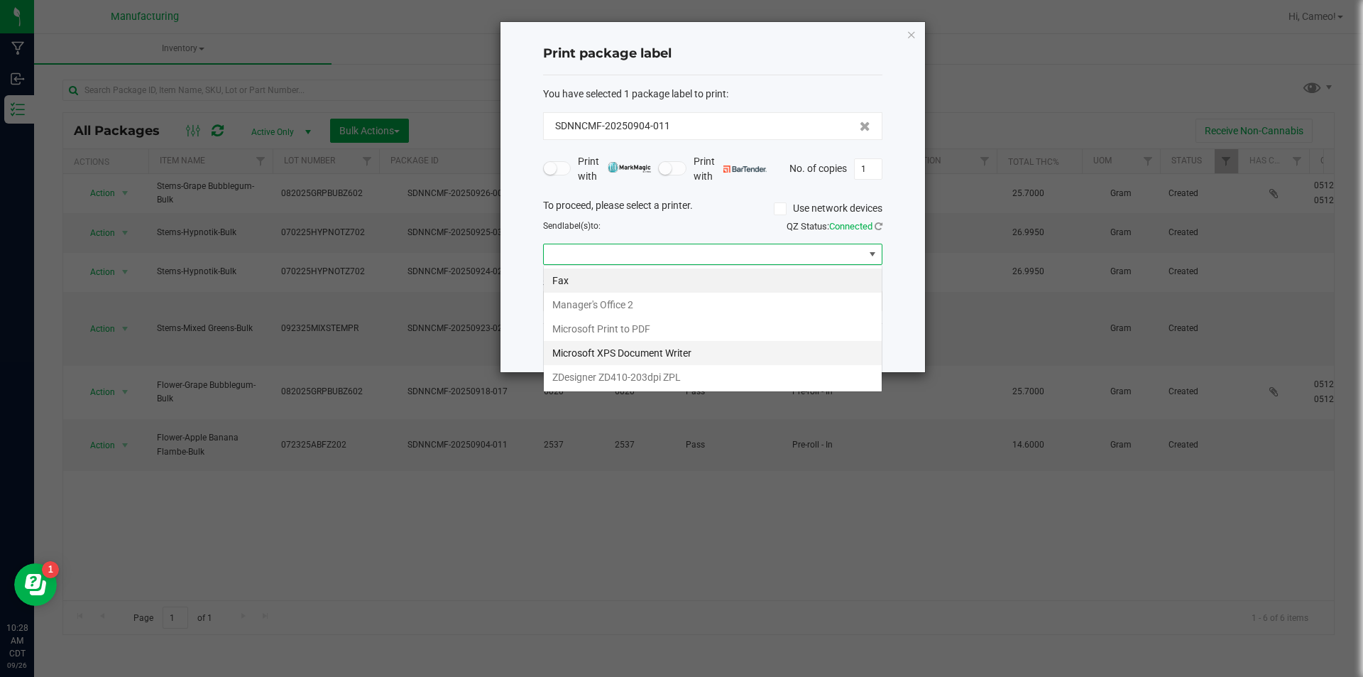
scroll to position [21, 339]
click at [643, 379] on ZPL "ZDesigner ZD410-203dpi ZPL" at bounding box center [713, 377] width 338 height 24
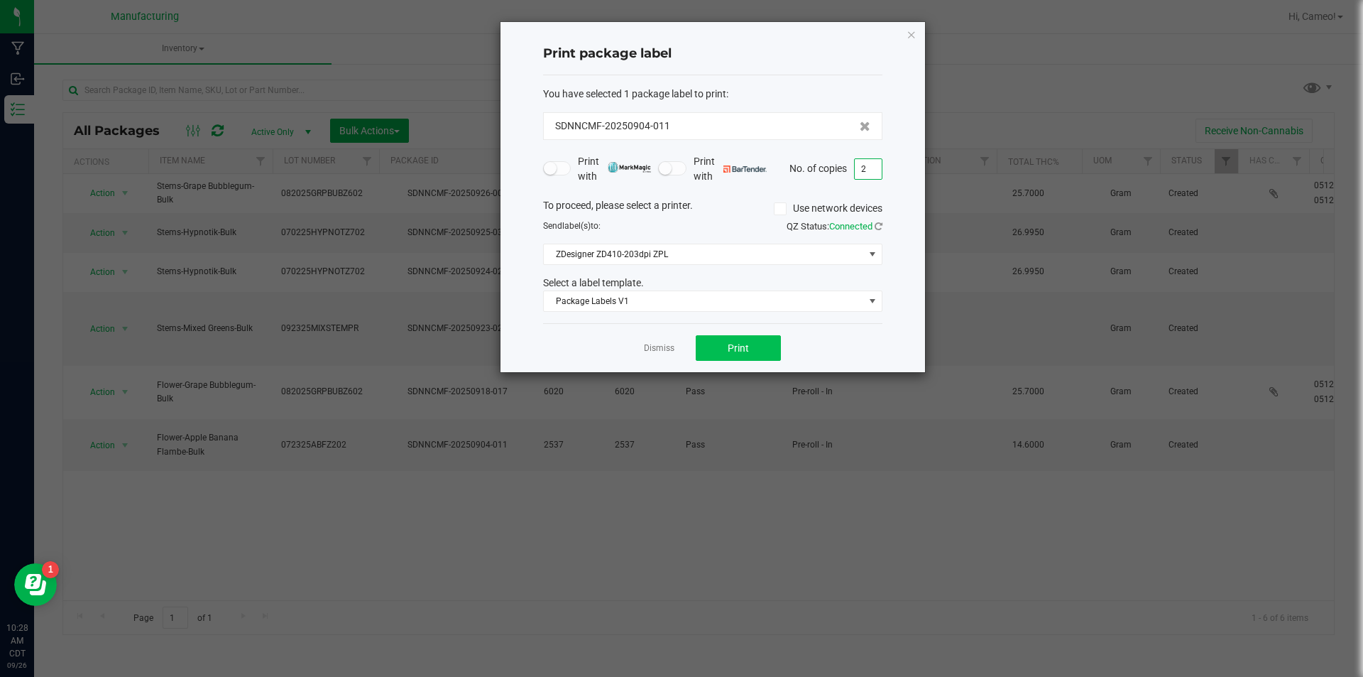
type input "2"
click at [733, 342] on span "Print" at bounding box center [738, 347] width 21 height 11
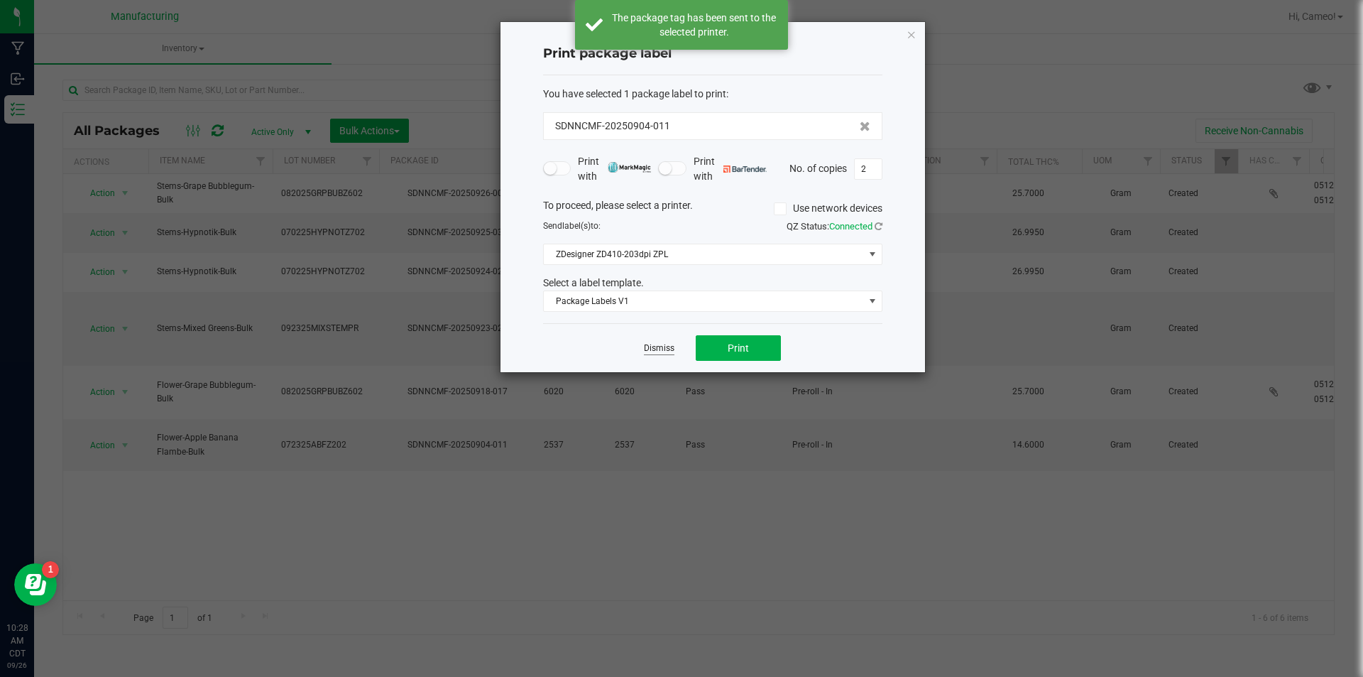
click at [671, 342] on link "Dismiss" at bounding box center [659, 348] width 31 height 12
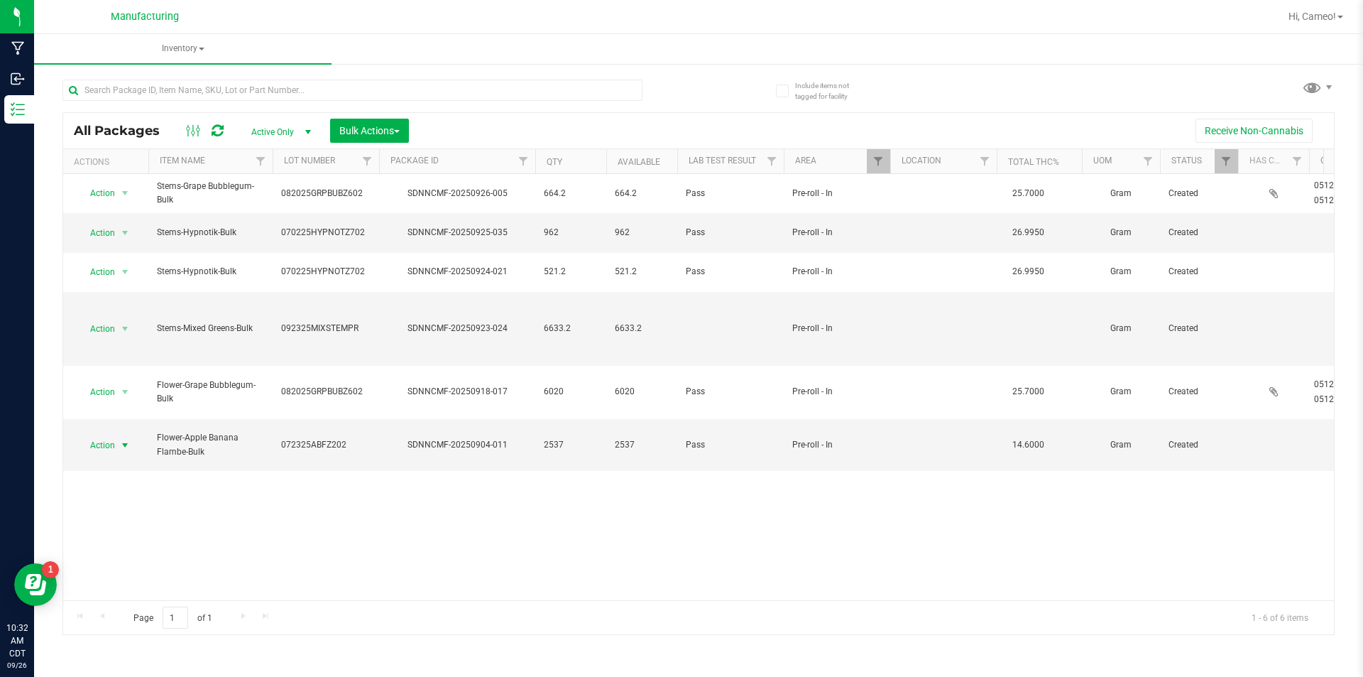
click at [707, 128] on div "Receive Non-Cannabis" at bounding box center [872, 131] width 904 height 24
click at [368, 133] on span "Bulk Actions" at bounding box center [369, 130] width 60 height 11
click at [404, 217] on span "Locate packages" at bounding box center [375, 214] width 72 height 11
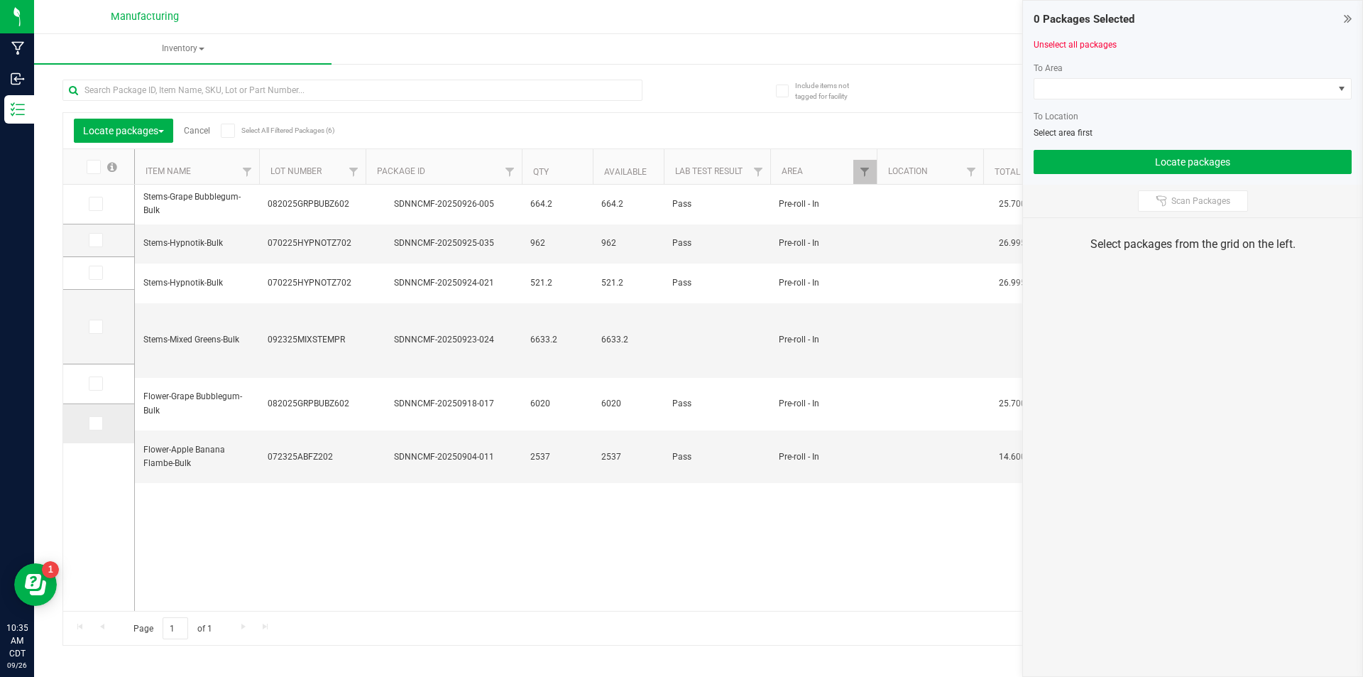
click at [96, 423] on icon at bounding box center [94, 423] width 9 height 0
click at [0, 0] on input "checkbox" at bounding box center [0, 0] width 0 height 0
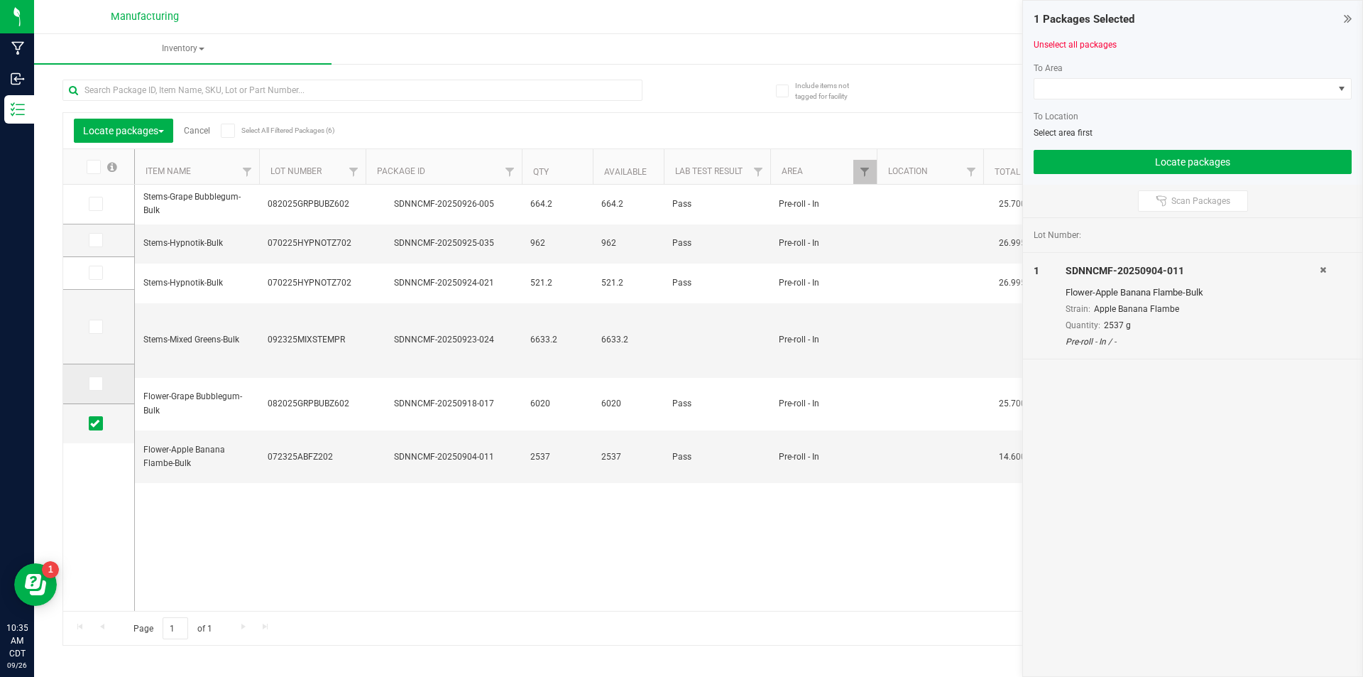
click at [98, 383] on icon at bounding box center [94, 383] width 9 height 0
click at [0, 0] on input "checkbox" at bounding box center [0, 0] width 0 height 0
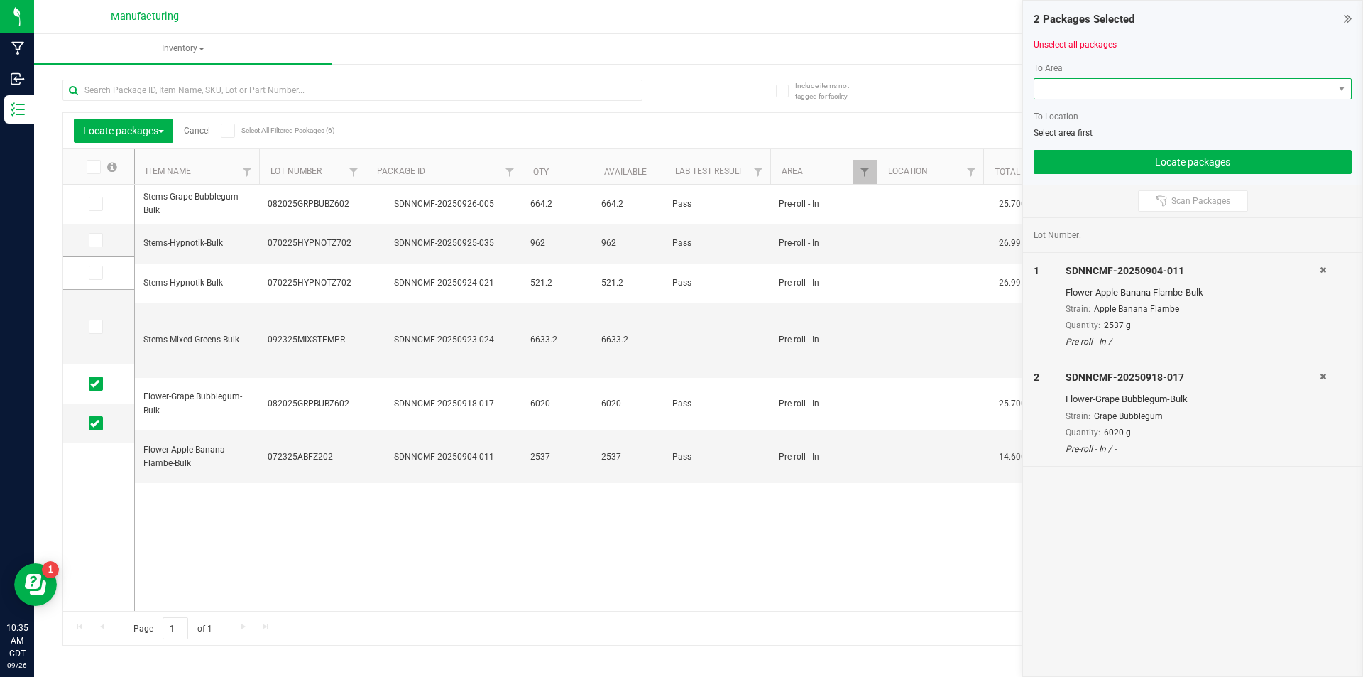
click at [1249, 88] on span at bounding box center [1183, 89] width 299 height 20
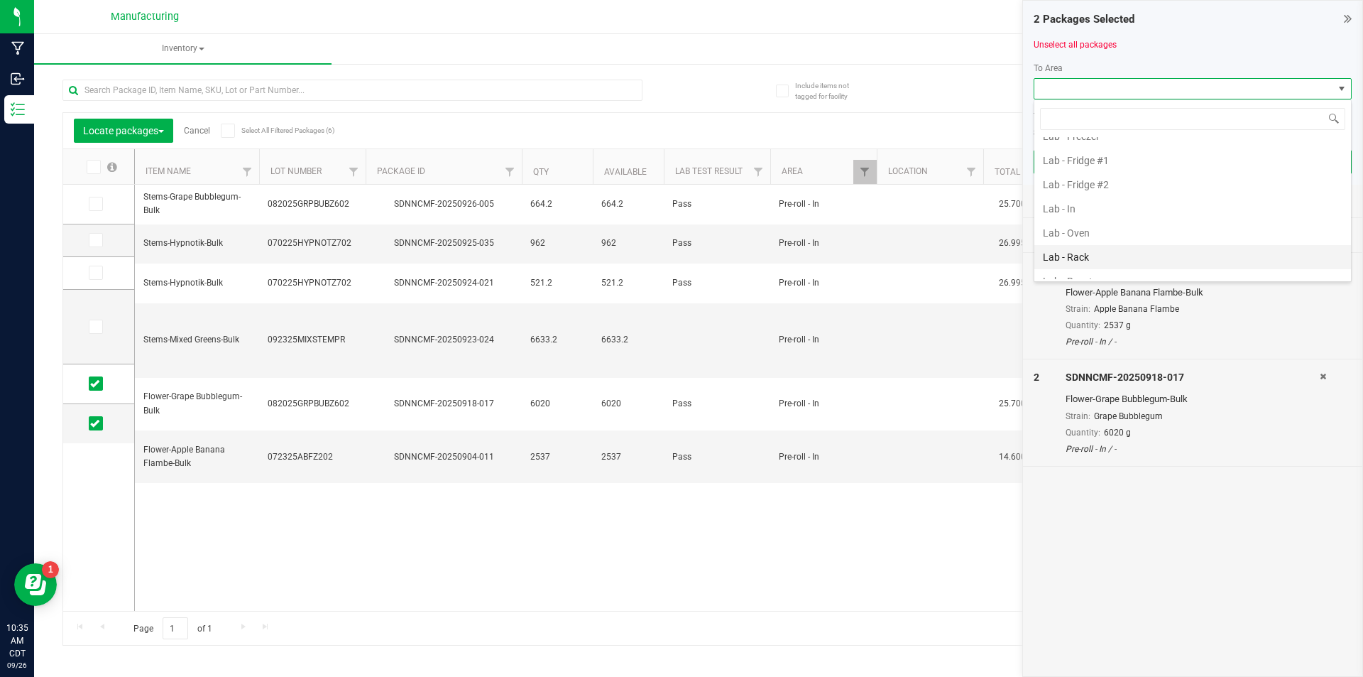
scroll to position [284, 0]
click at [1109, 212] on li "Lab - Rack" at bounding box center [1192, 203] width 317 height 24
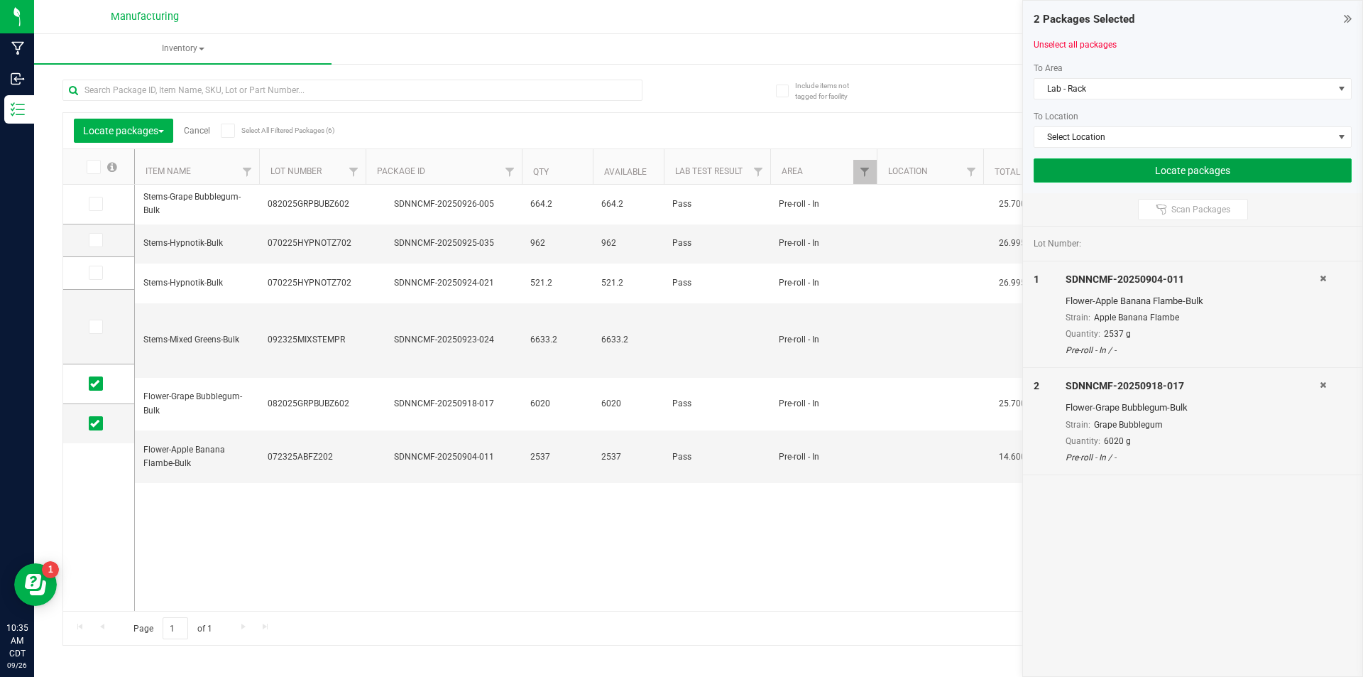
click at [1137, 176] on button "Locate packages" at bounding box center [1193, 170] width 318 height 24
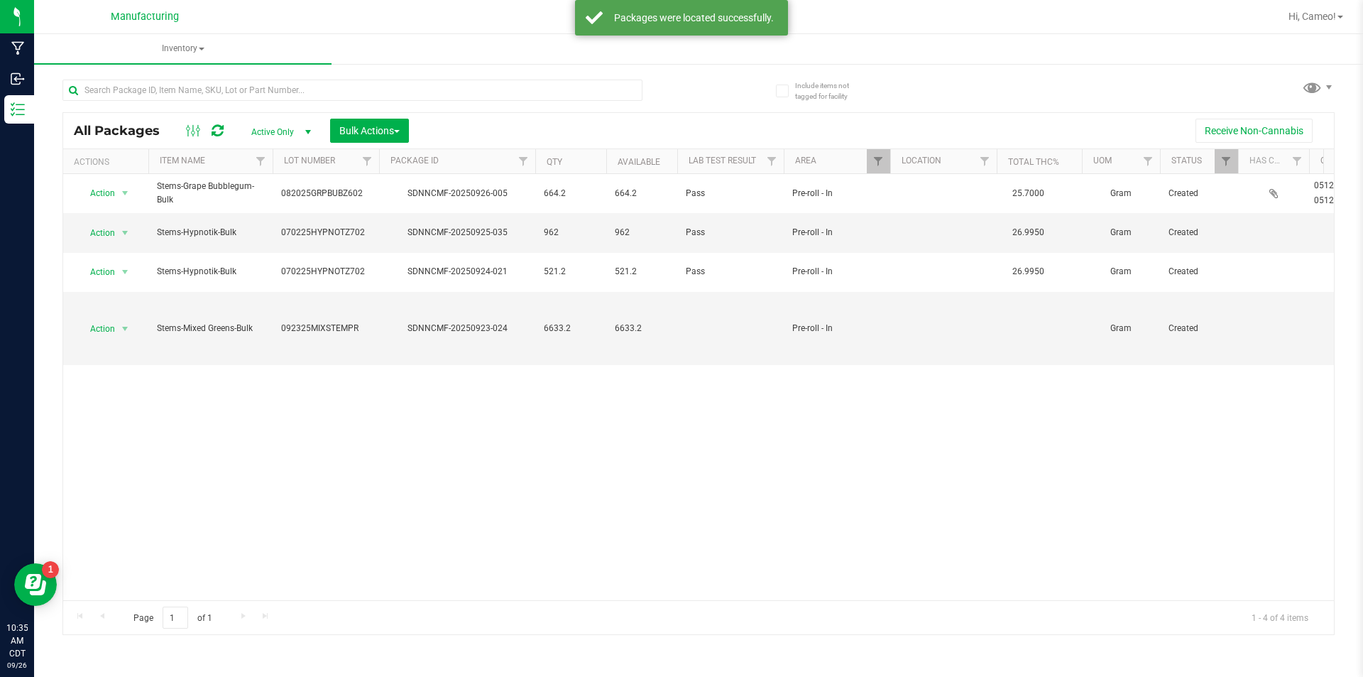
click at [1307, 9] on div "Hi, Cameo!" at bounding box center [1316, 16] width 66 height 25
click at [1321, 19] on span "Hi, Cameo!" at bounding box center [1313, 16] width 48 height 11
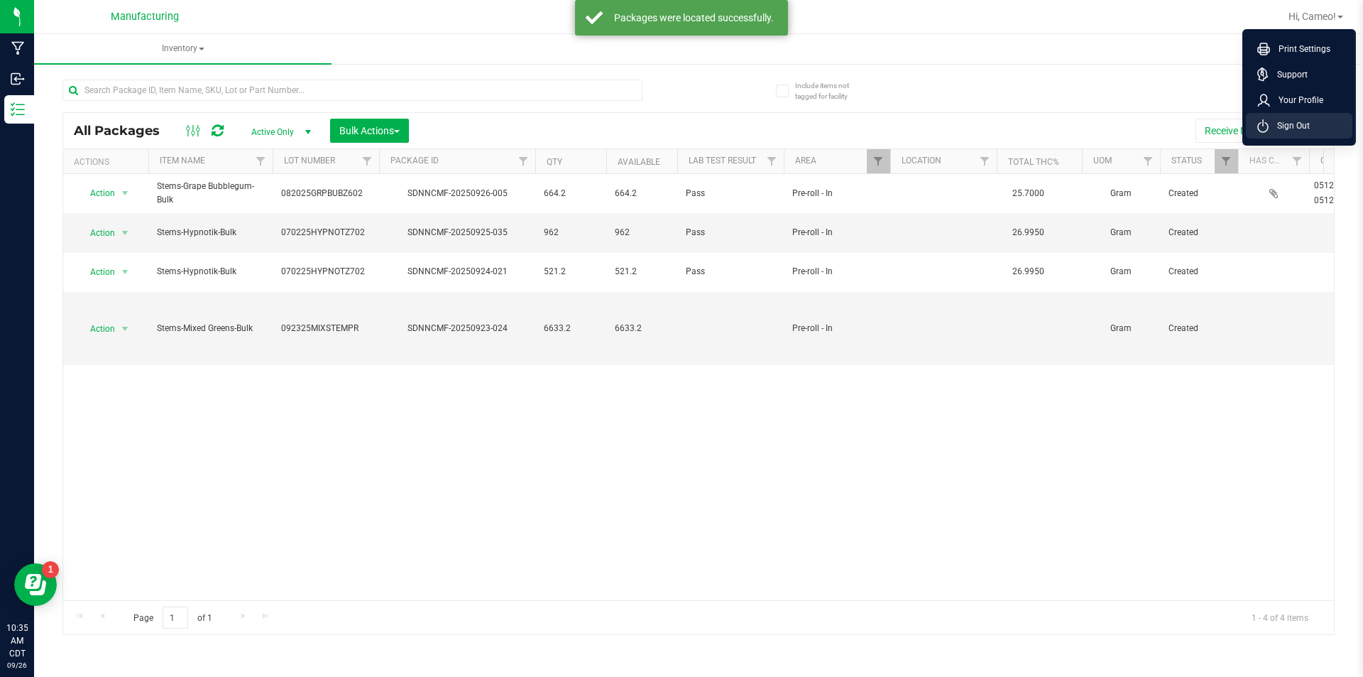
click at [1295, 122] on span "Sign Out" at bounding box center [1289, 126] width 41 height 14
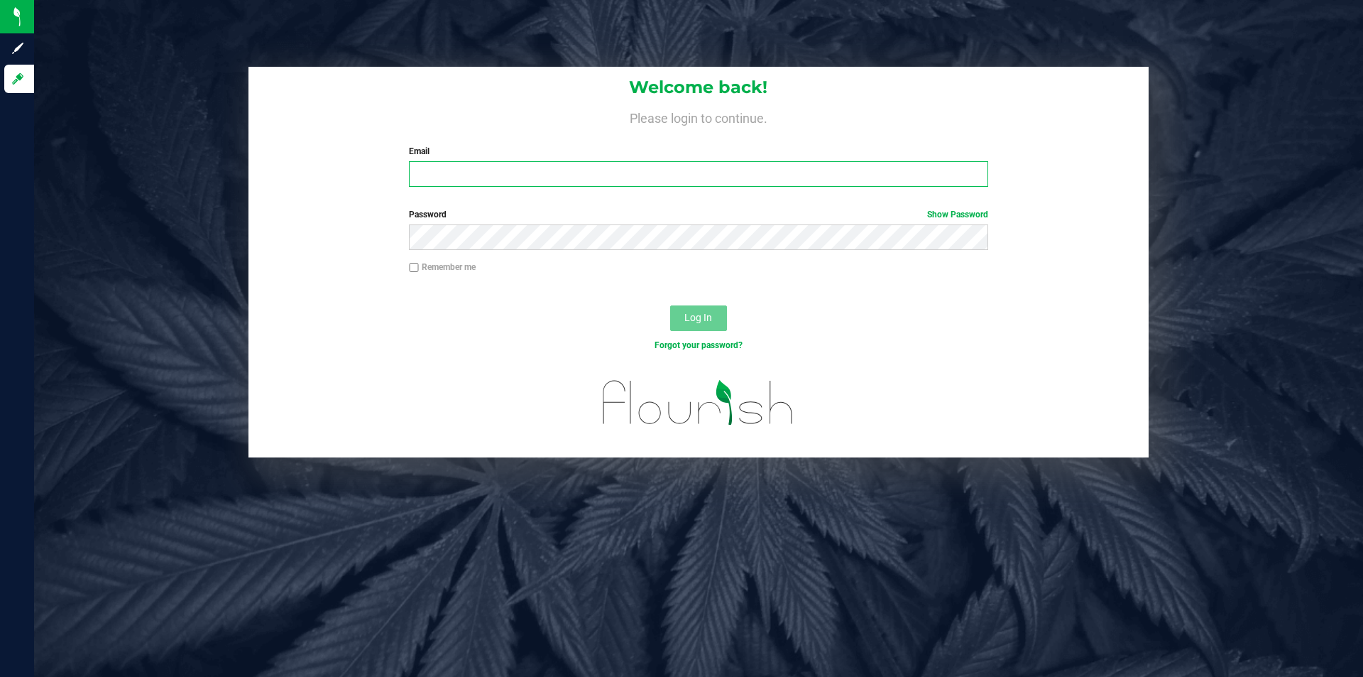
click at [560, 176] on input "Email" at bounding box center [698, 174] width 579 height 26
type input "[EMAIL_ADDRESS][DOMAIN_NAME]"
click at [670, 305] on button "Log In" at bounding box center [698, 318] width 57 height 26
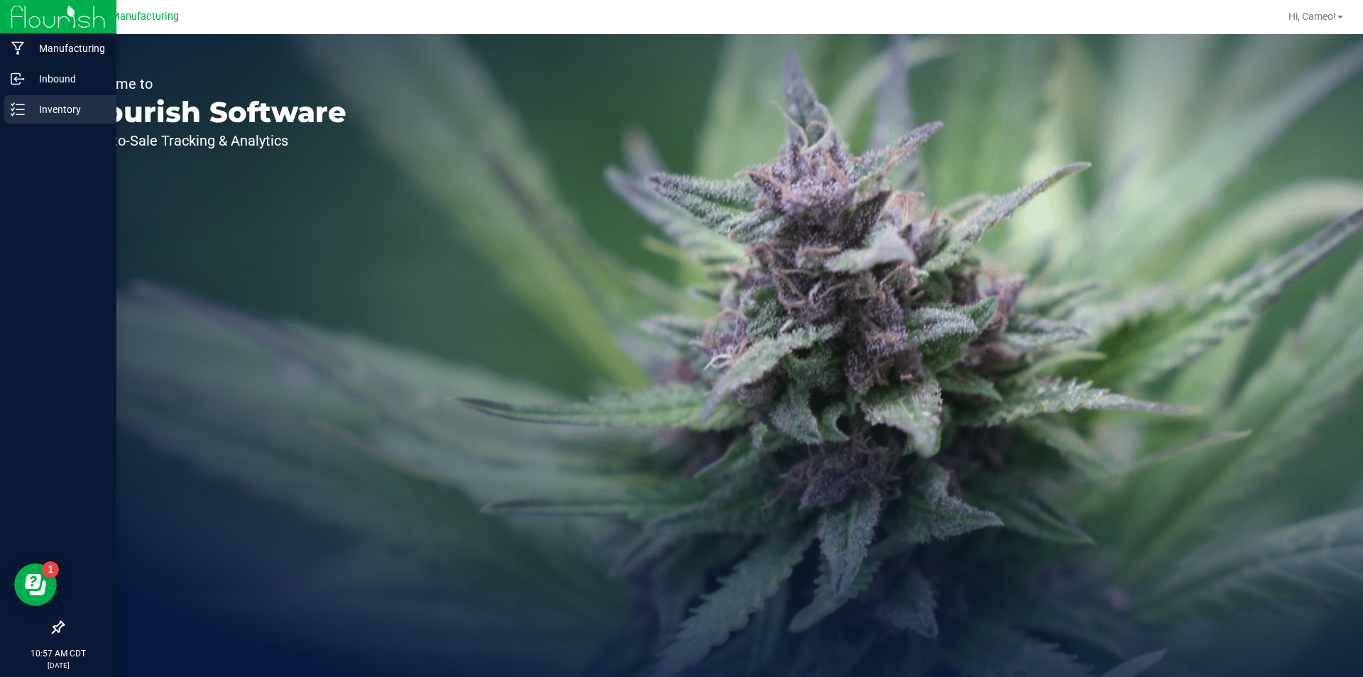
click at [31, 110] on p "Inventory" at bounding box center [67, 109] width 85 height 17
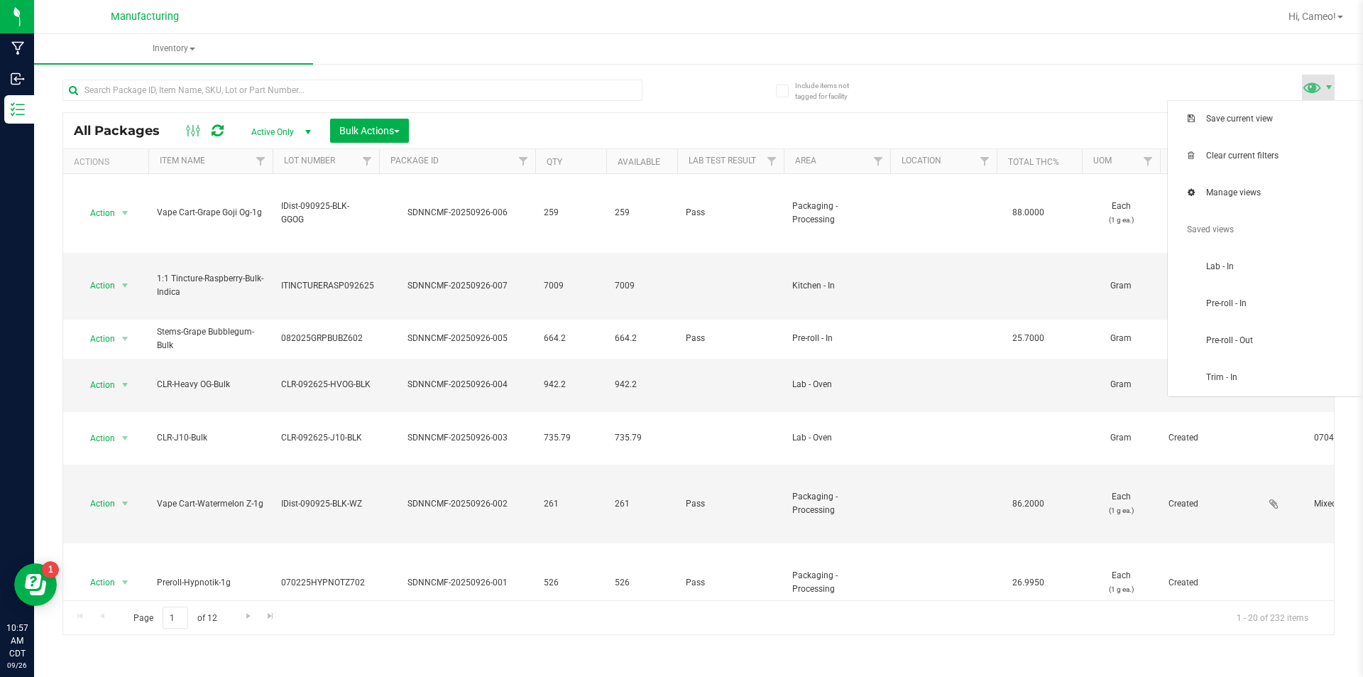
click at [1318, 86] on span at bounding box center [1312, 87] width 21 height 21
click at [1250, 308] on span "Pre-roll - In" at bounding box center [1280, 303] width 148 height 12
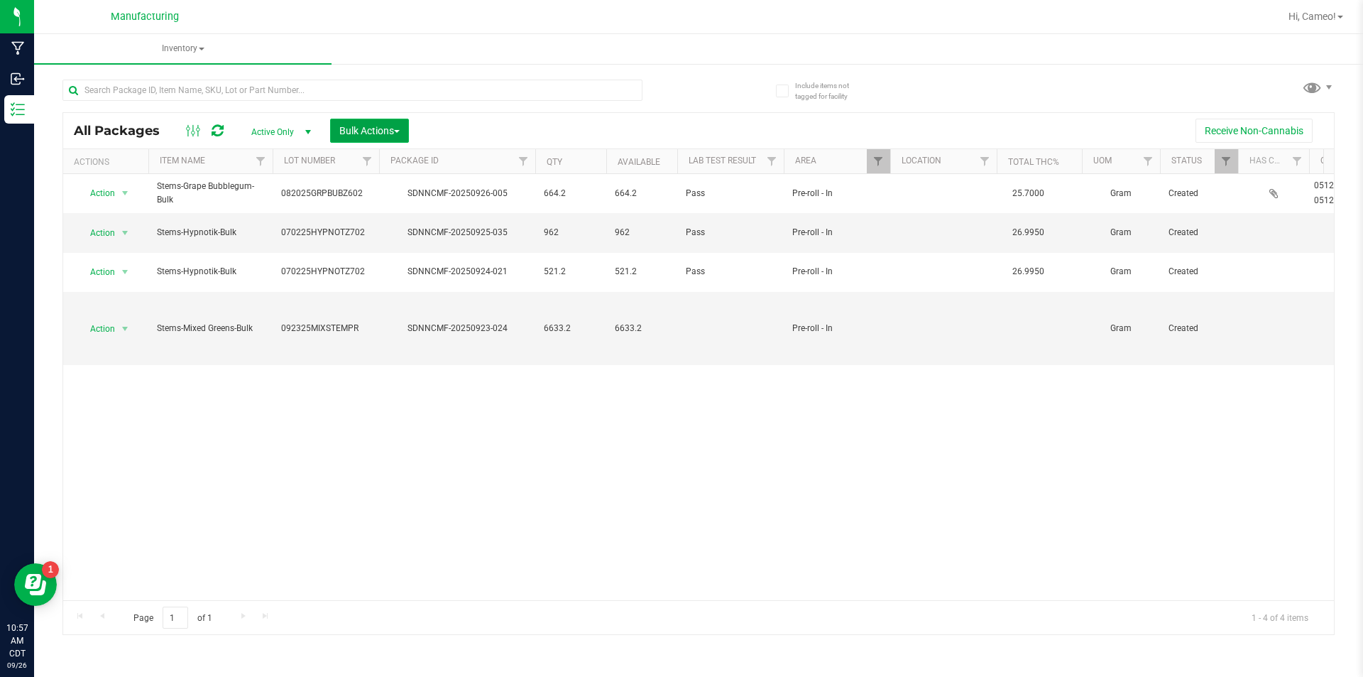
click at [387, 136] on span "Bulk Actions" at bounding box center [369, 130] width 60 height 11
click at [386, 157] on span "Add to manufacturing run" at bounding box center [392, 162] width 107 height 11
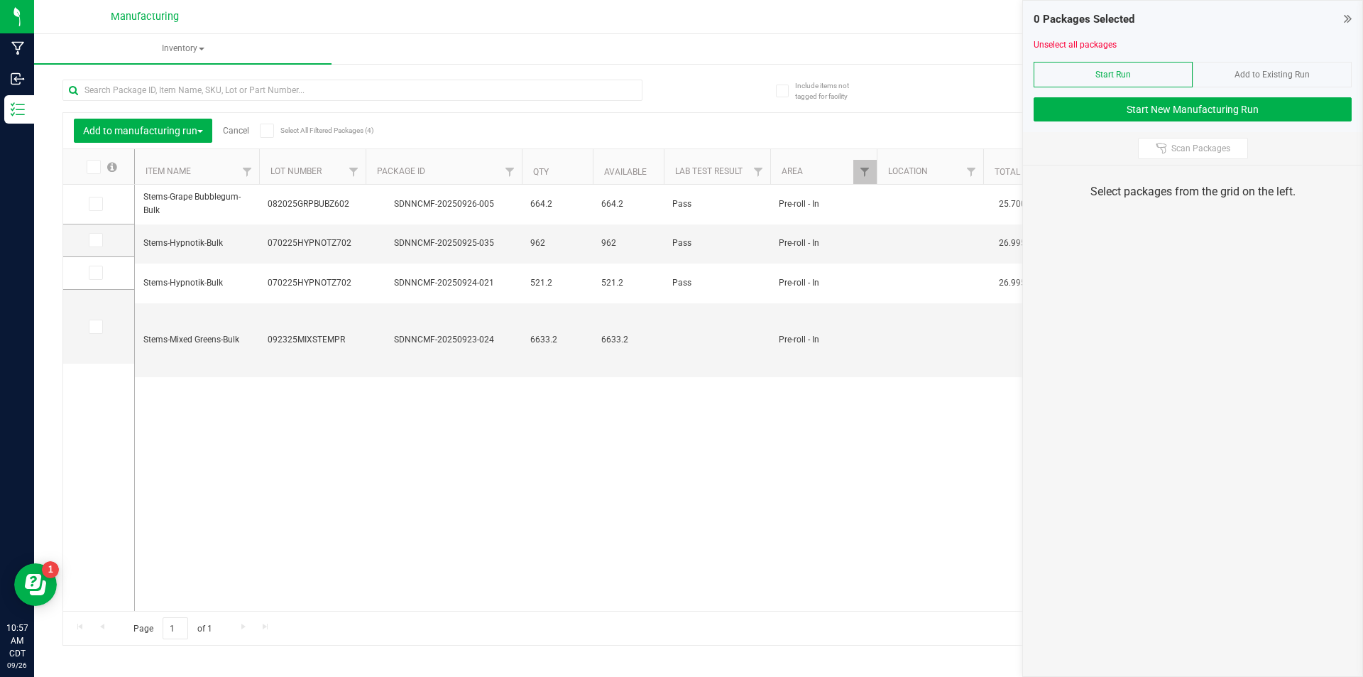
click at [90, 167] on icon at bounding box center [92, 167] width 9 height 0
click at [0, 0] on input "checkbox" at bounding box center [0, 0] width 0 height 0
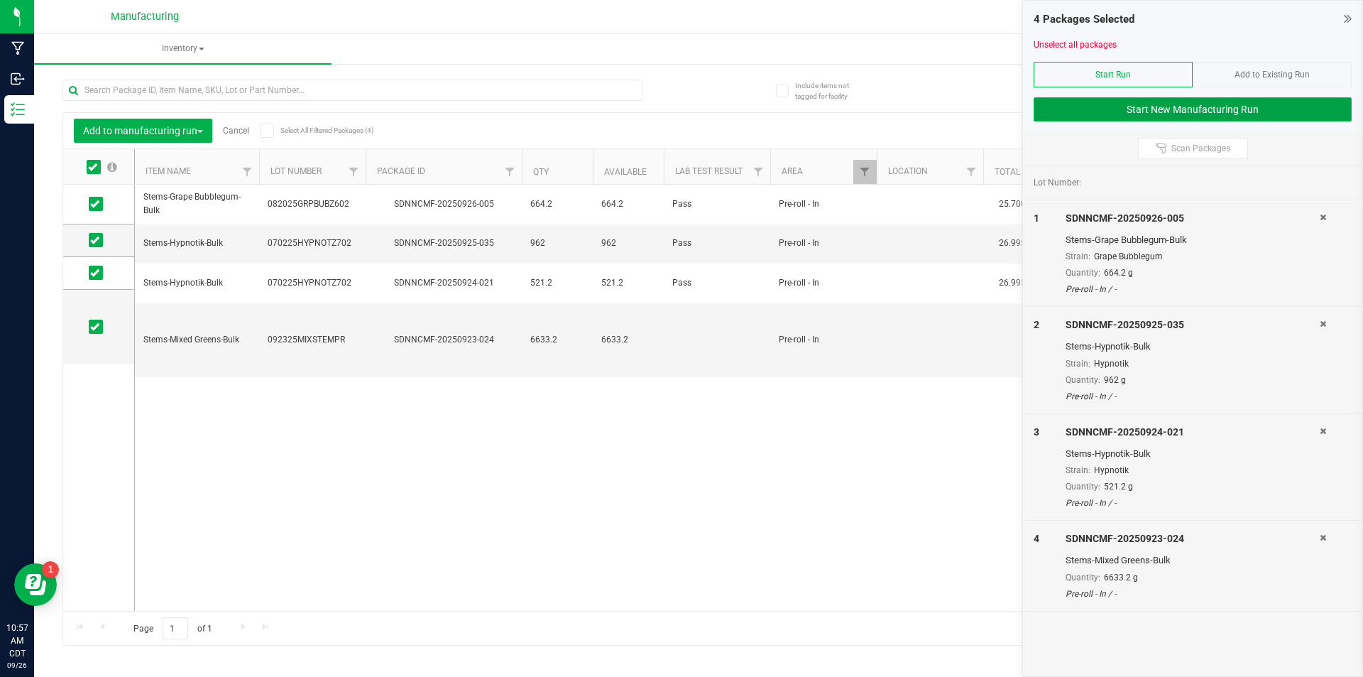
click at [1289, 111] on button "Start New Manufacturing Run" at bounding box center [1193, 109] width 318 height 24
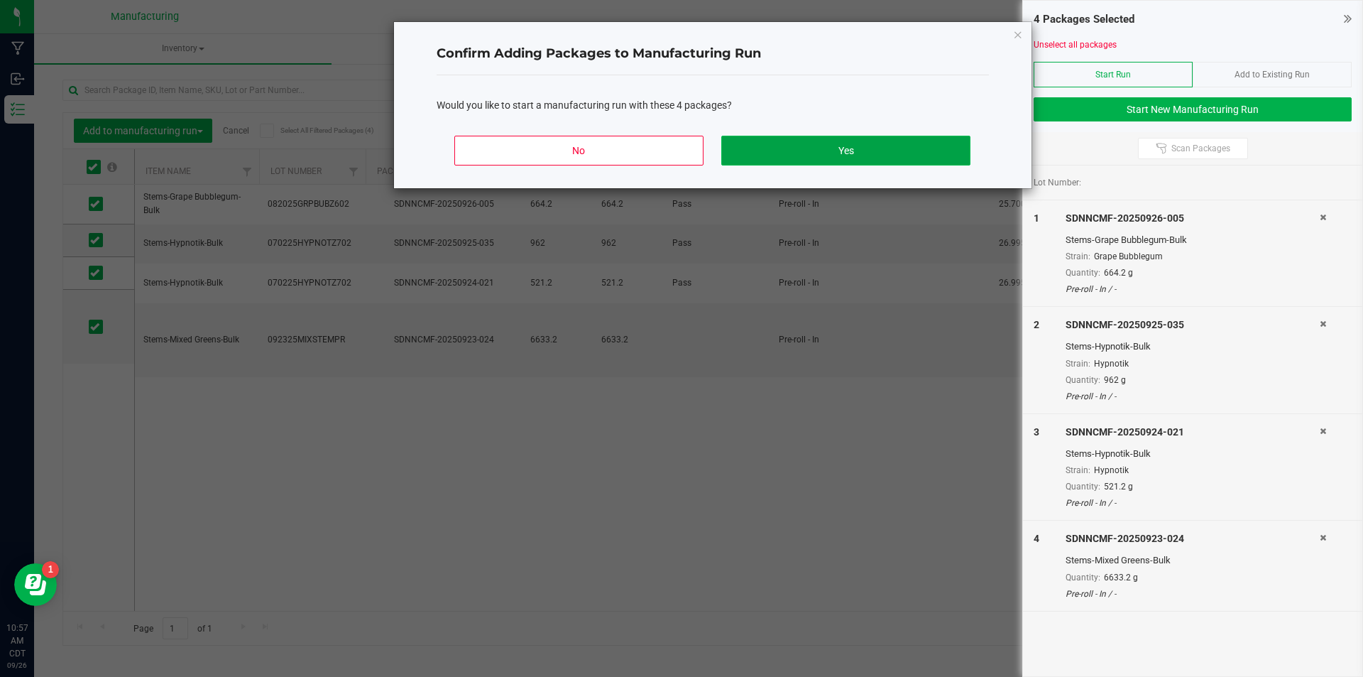
click at [807, 146] on button "Yes" at bounding box center [845, 151] width 248 height 30
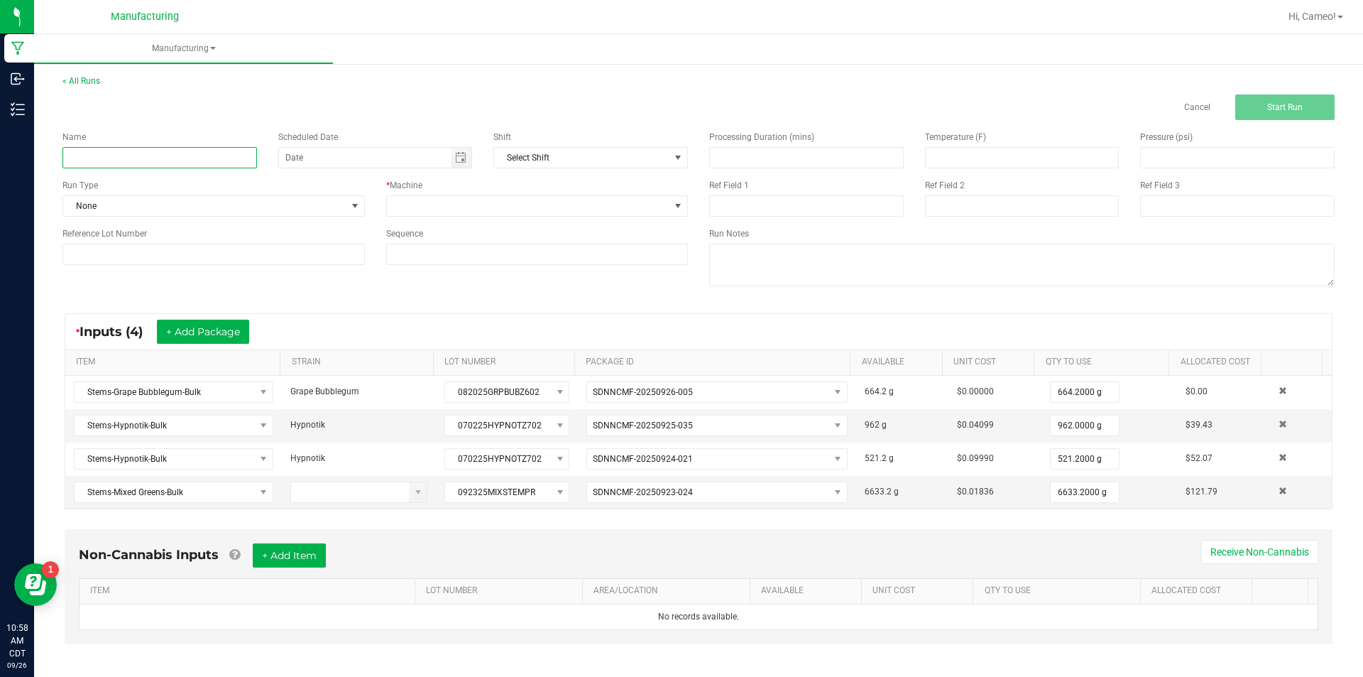
click at [175, 148] on input at bounding box center [159, 157] width 195 height 21
click at [459, 159] on span "Toggle calendar" at bounding box center [460, 157] width 11 height 11
type input "092625 - Mixed Stems"
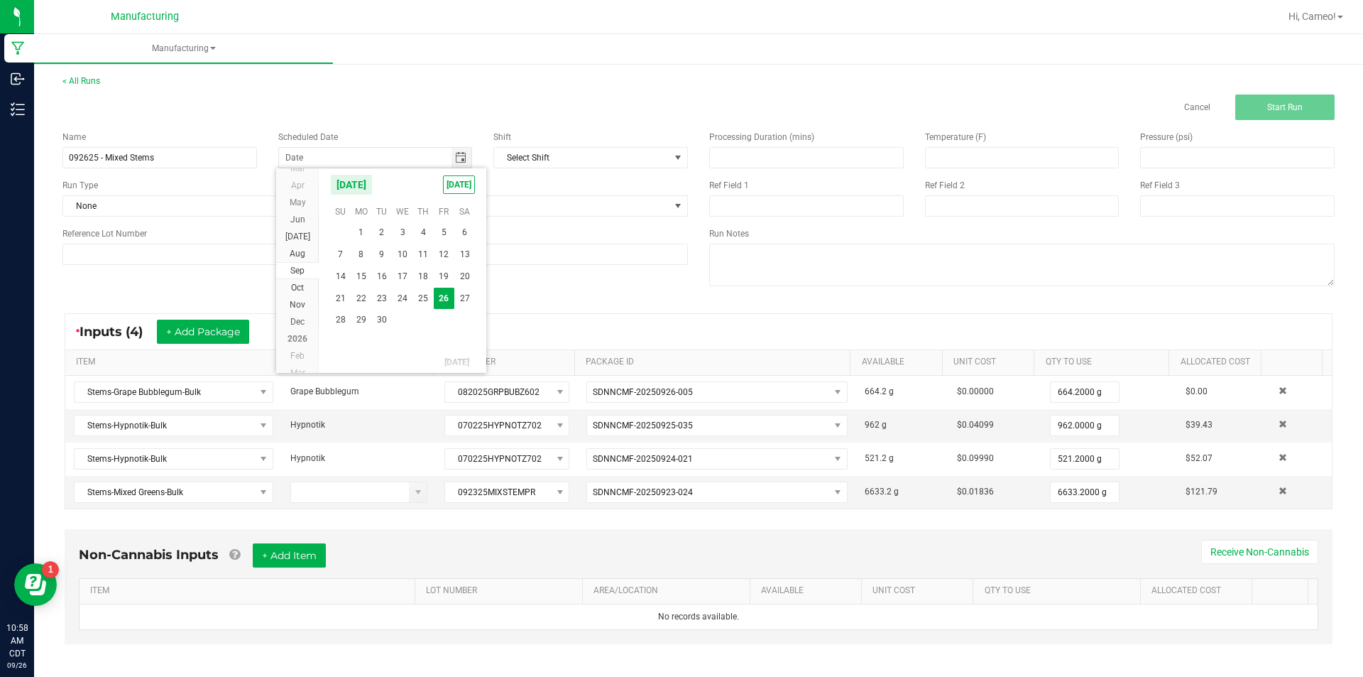
click at [435, 181] on kendo-calendar-header "[DATE] [DATE]" at bounding box center [403, 184] width 168 height 33
click at [443, 180] on span "[DATE]" at bounding box center [459, 184] width 32 height 18
type input "[DATE]"
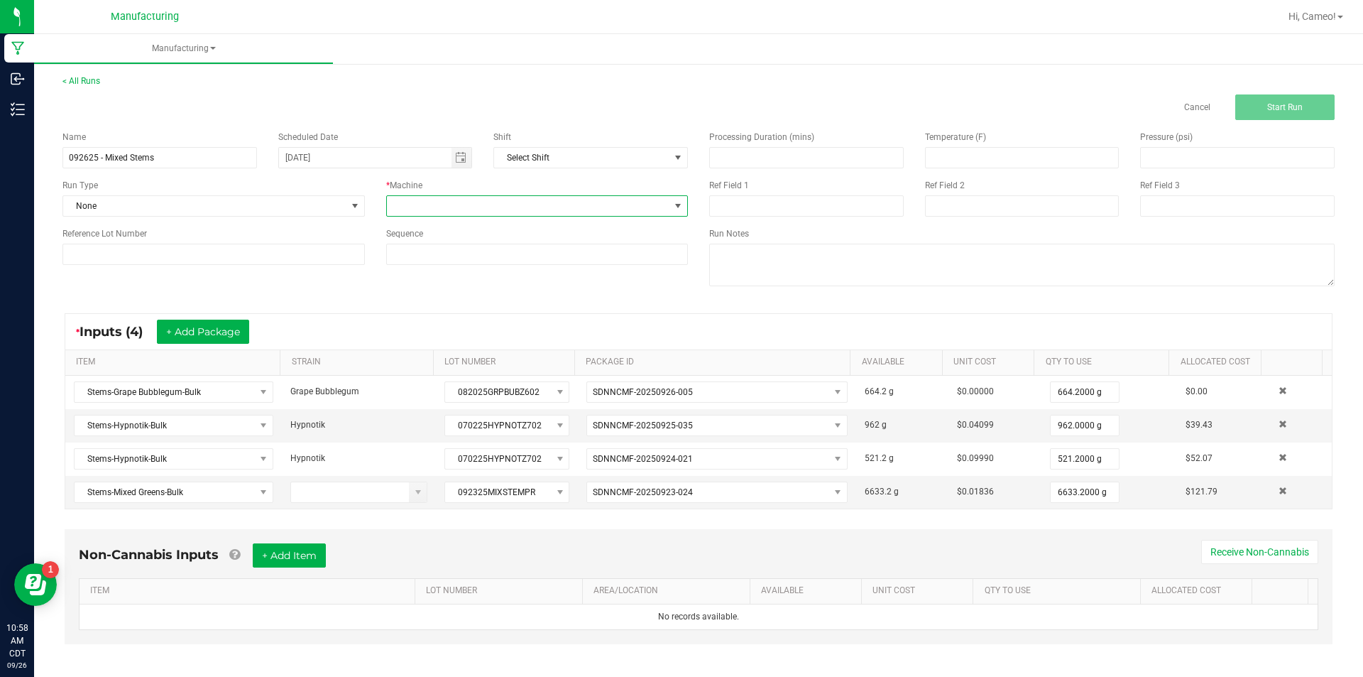
click at [450, 202] on span at bounding box center [528, 206] width 283 height 20
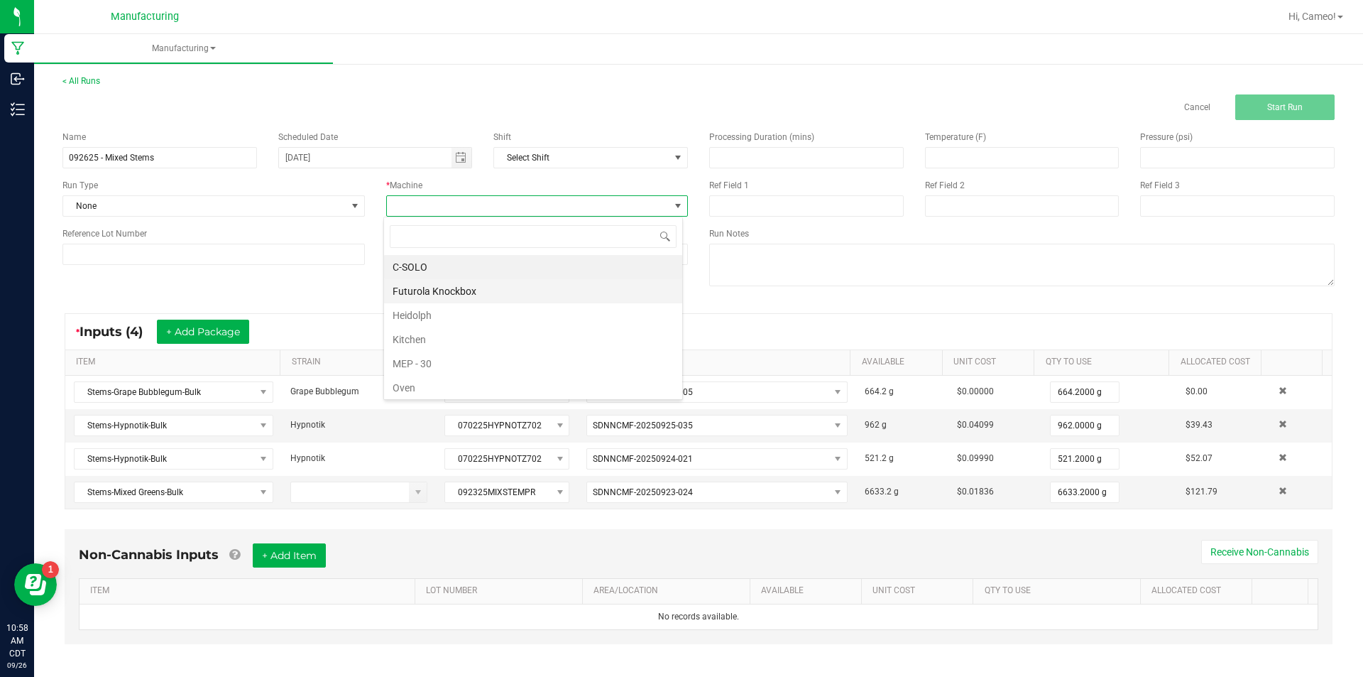
click at [421, 293] on li "Futurola Knockbox" at bounding box center [533, 291] width 298 height 24
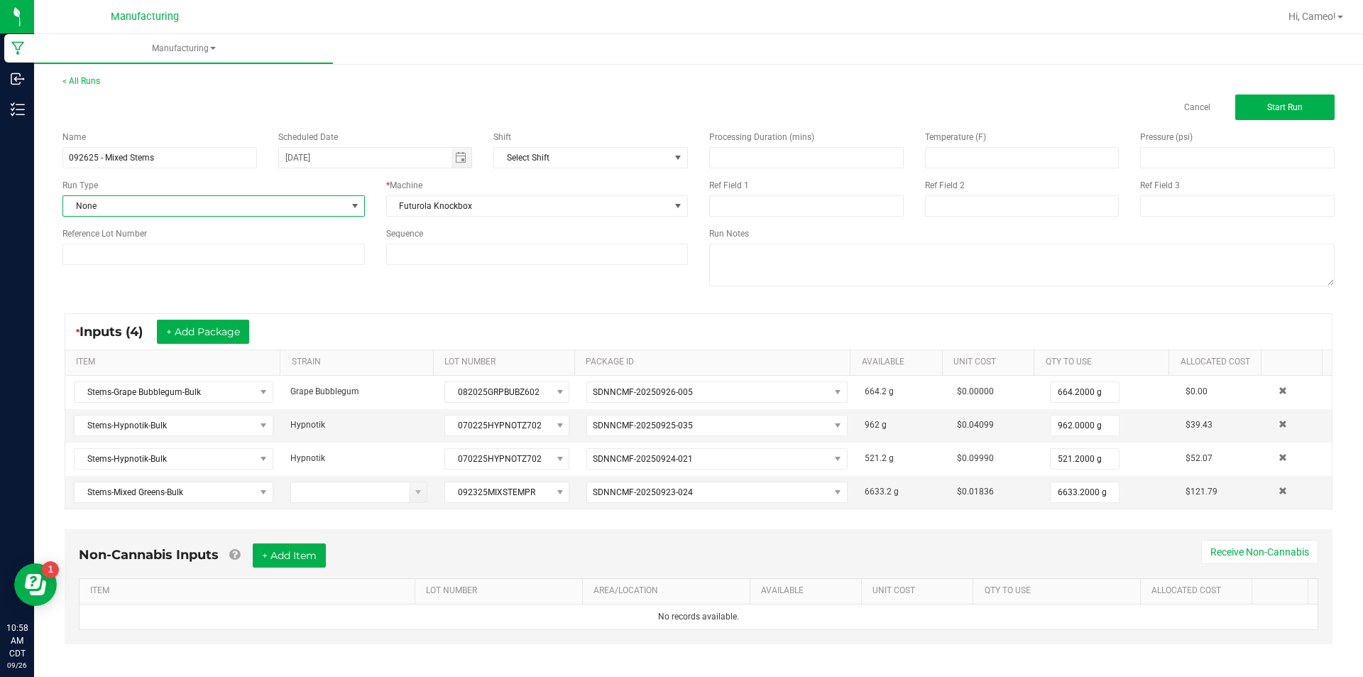
click at [268, 197] on span "None" at bounding box center [204, 206] width 283 height 20
drag, startPoint x: 121, startPoint y: 390, endPoint x: 230, endPoint y: 361, distance: 113.1
click at [120, 390] on li "Pre-roll" at bounding box center [212, 386] width 298 height 21
click at [252, 249] on input at bounding box center [213, 254] width 302 height 21
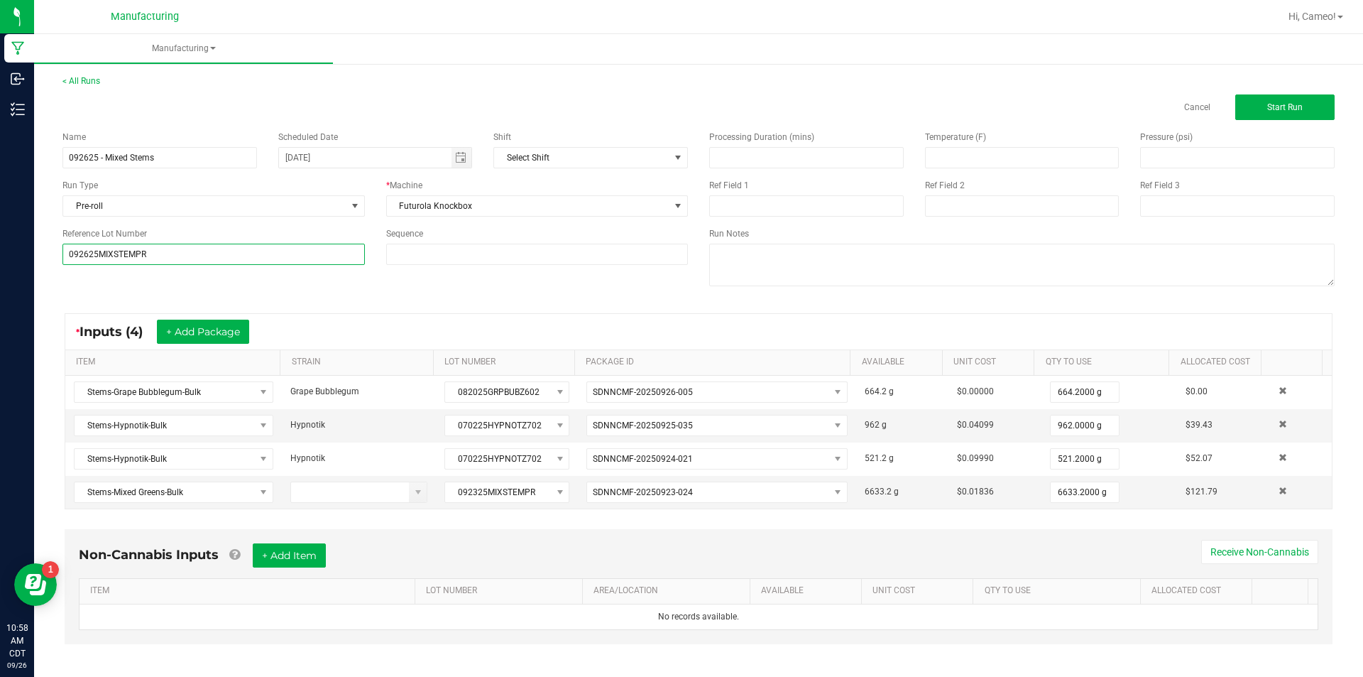
click at [246, 253] on input "092625MIXSTEMPR" at bounding box center [213, 254] width 302 height 21
type input "092625MIXSTEMPR"
click at [1299, 106] on button "Start Run" at bounding box center [1284, 107] width 99 height 26
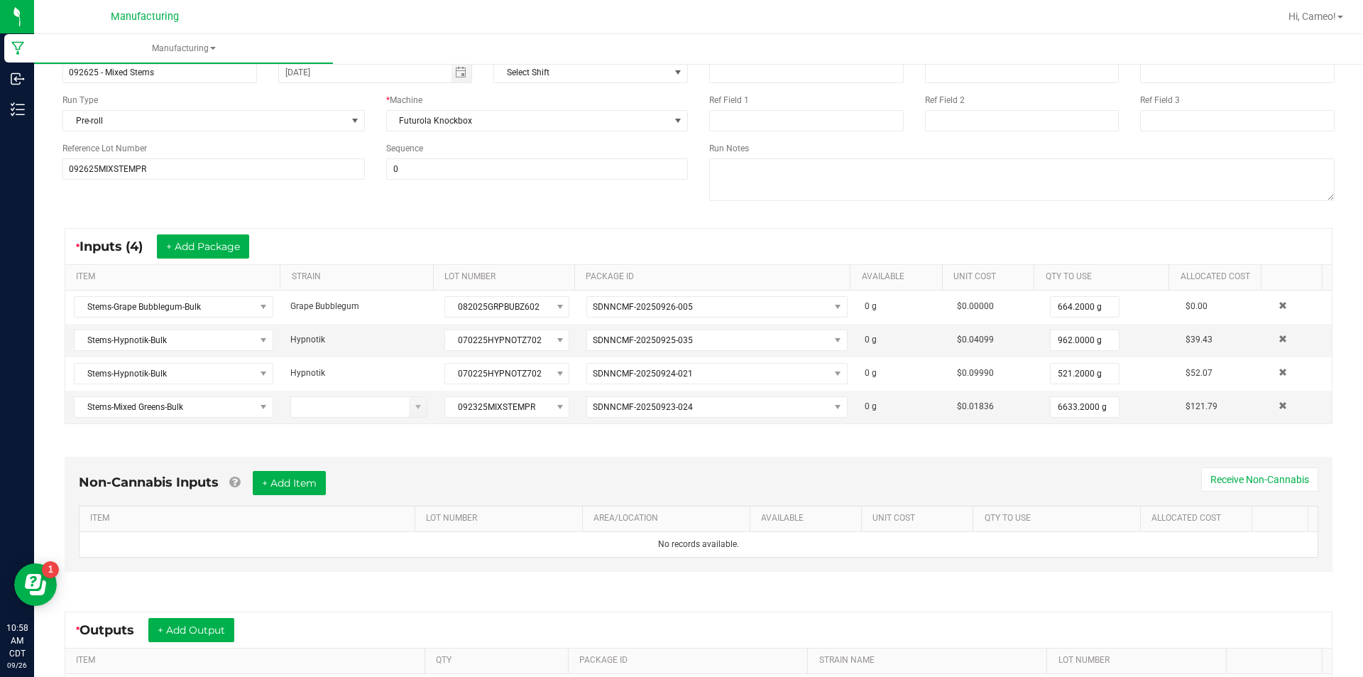
scroll to position [299, 0]
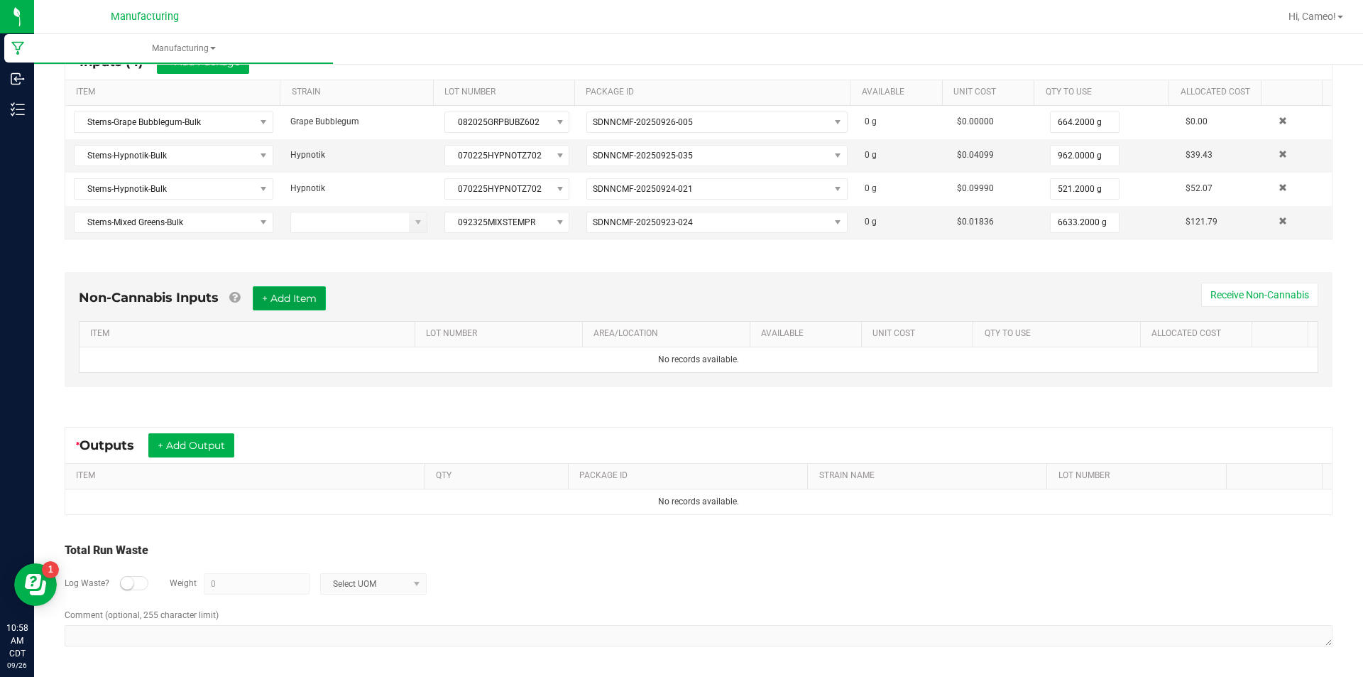
click at [312, 293] on button "+ Add Item" at bounding box center [289, 298] width 73 height 24
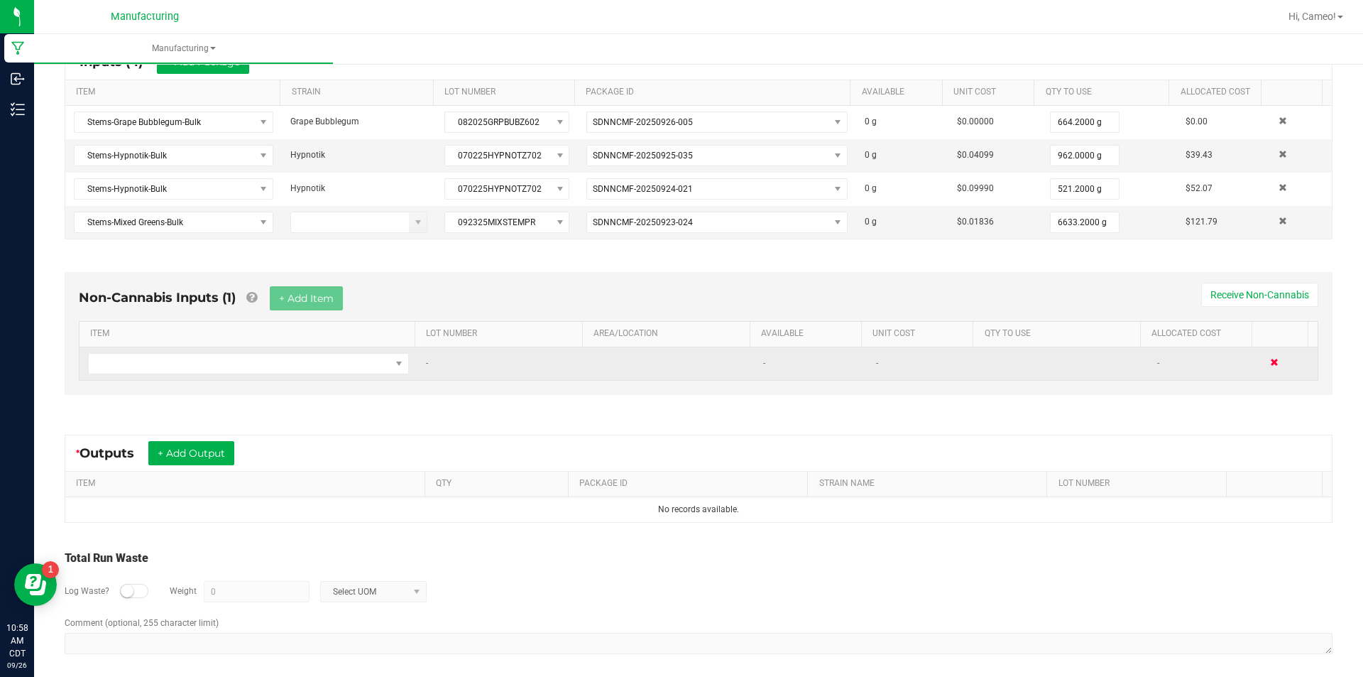
click at [1270, 359] on span at bounding box center [1274, 362] width 9 height 9
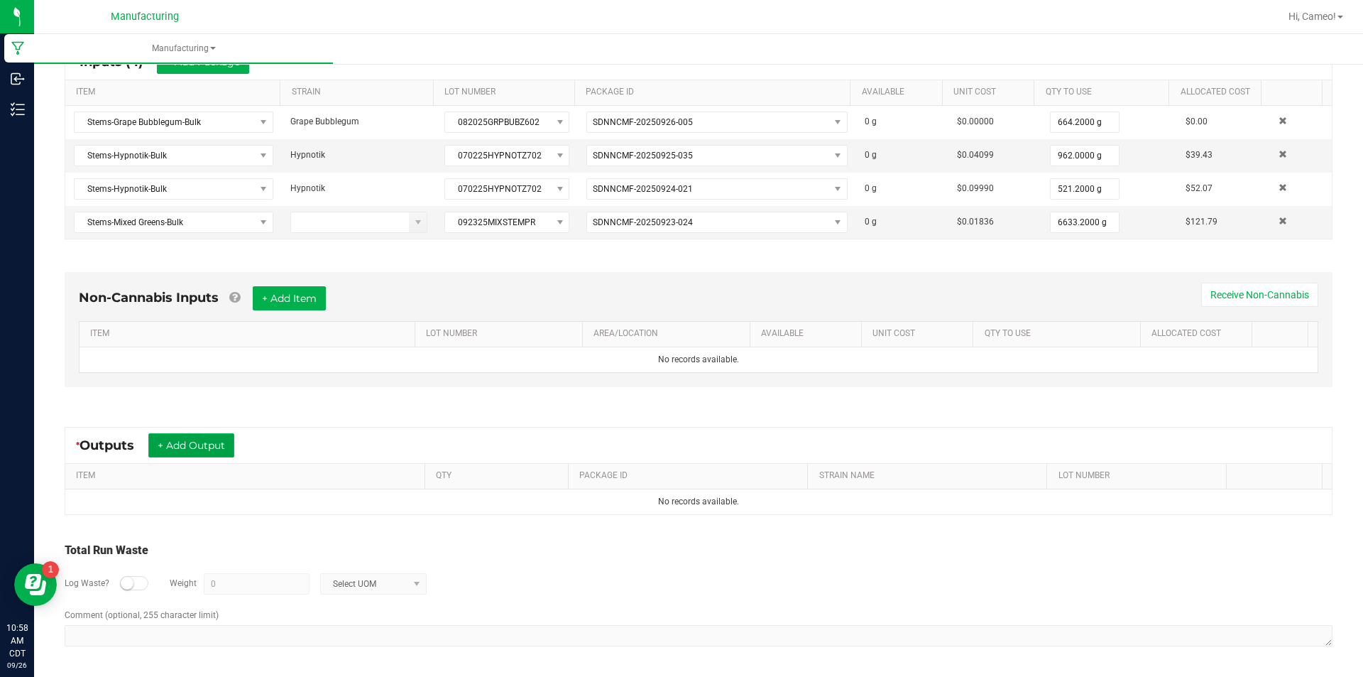
click at [207, 433] on button "+ Add Output" at bounding box center [191, 445] width 86 height 24
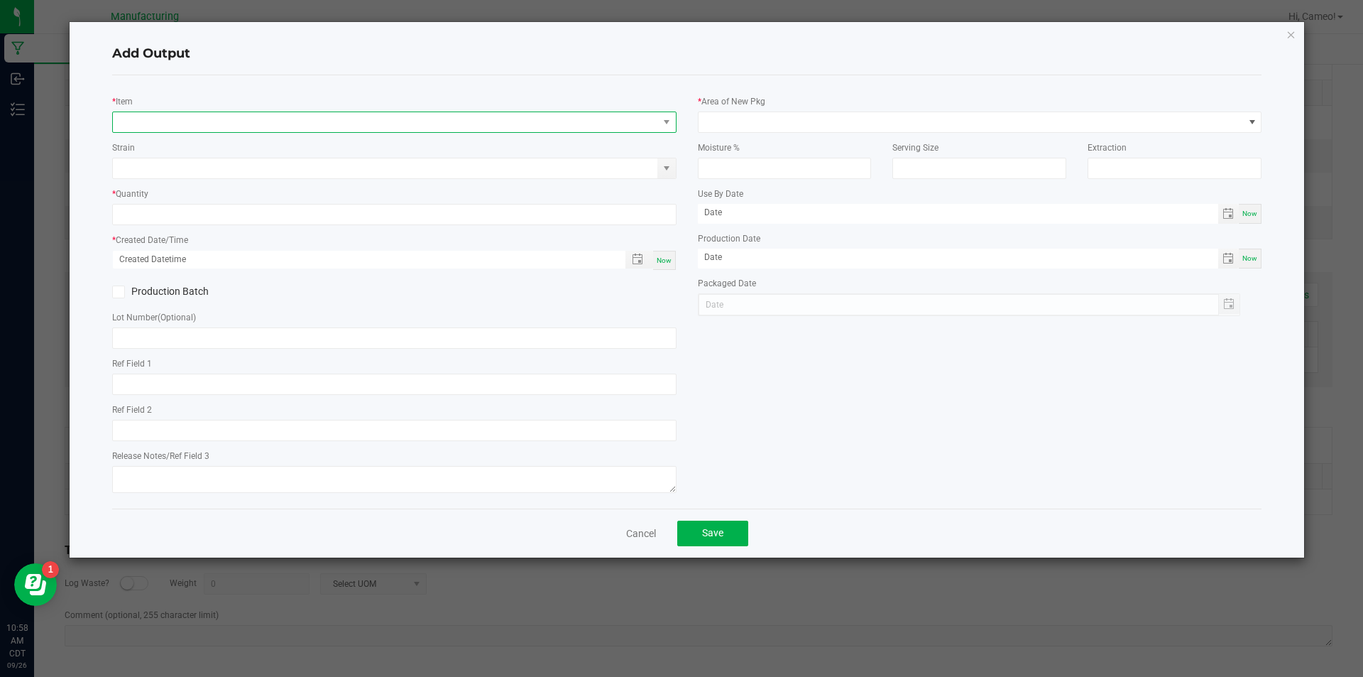
click at [373, 122] on span "NO DATA FOUND" at bounding box center [385, 122] width 545 height 20
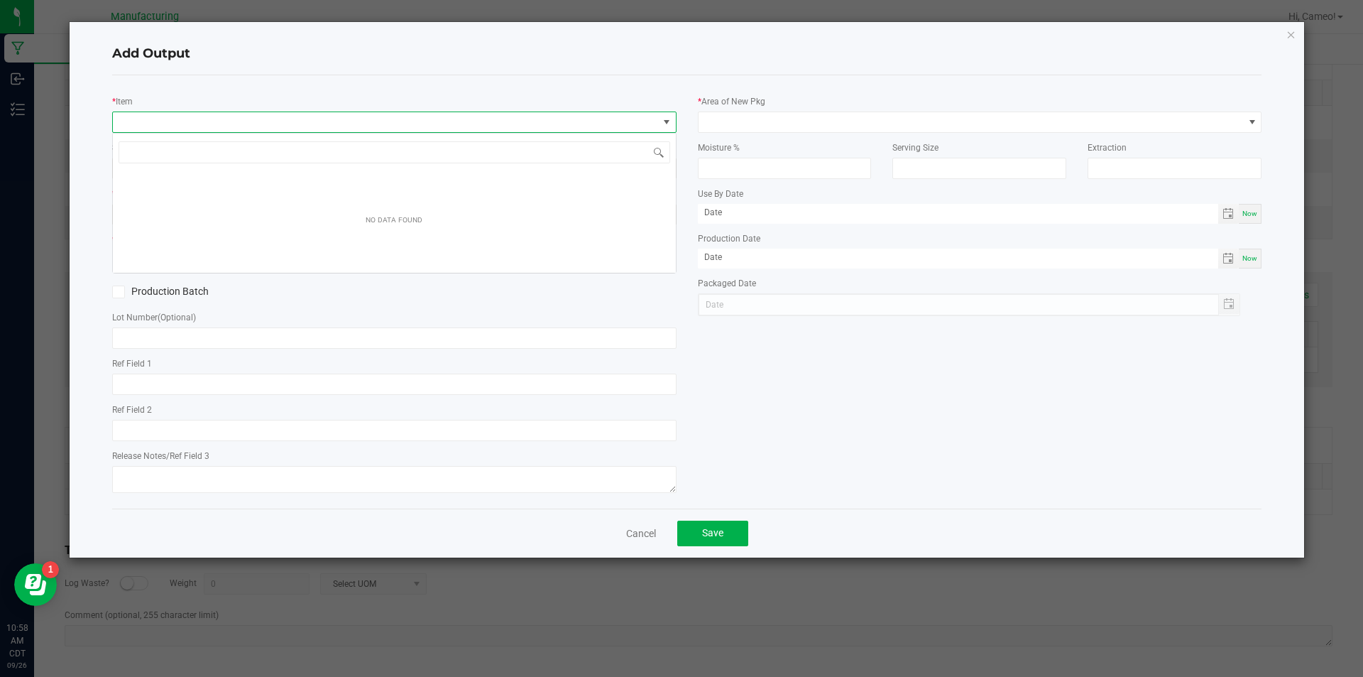
scroll to position [21, 564]
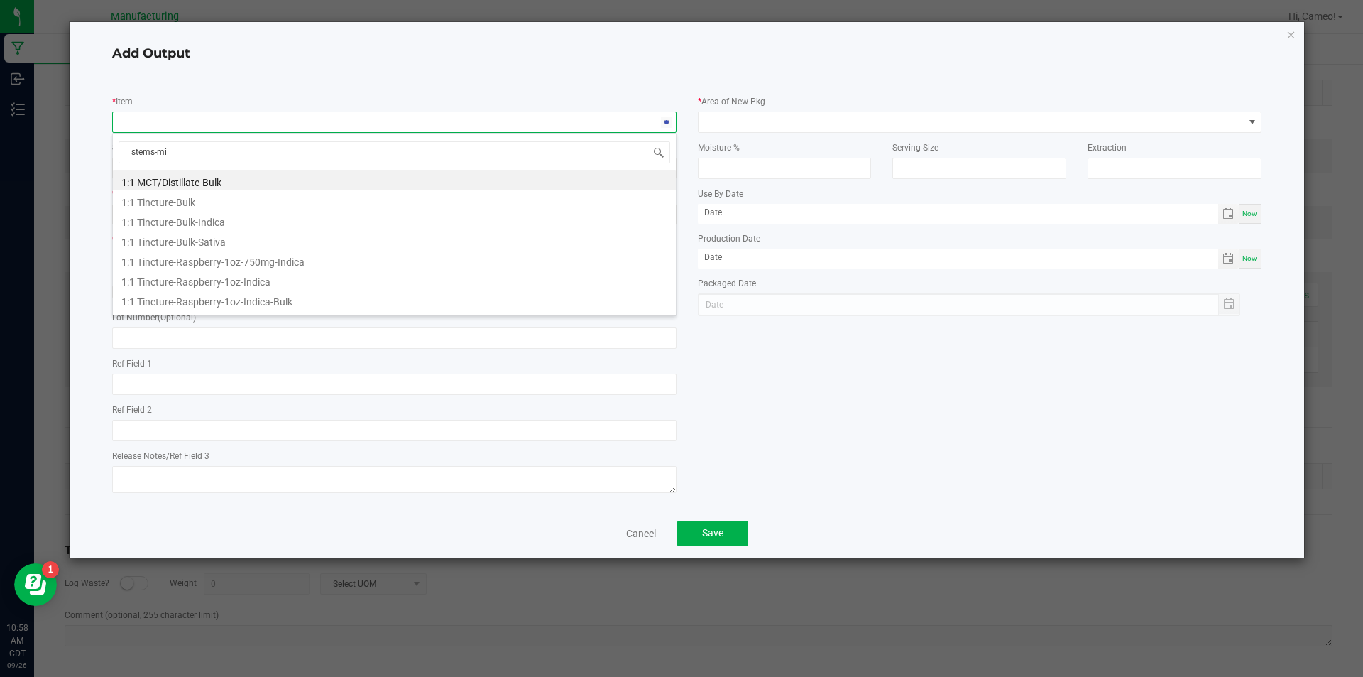
type input "stems-mix"
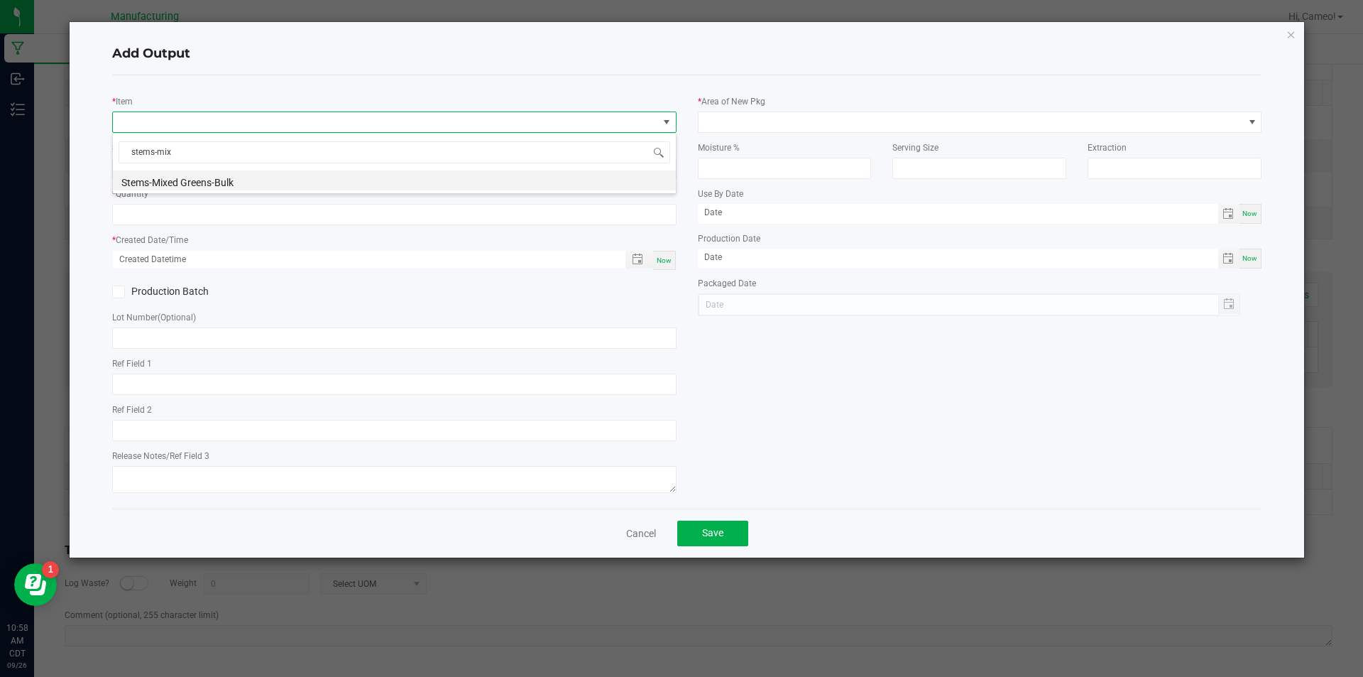
click at [253, 174] on li "Stems-Mixed Greens-Bulk" at bounding box center [394, 180] width 563 height 20
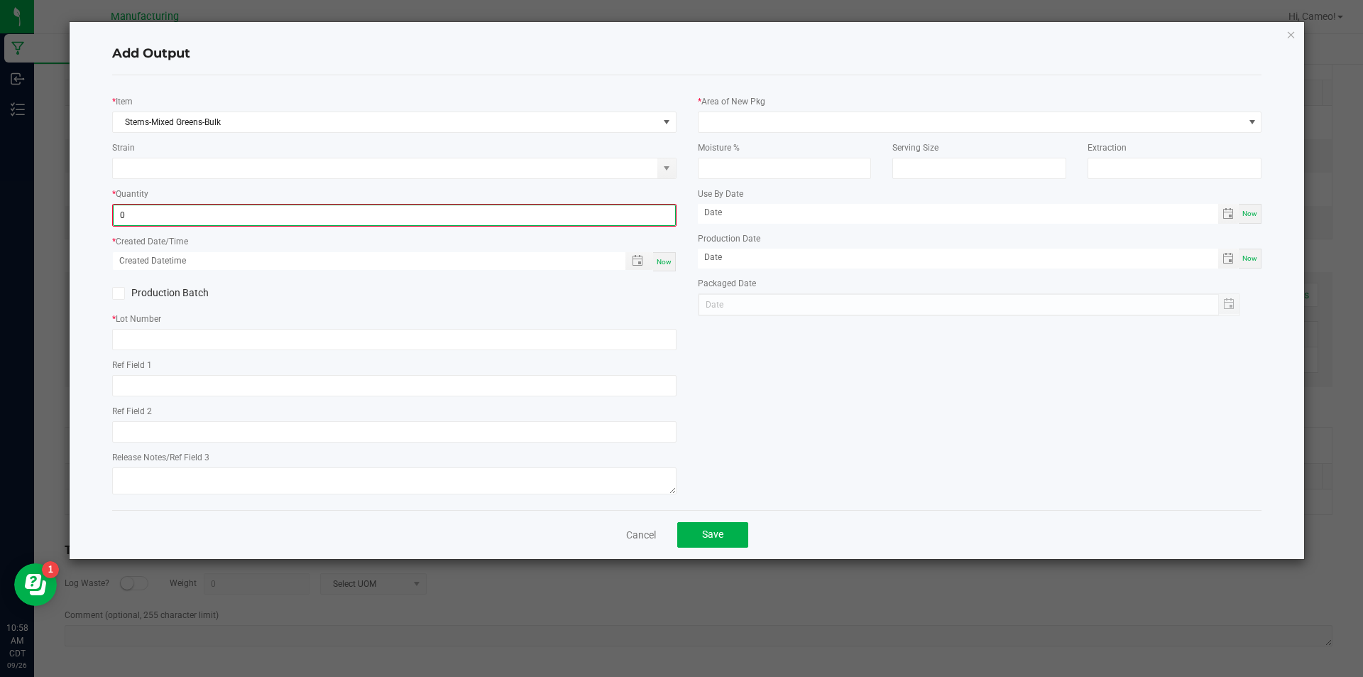
click at [242, 215] on input "0" at bounding box center [395, 215] width 562 height 20
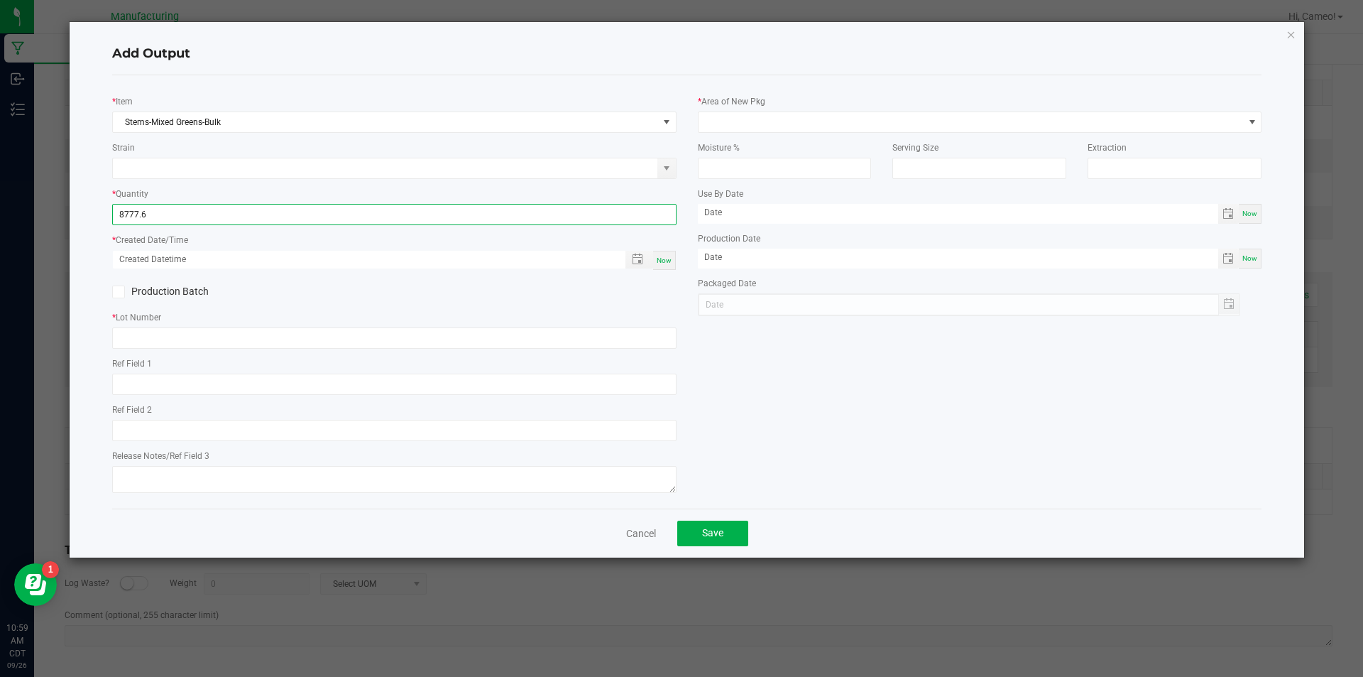
type input "8777.6000 g"
click at [663, 258] on span "Now" at bounding box center [664, 260] width 15 height 8
type input "[DATE] 10:59 AM"
type input "[DATE]"
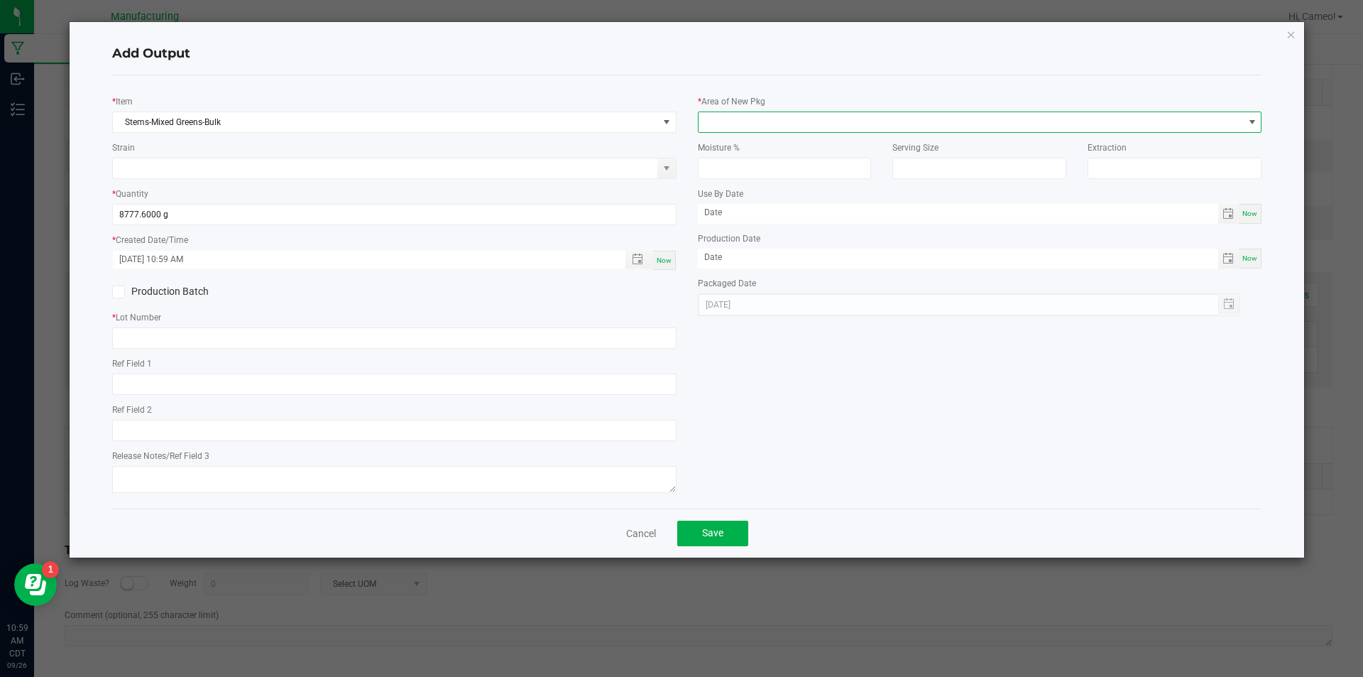
click at [905, 118] on span at bounding box center [971, 122] width 545 height 20
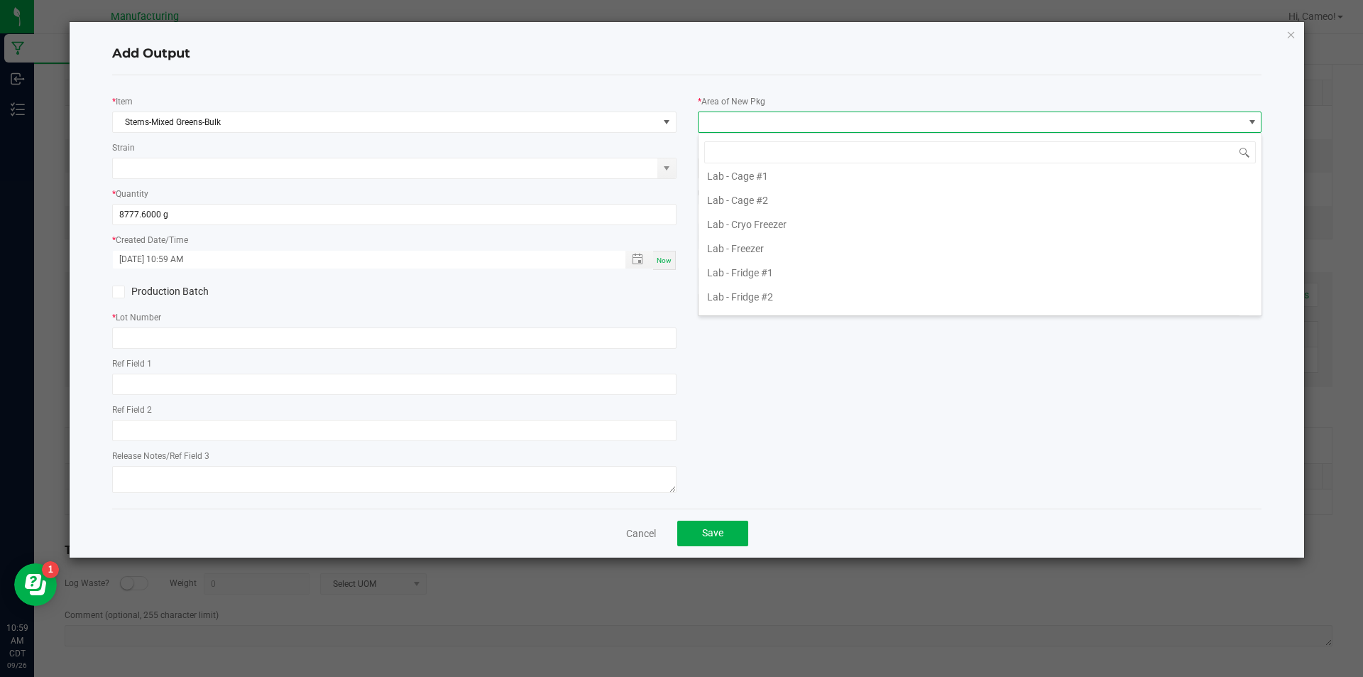
scroll to position [497, 0]
click at [748, 192] on li "Pre-roll - In" at bounding box center [980, 192] width 563 height 24
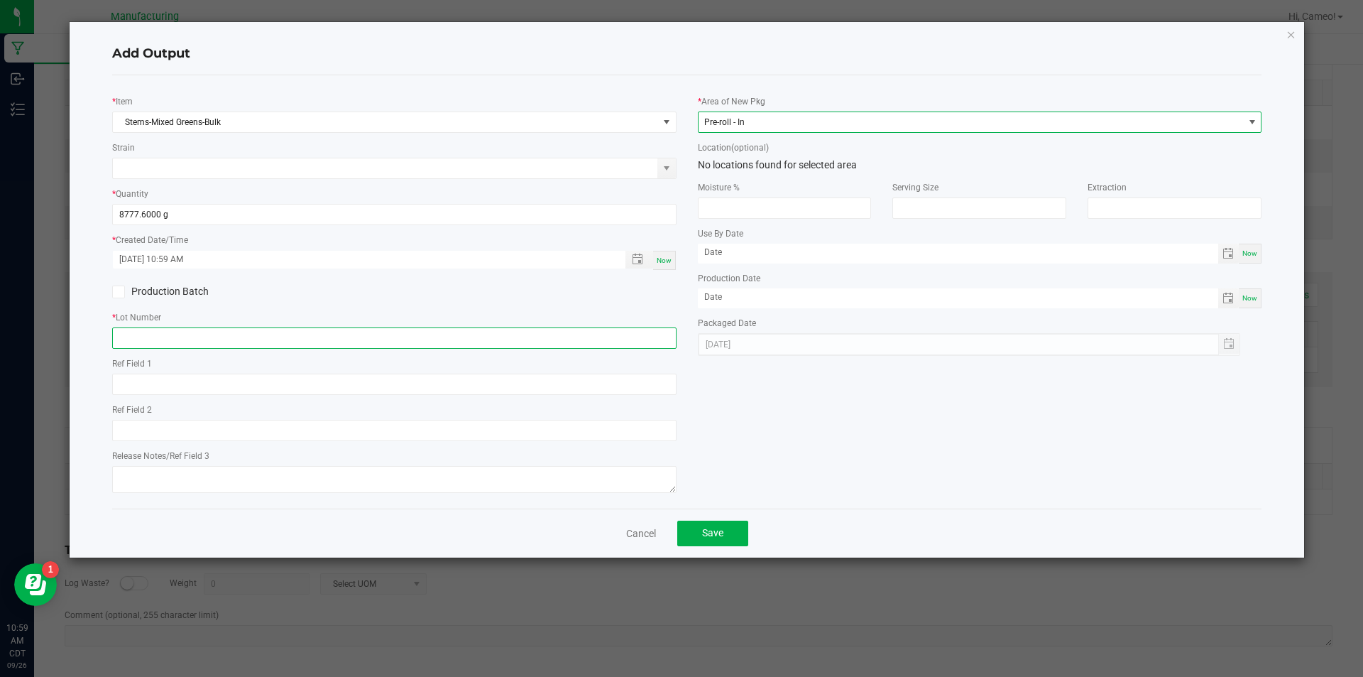
click at [574, 342] on input "text" at bounding box center [394, 337] width 564 height 21
paste input "092625MIXSTEMPR"
type input "092625MIXSTEMPR"
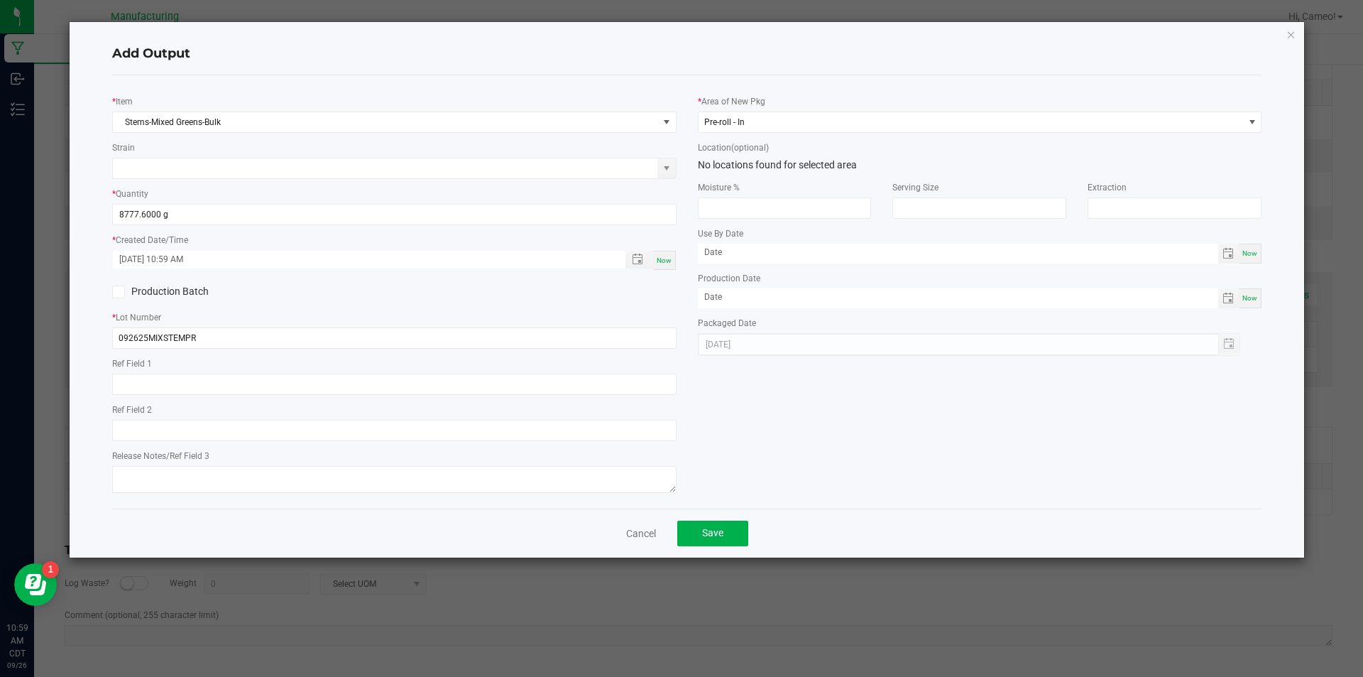
click at [728, 518] on div "Cancel Save" at bounding box center [687, 532] width 1150 height 49
click at [722, 544] on button "Save" at bounding box center [712, 533] width 71 height 26
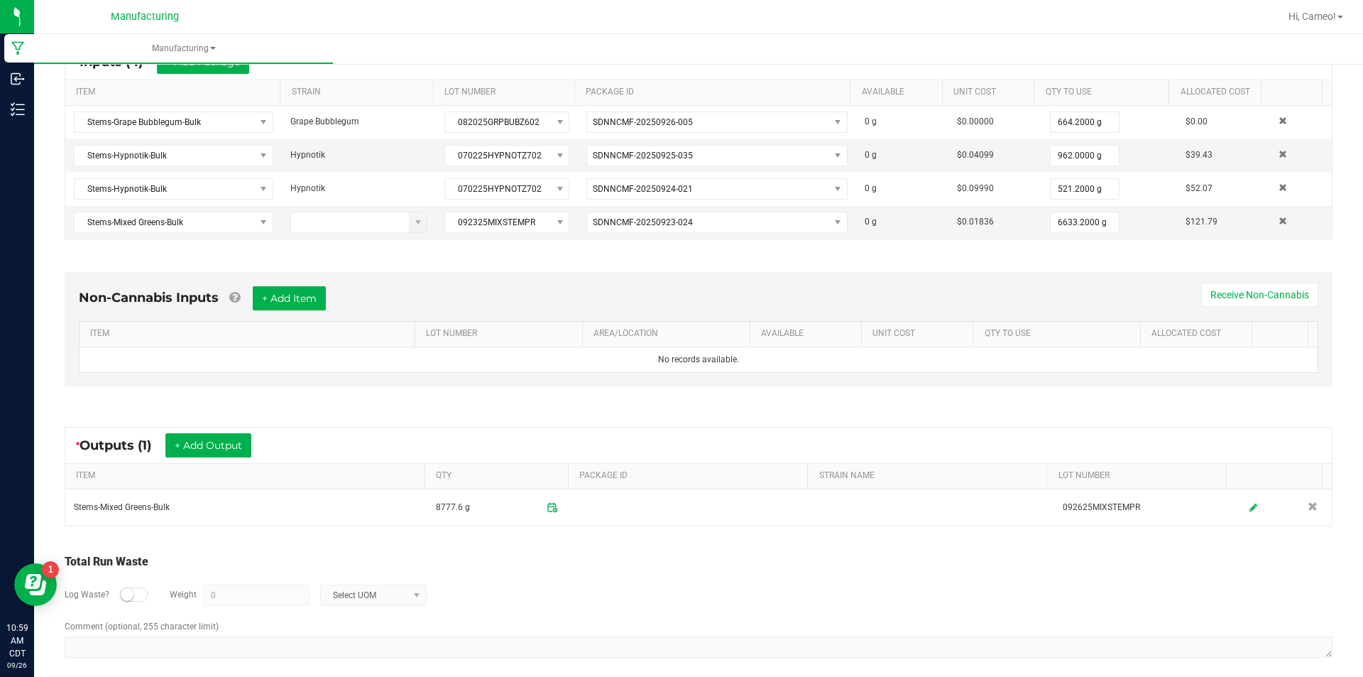
scroll to position [15, 0]
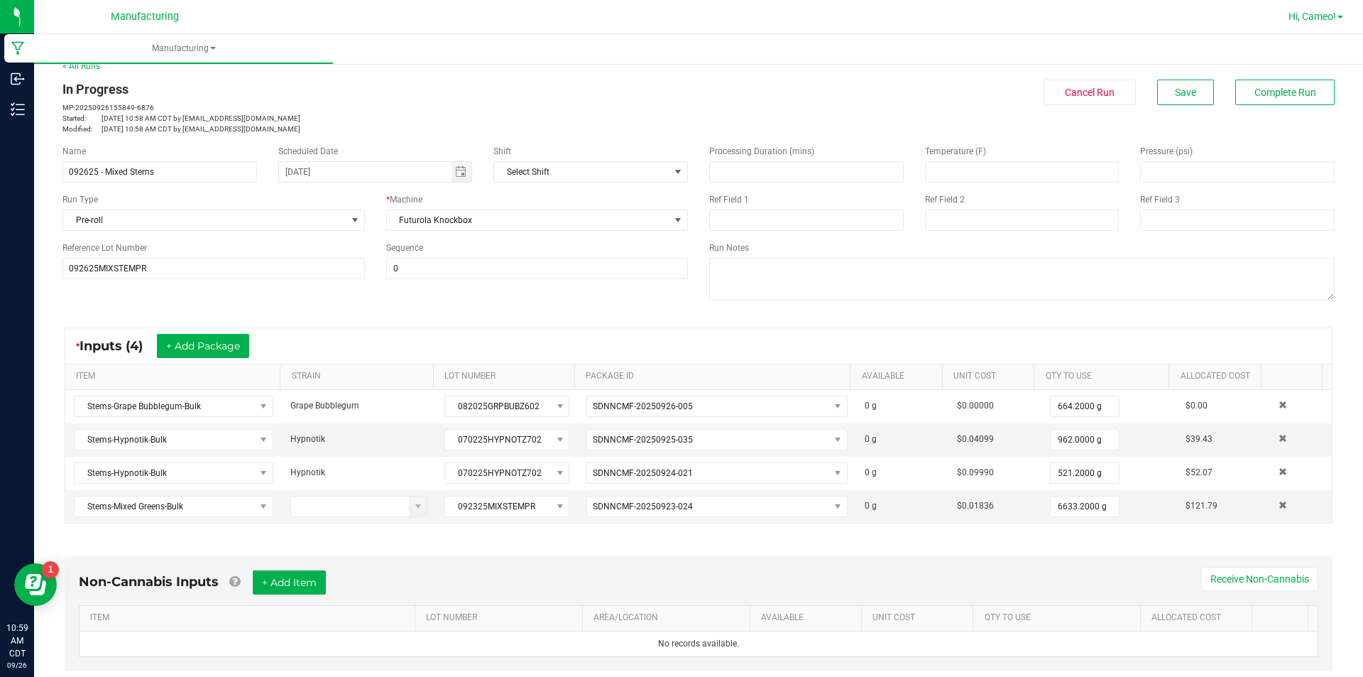
click at [1320, 18] on span "Hi, Cameo!" at bounding box center [1313, 16] width 48 height 11
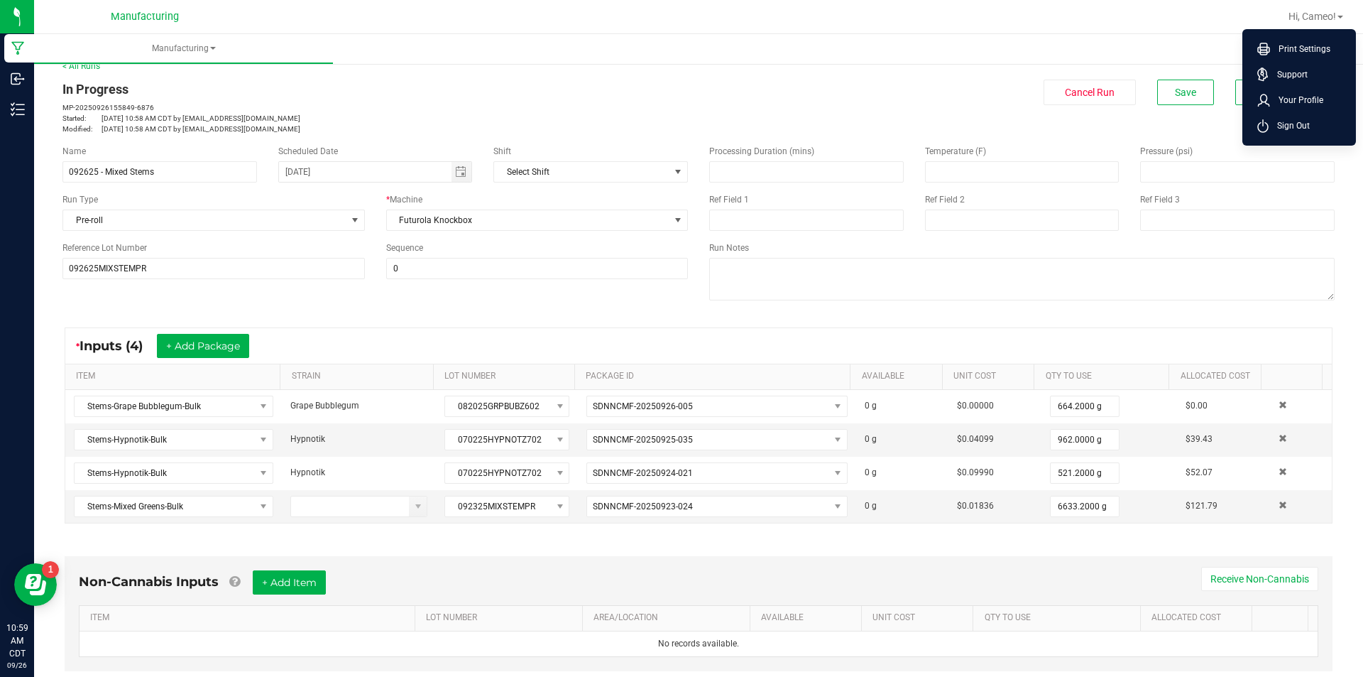
click at [1183, 55] on ul "Manufacturing" at bounding box center [715, 49] width 1363 height 31
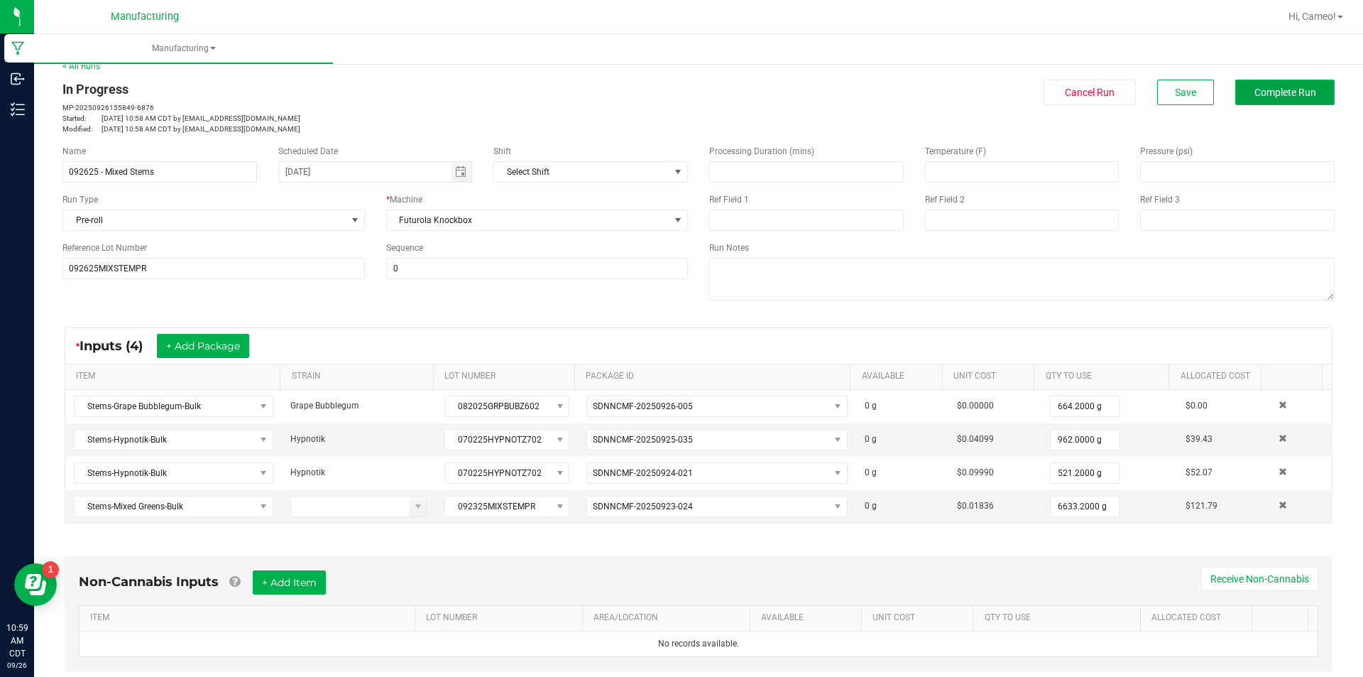
click at [1242, 89] on button "Complete Run" at bounding box center [1284, 93] width 99 height 26
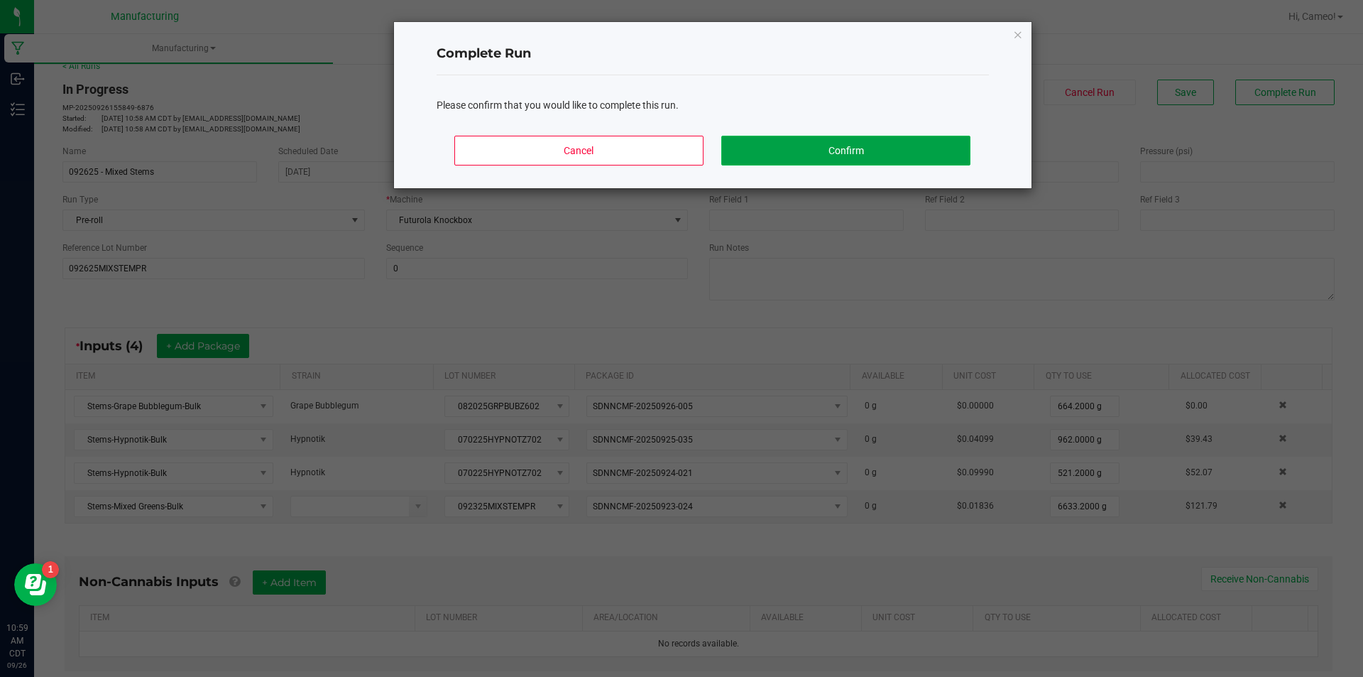
click at [891, 150] on button "Confirm" at bounding box center [845, 151] width 248 height 30
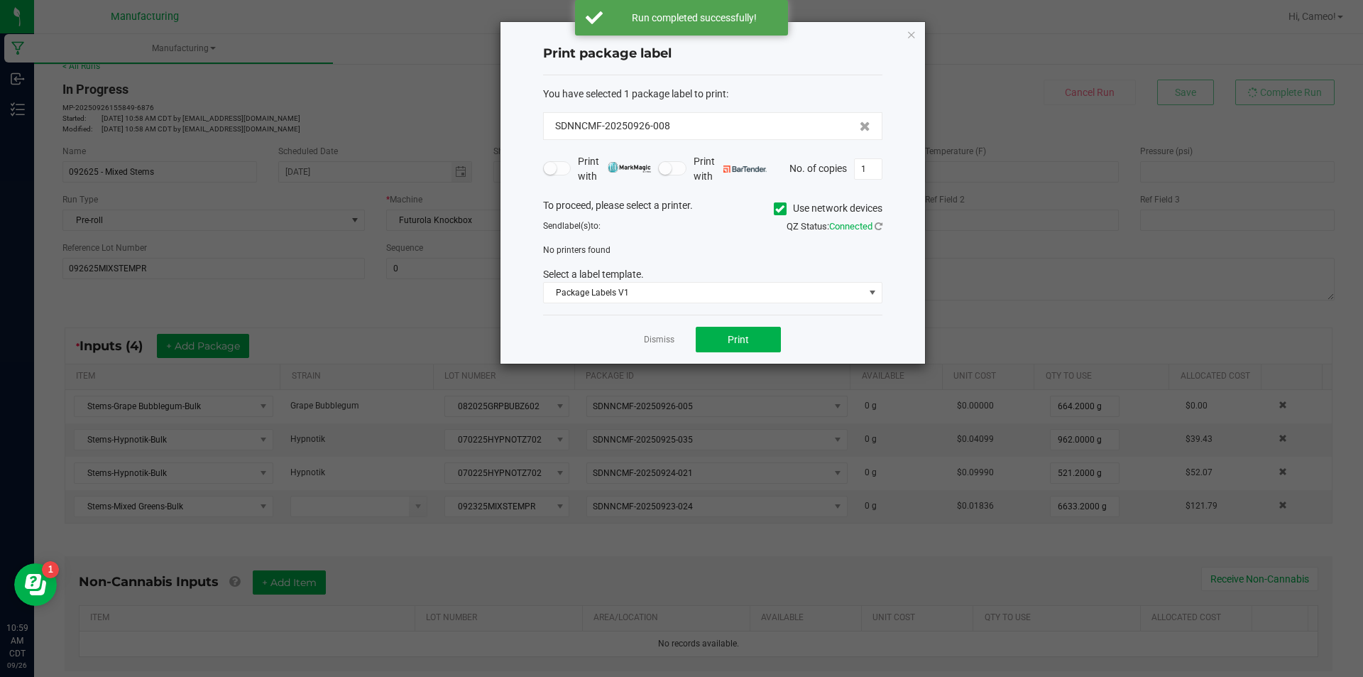
click at [780, 209] on icon at bounding box center [779, 209] width 9 height 0
click at [0, 0] on input "Use network devices" at bounding box center [0, 0] width 0 height 0
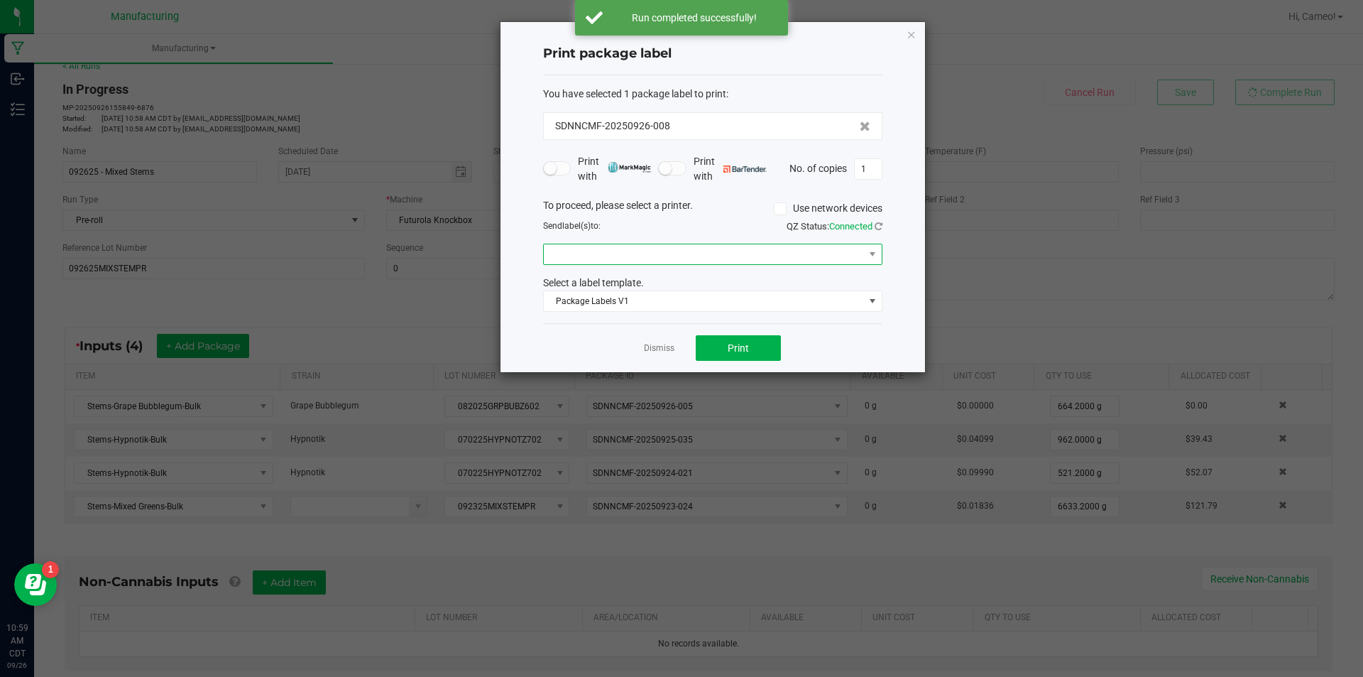
drag, startPoint x: 777, startPoint y: 246, endPoint x: 782, endPoint y: 262, distance: 16.2
click at [777, 248] on span at bounding box center [704, 254] width 320 height 20
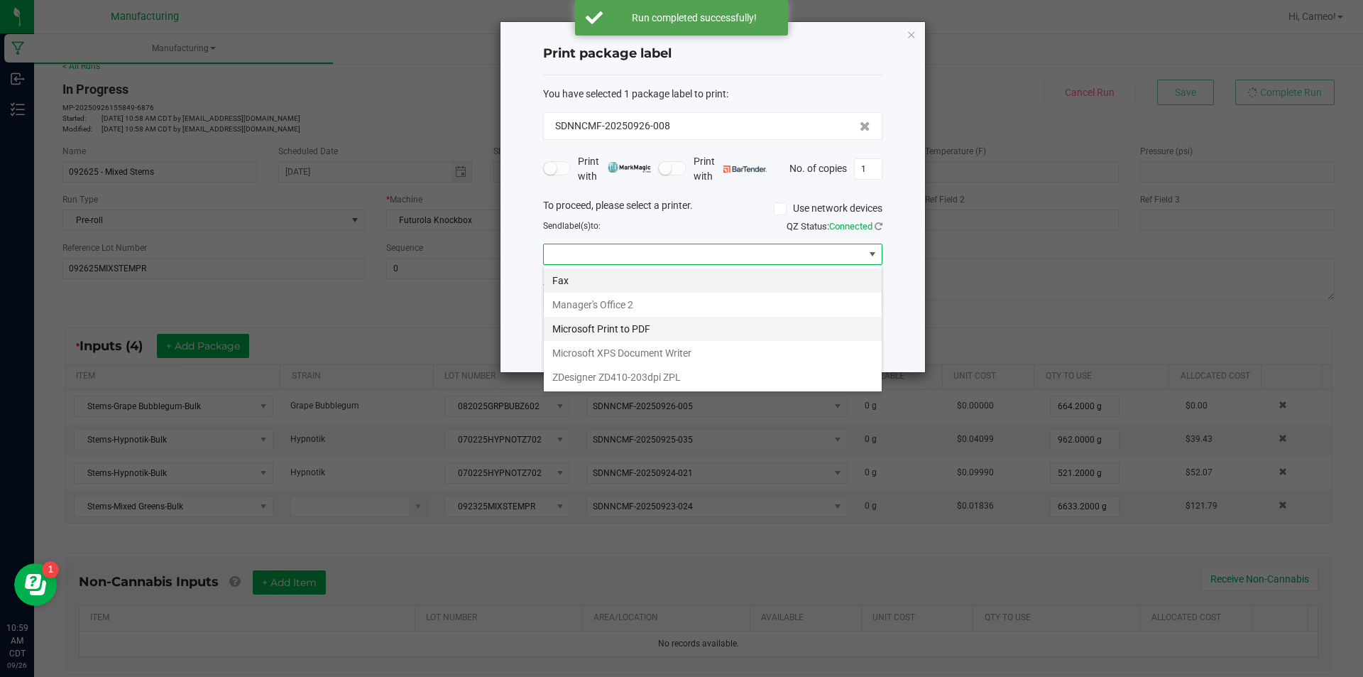
scroll to position [21, 339]
click at [736, 368] on ZPL "ZDesigner ZD410-203dpi ZPL" at bounding box center [713, 377] width 338 height 24
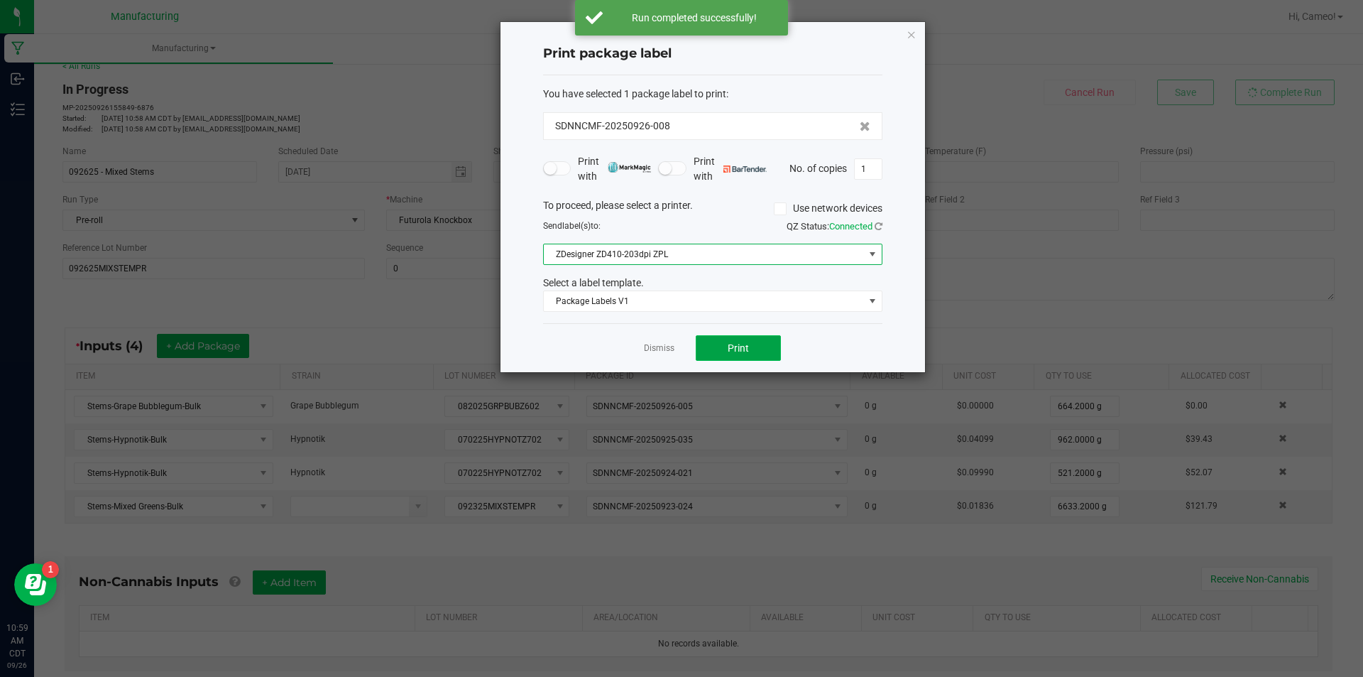
click at [775, 354] on button "Print" at bounding box center [738, 348] width 85 height 26
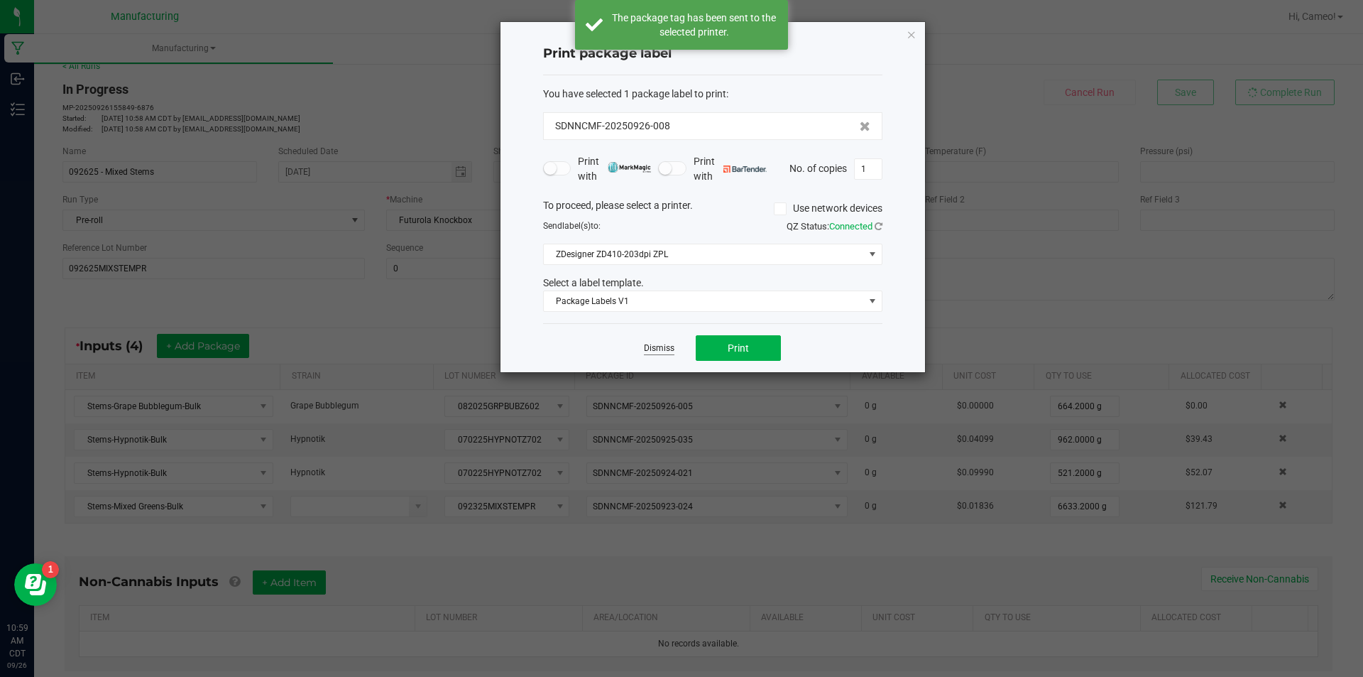
click at [655, 347] on link "Dismiss" at bounding box center [659, 348] width 31 height 12
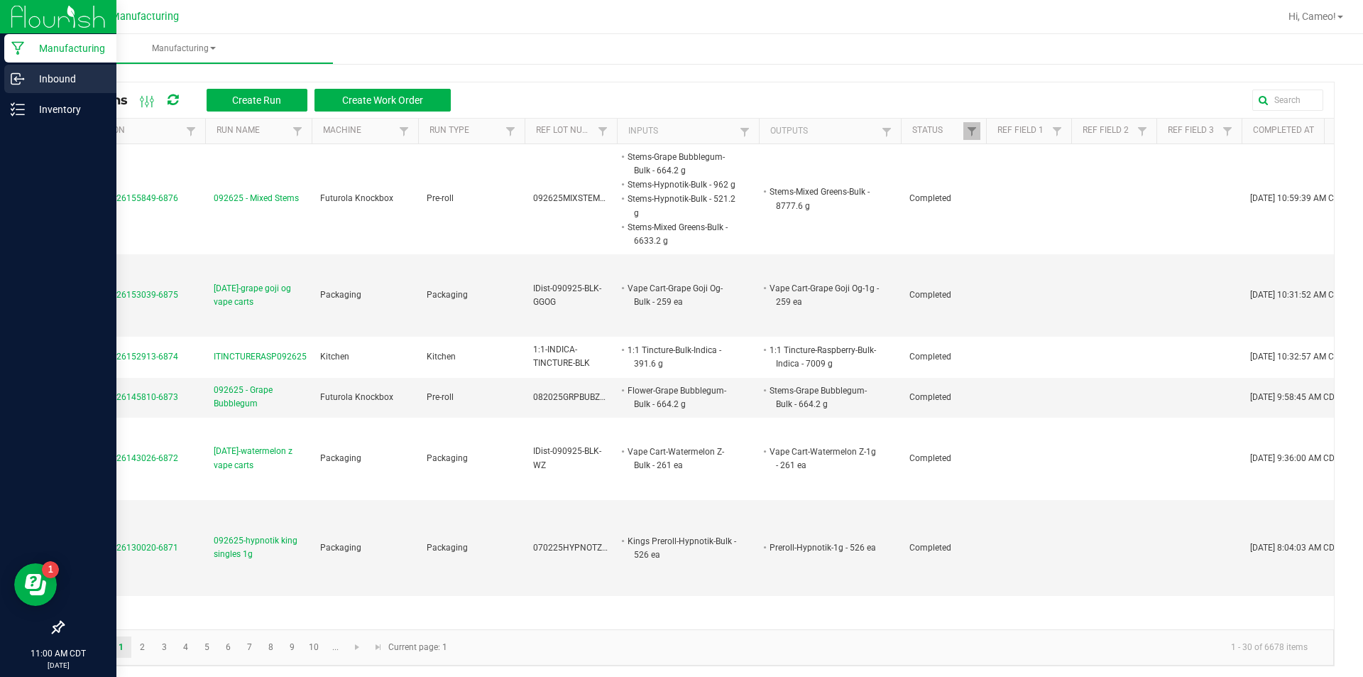
click at [63, 93] on link "Inbound" at bounding box center [58, 80] width 116 height 31
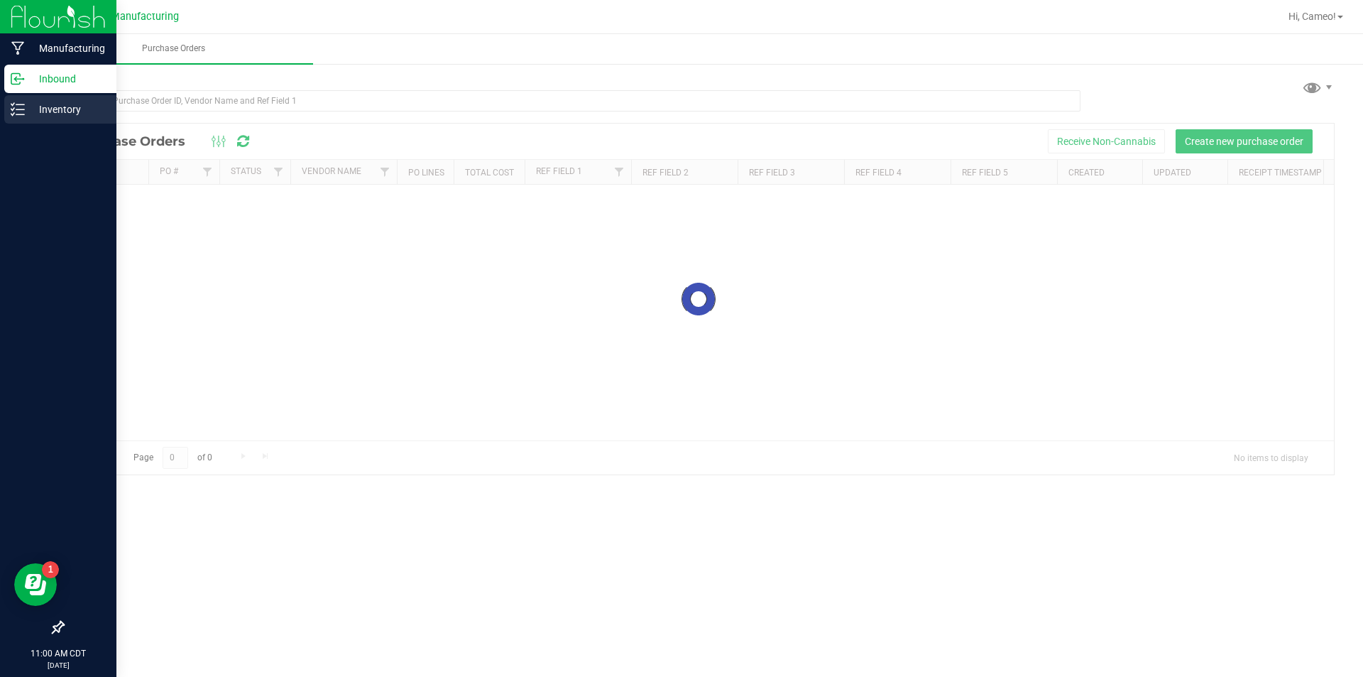
click at [65, 99] on div "Inventory" at bounding box center [60, 109] width 112 height 28
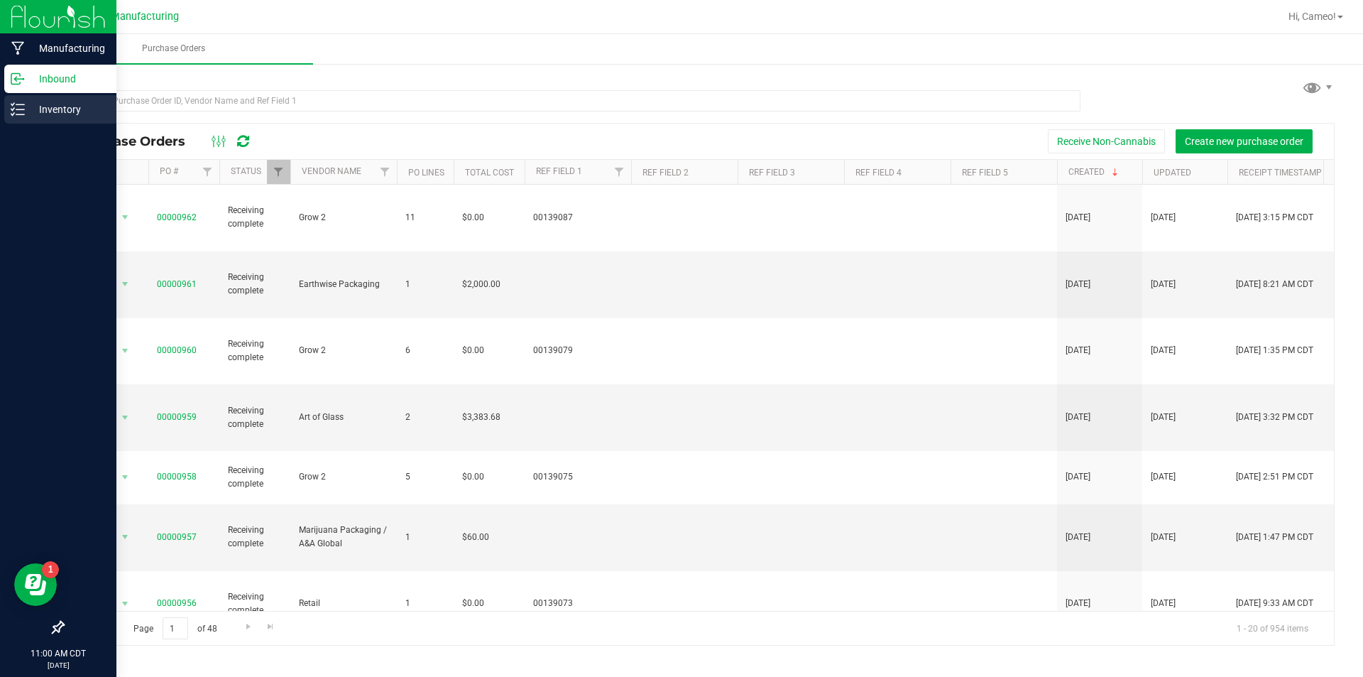
click at [65, 99] on div "Inventory" at bounding box center [60, 109] width 112 height 28
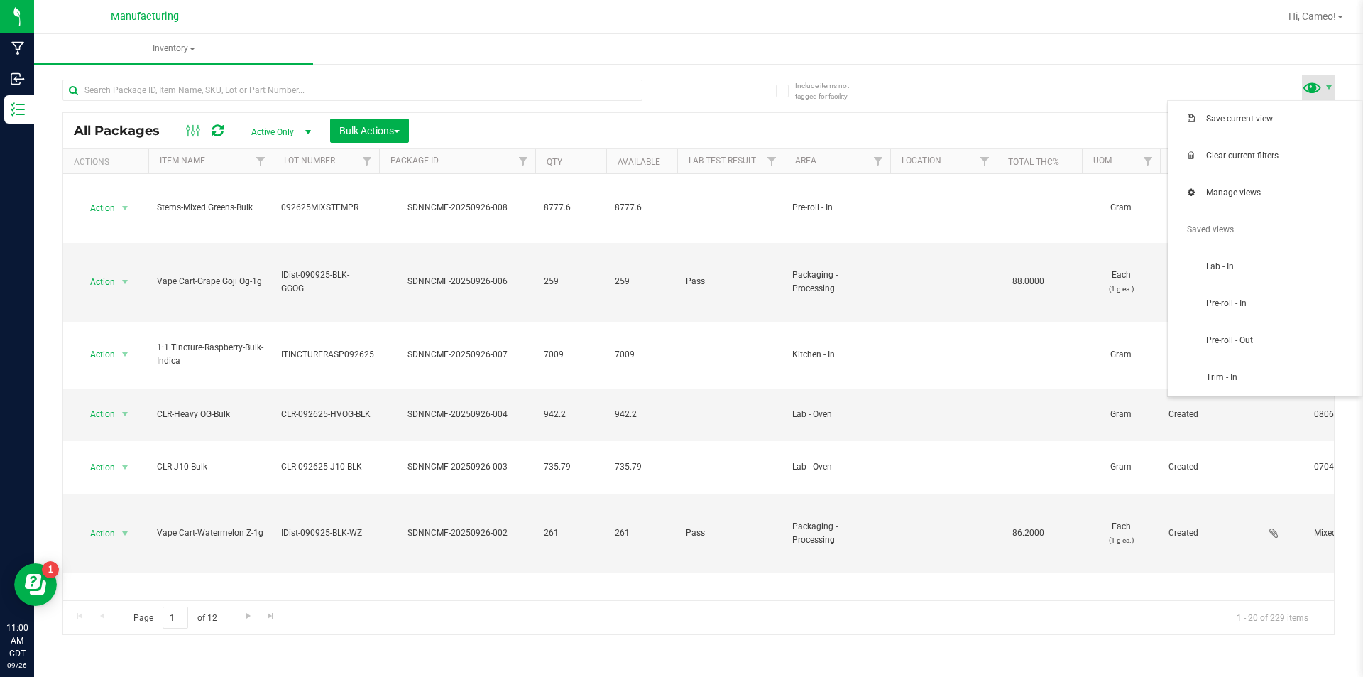
click at [1321, 84] on span at bounding box center [1312, 87] width 21 height 21
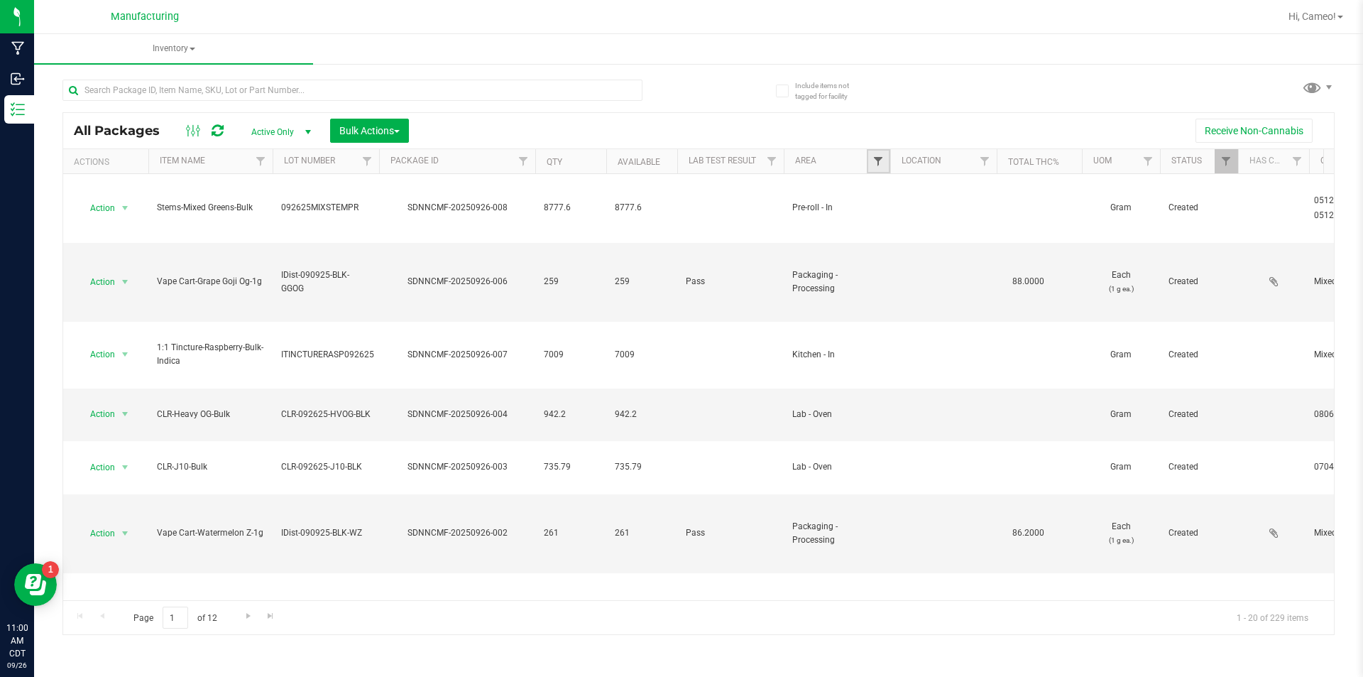
click at [883, 166] on span "Filter" at bounding box center [878, 160] width 11 height 11
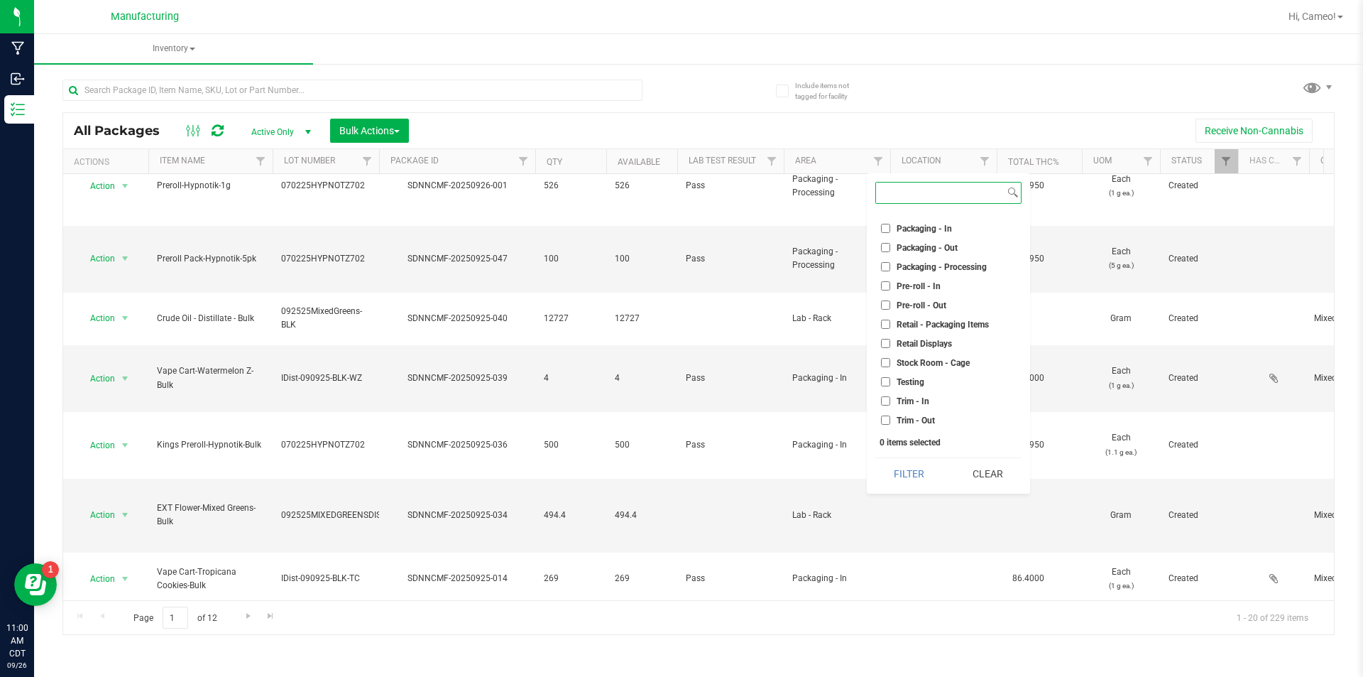
scroll to position [254, 0]
click at [954, 334] on span "Machine Trim Room - Preroll" at bounding box center [951, 332] width 109 height 9
click at [890, 334] on input "Machine Trim Room - Preroll" at bounding box center [885, 331] width 9 height 9
checkbox input "true"
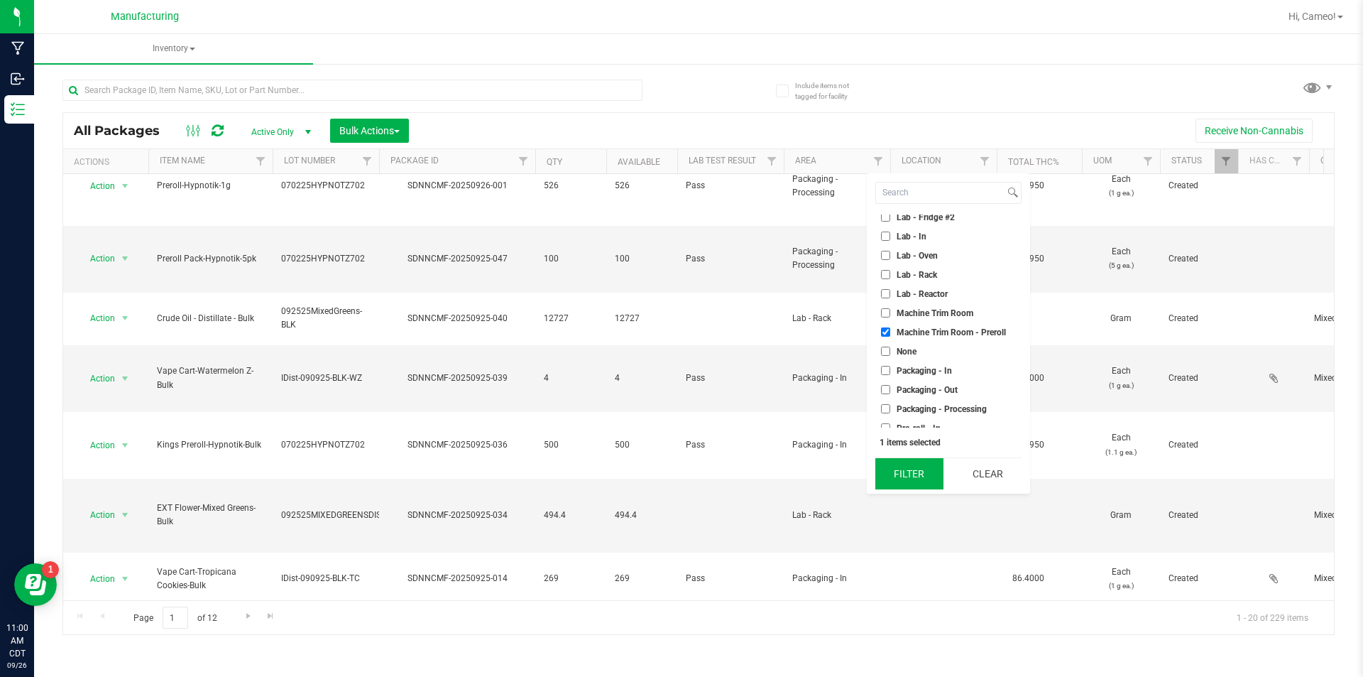
click at [921, 477] on button "Filter" at bounding box center [909, 473] width 68 height 31
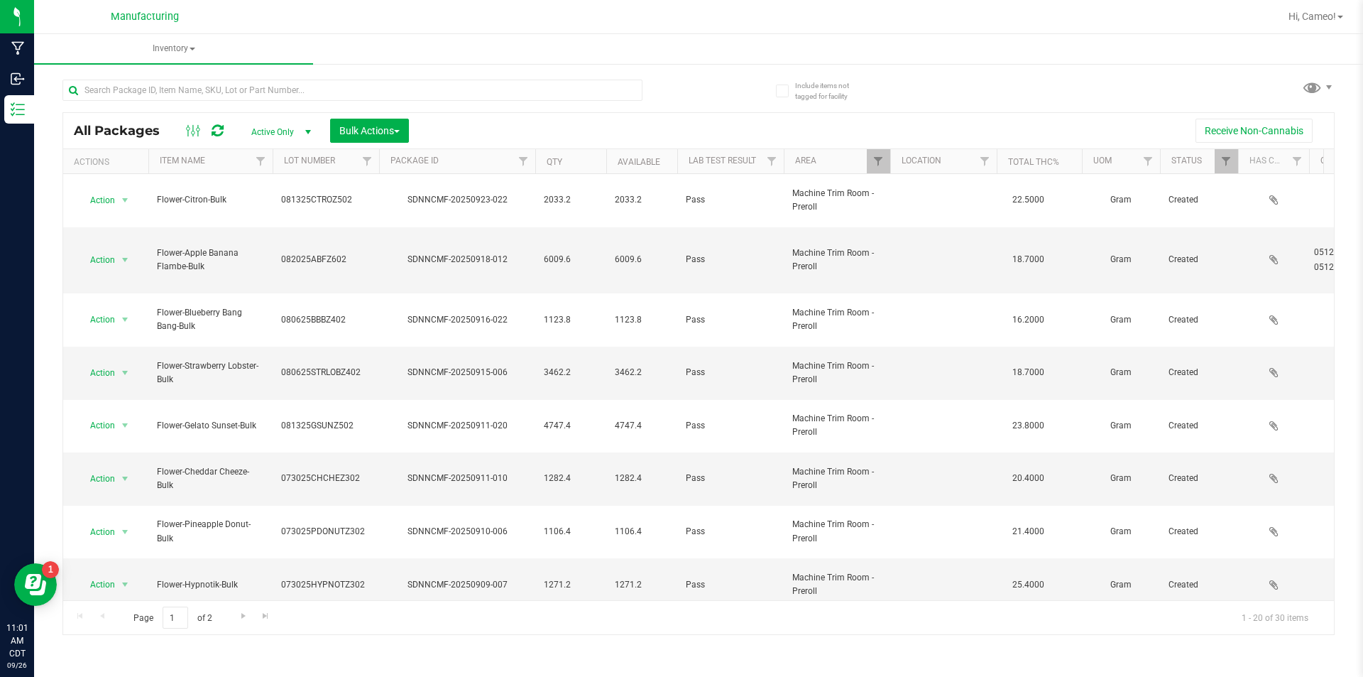
click at [351, 167] on th "Lot Number" at bounding box center [326, 161] width 106 height 25
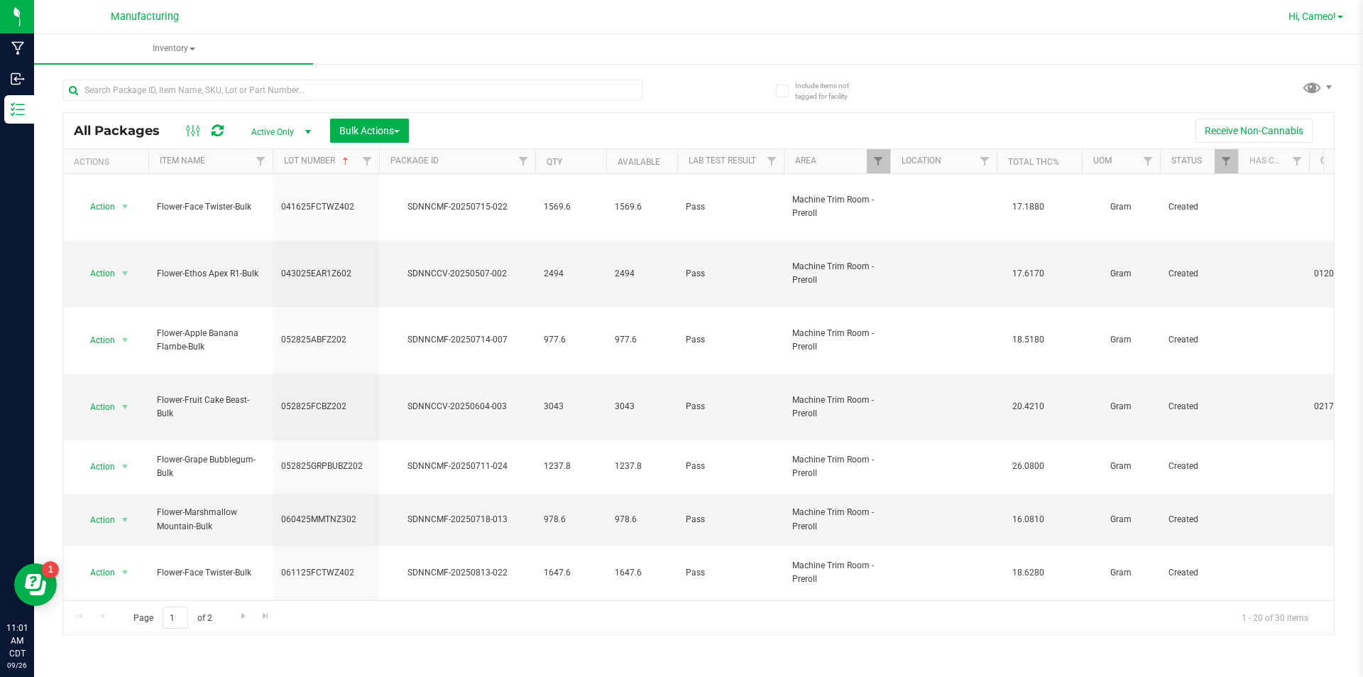
click at [1311, 21] on span "Hi, Cameo!" at bounding box center [1313, 16] width 48 height 11
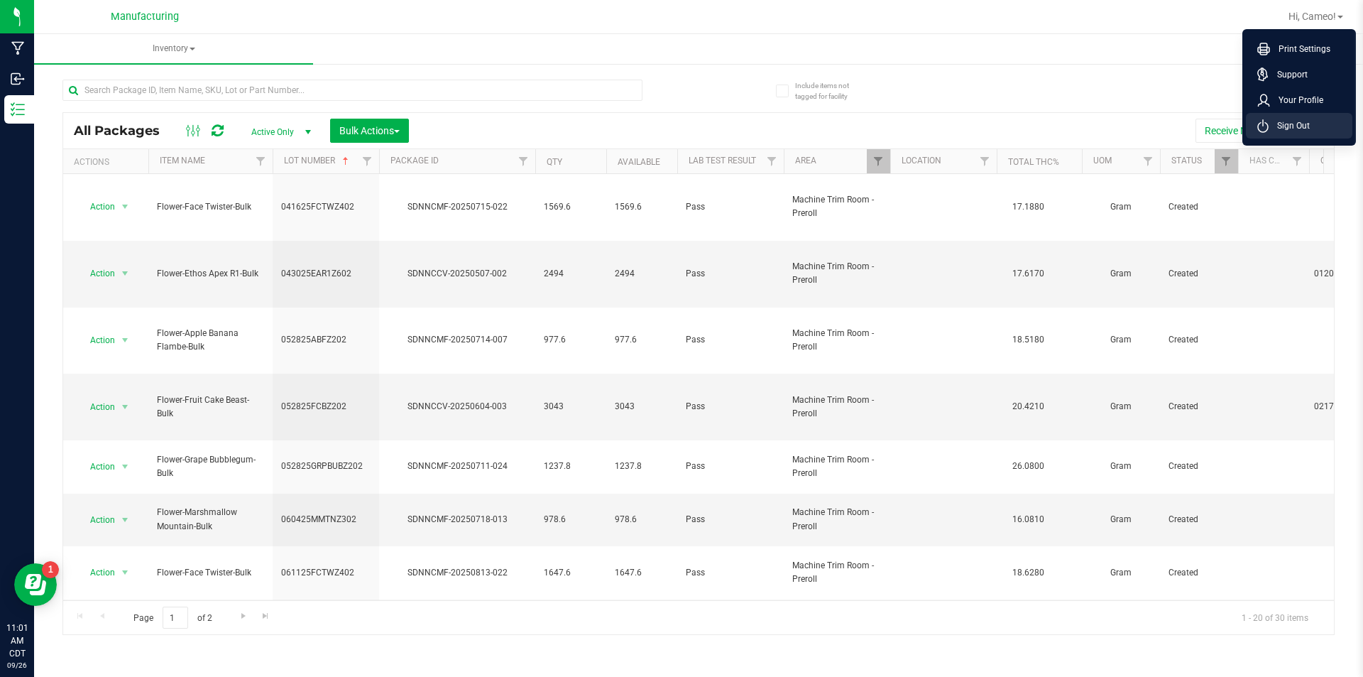
click at [1296, 124] on span "Sign Out" at bounding box center [1289, 126] width 41 height 14
